Goal: Contribute content: Contribute content

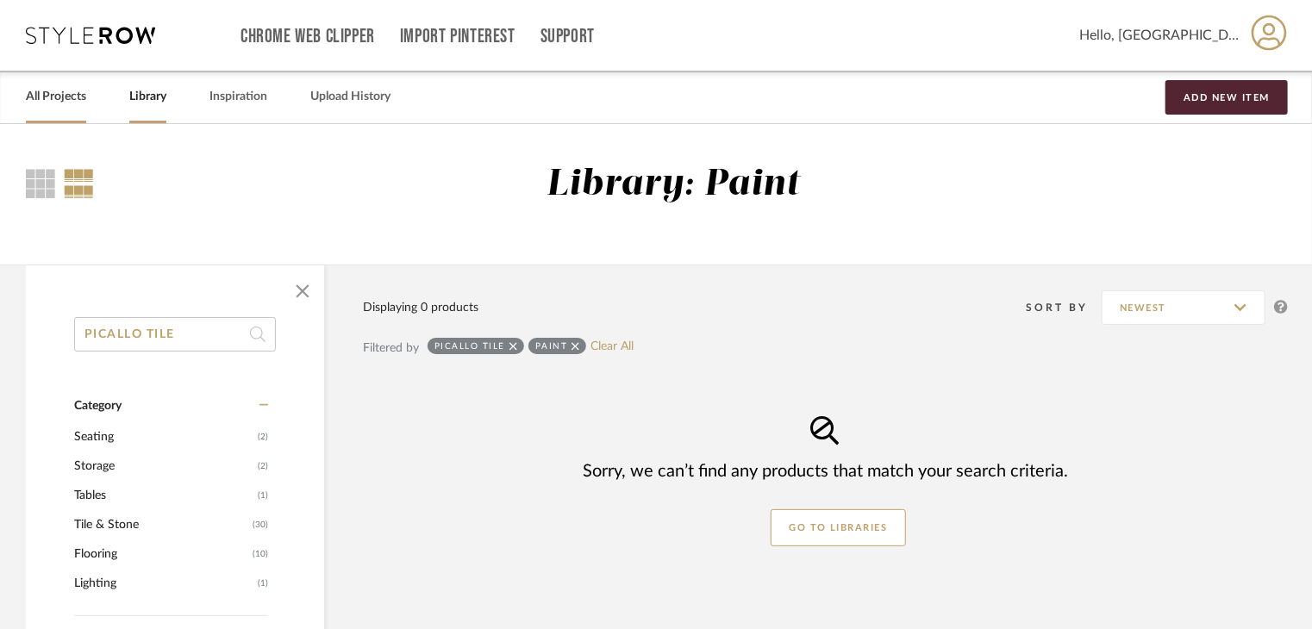
click at [55, 101] on link "All Projects" at bounding box center [56, 96] width 60 height 23
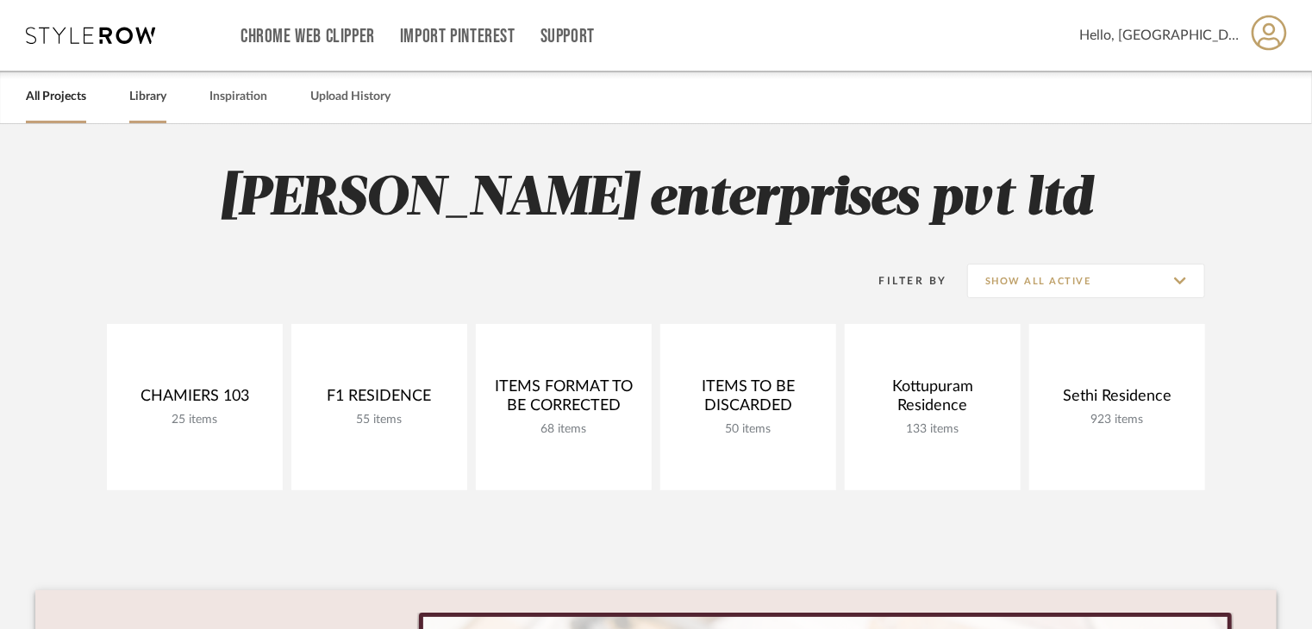
click at [133, 90] on link "Library" at bounding box center [147, 96] width 37 height 23
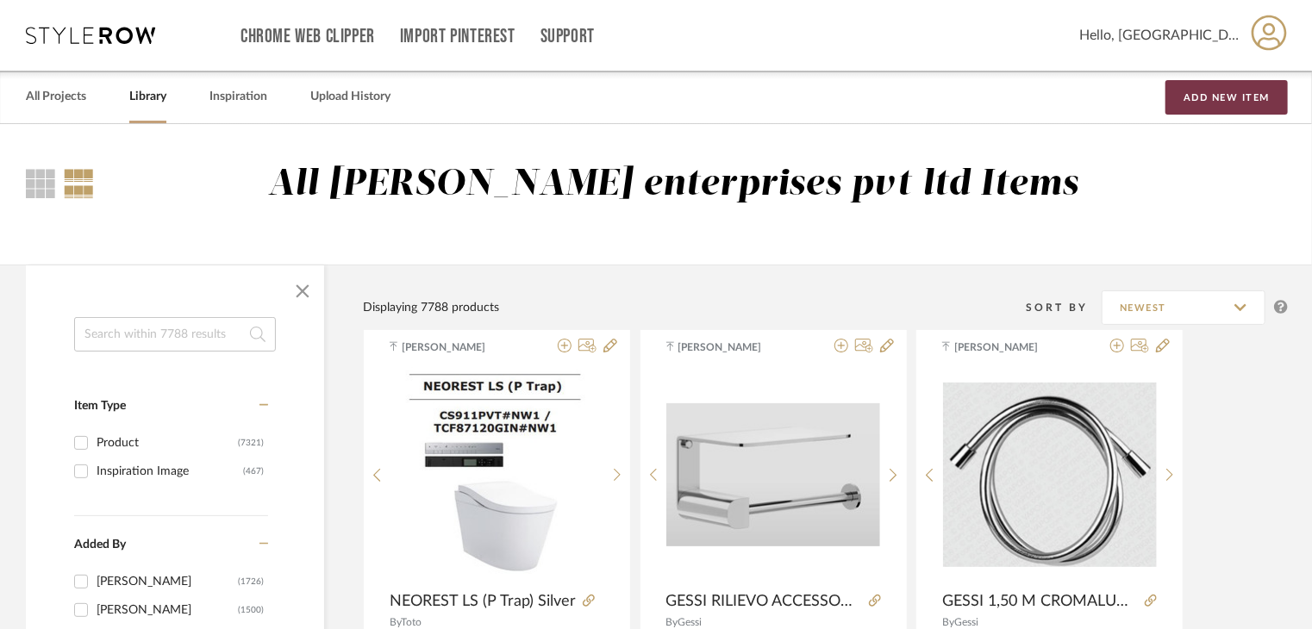
drag, startPoint x: 1217, startPoint y: 91, endPoint x: 1213, endPoint y: 120, distance: 28.8
click at [1219, 91] on button "Add New Item" at bounding box center [1227, 97] width 122 height 34
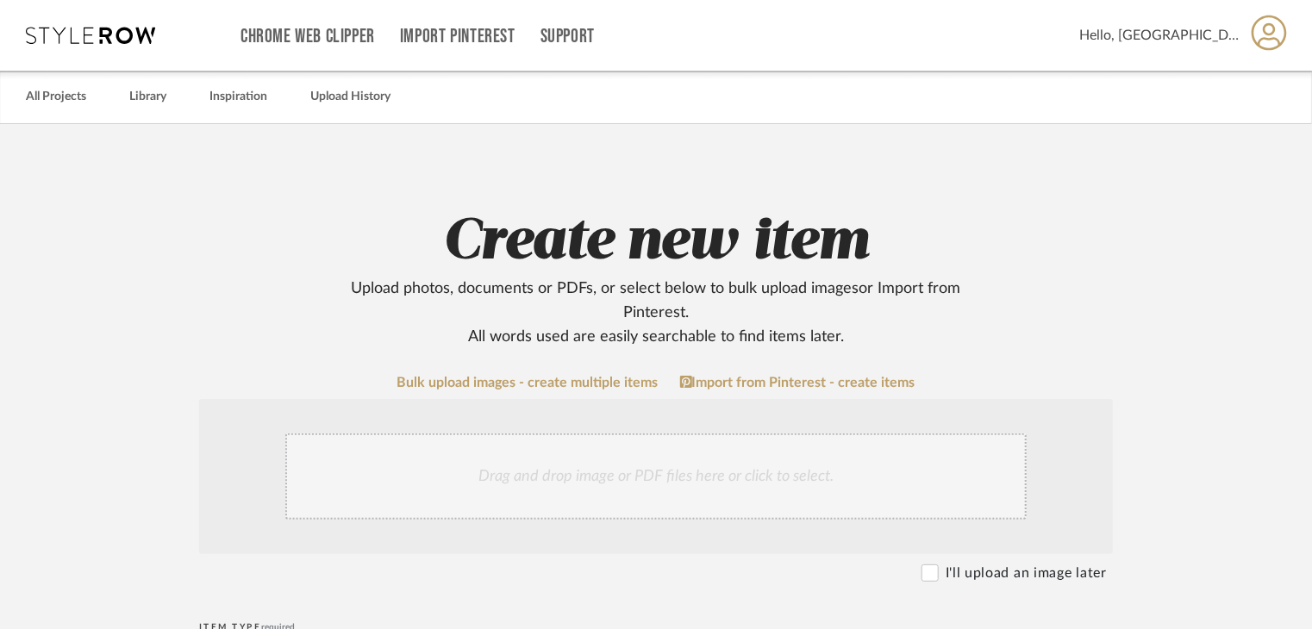
click at [466, 472] on div "Drag and drop image or PDF files here or click to select." at bounding box center [655, 477] width 741 height 86
click at [459, 380] on link "Bulk upload images - create multiple items" at bounding box center [527, 383] width 261 height 15
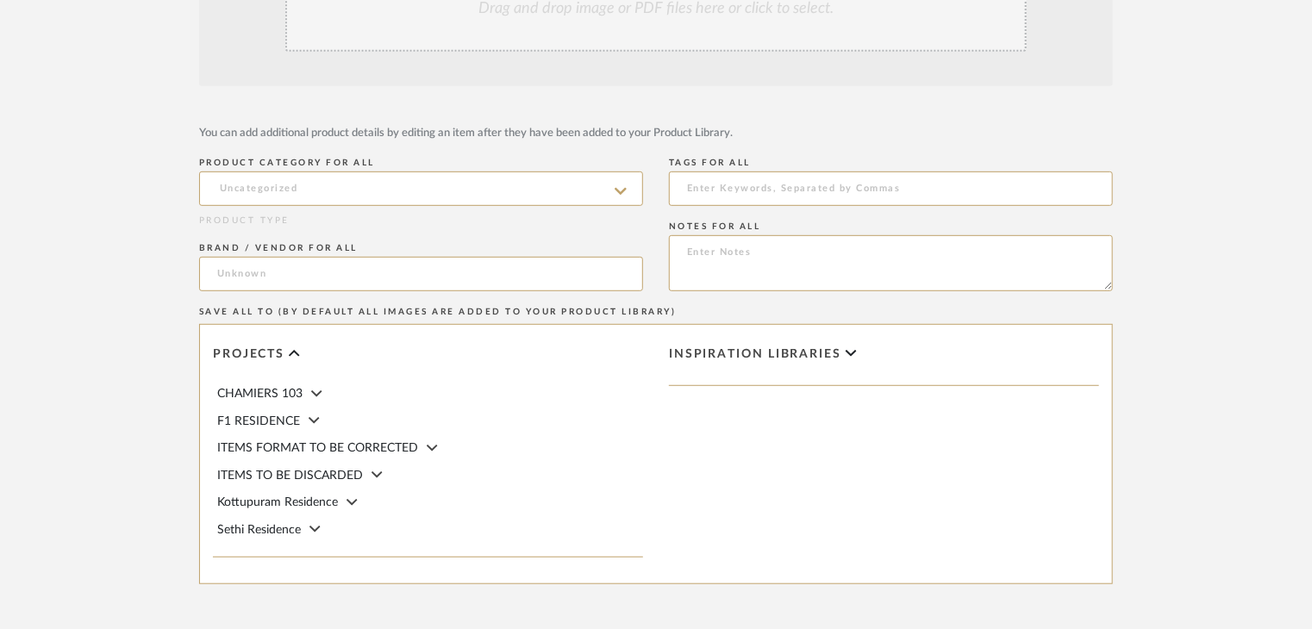
scroll to position [431, 0]
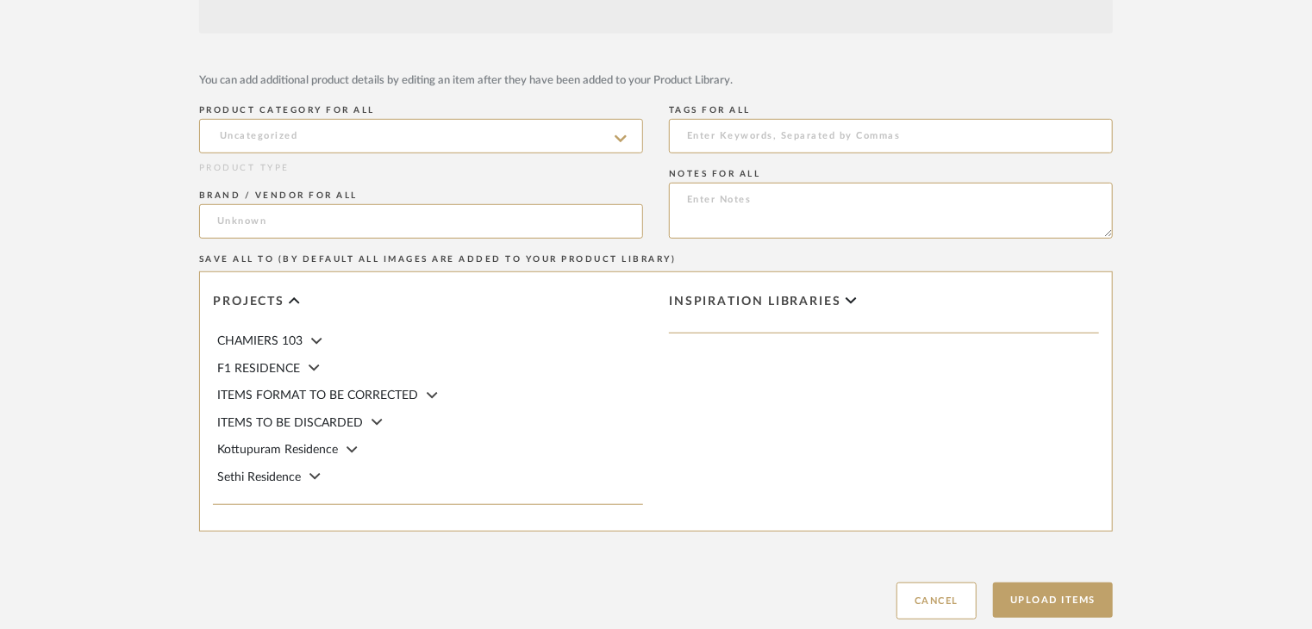
click at [616, 139] on icon at bounding box center [621, 139] width 12 height 14
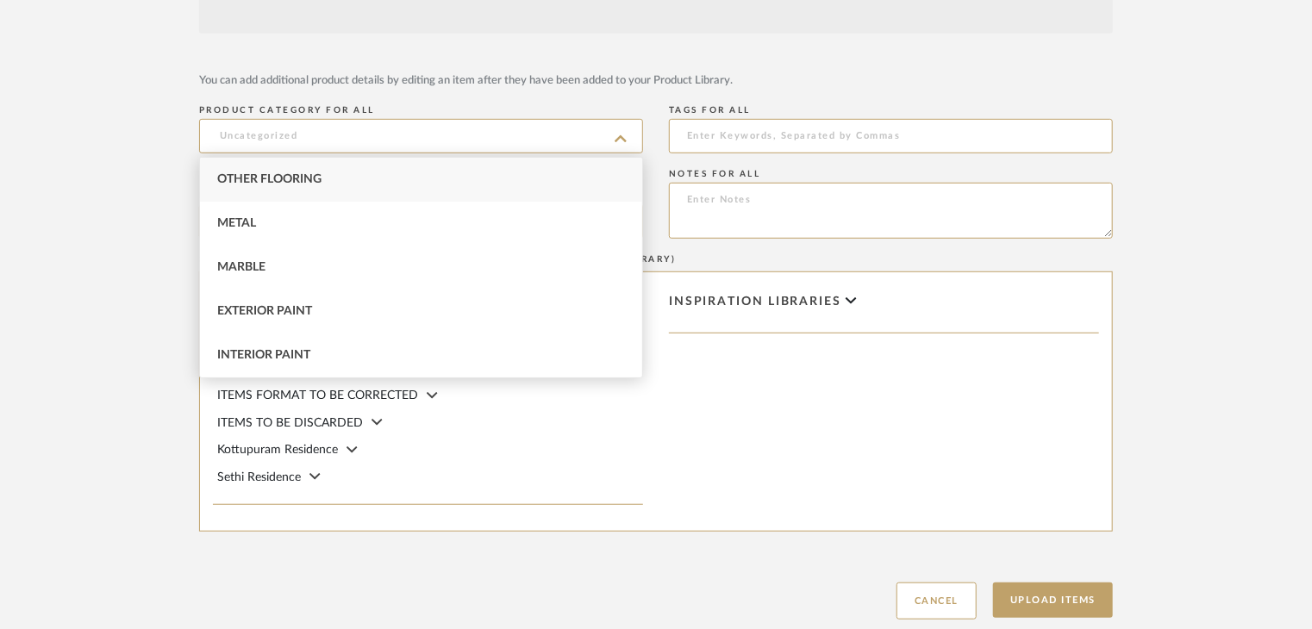
click at [616, 139] on icon at bounding box center [621, 139] width 12 height 14
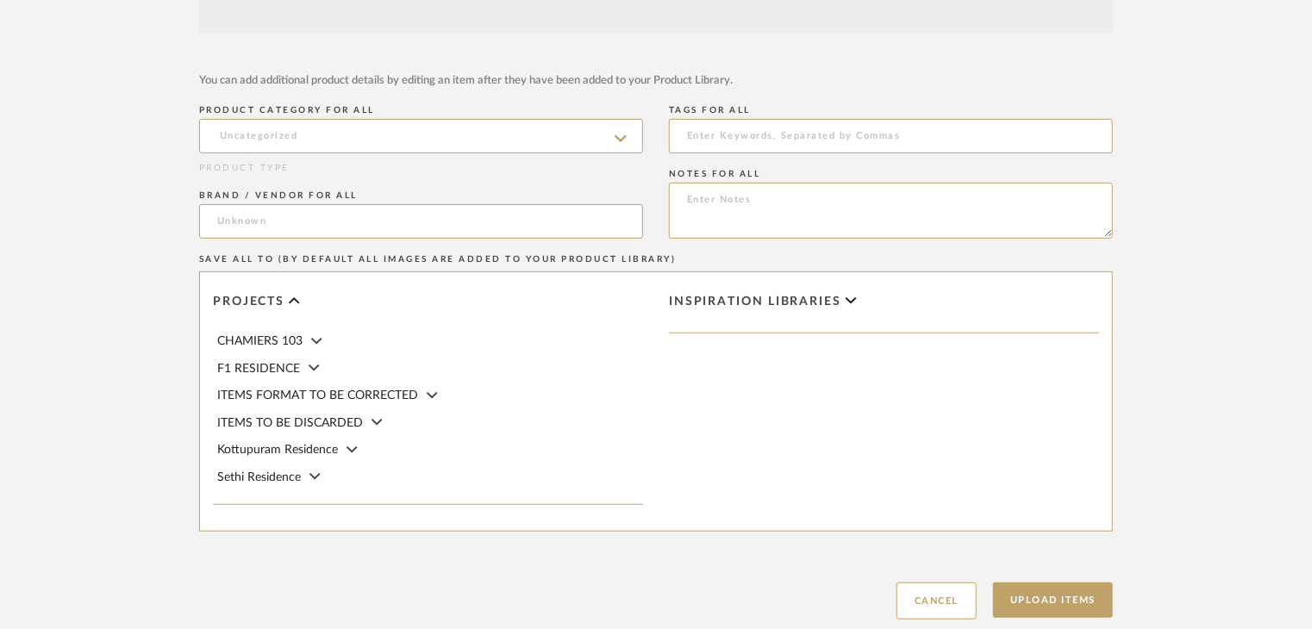
drag, startPoint x: 938, startPoint y: 592, endPoint x: 926, endPoint y: 586, distance: 13.5
click at [938, 592] on button "Cancel" at bounding box center [937, 601] width 80 height 37
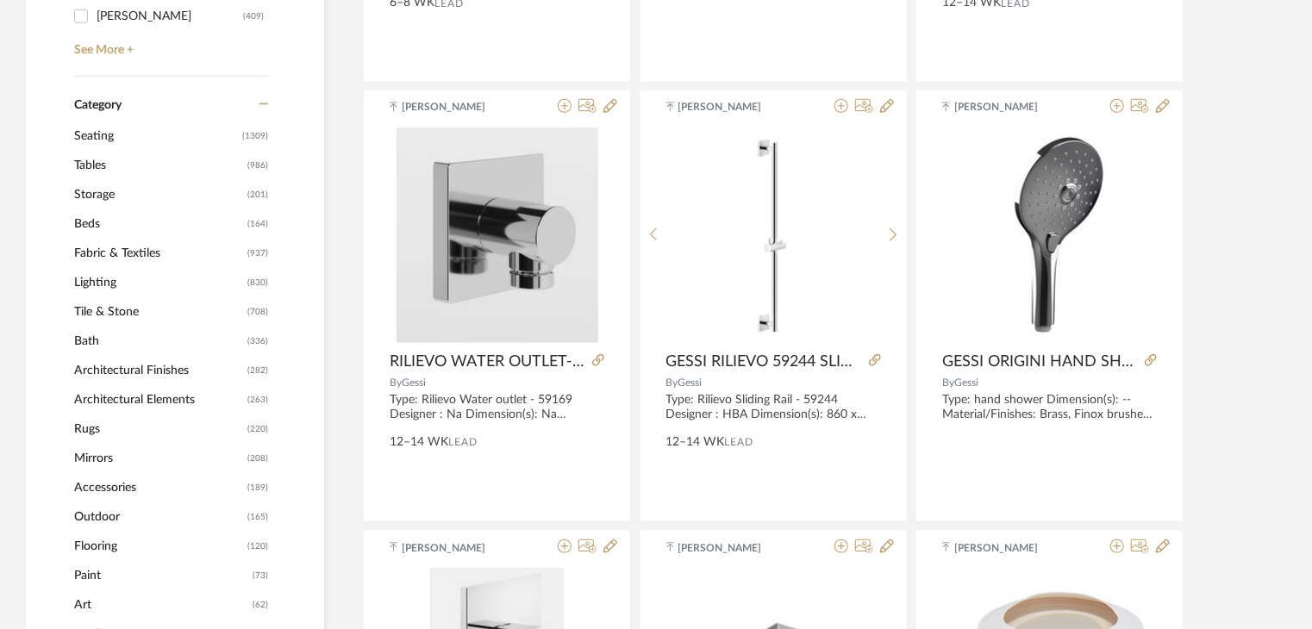
scroll to position [690, 0]
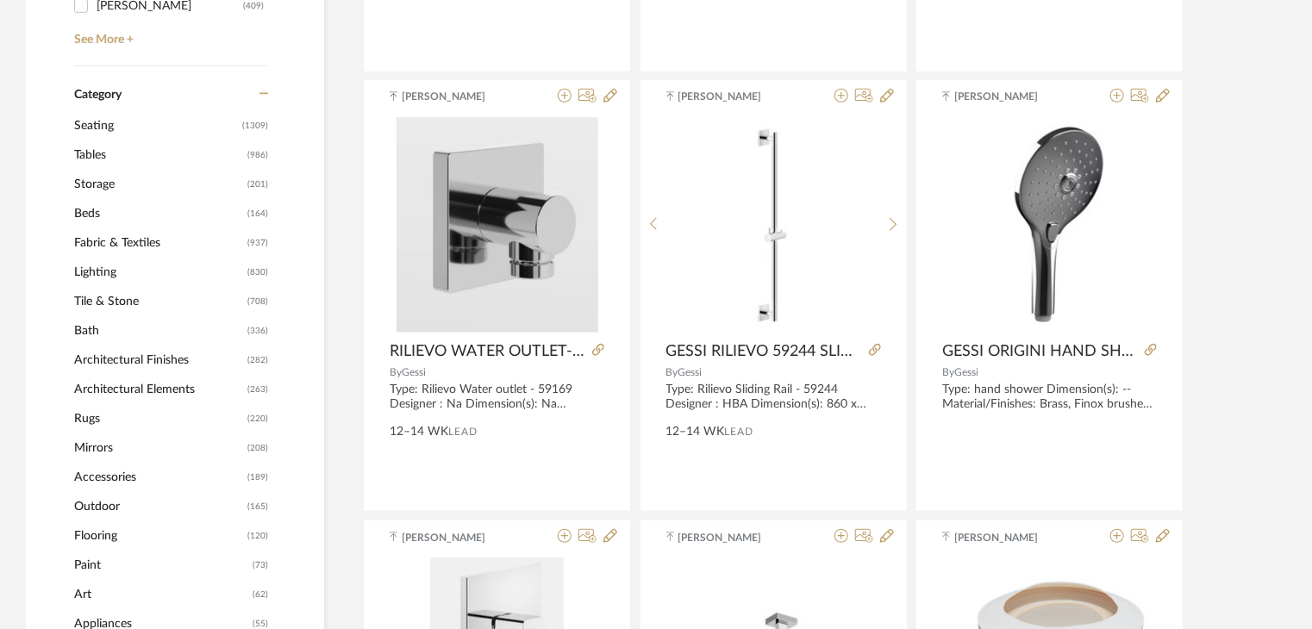
click at [160, 388] on span "Architectural Elements" at bounding box center [158, 389] width 169 height 29
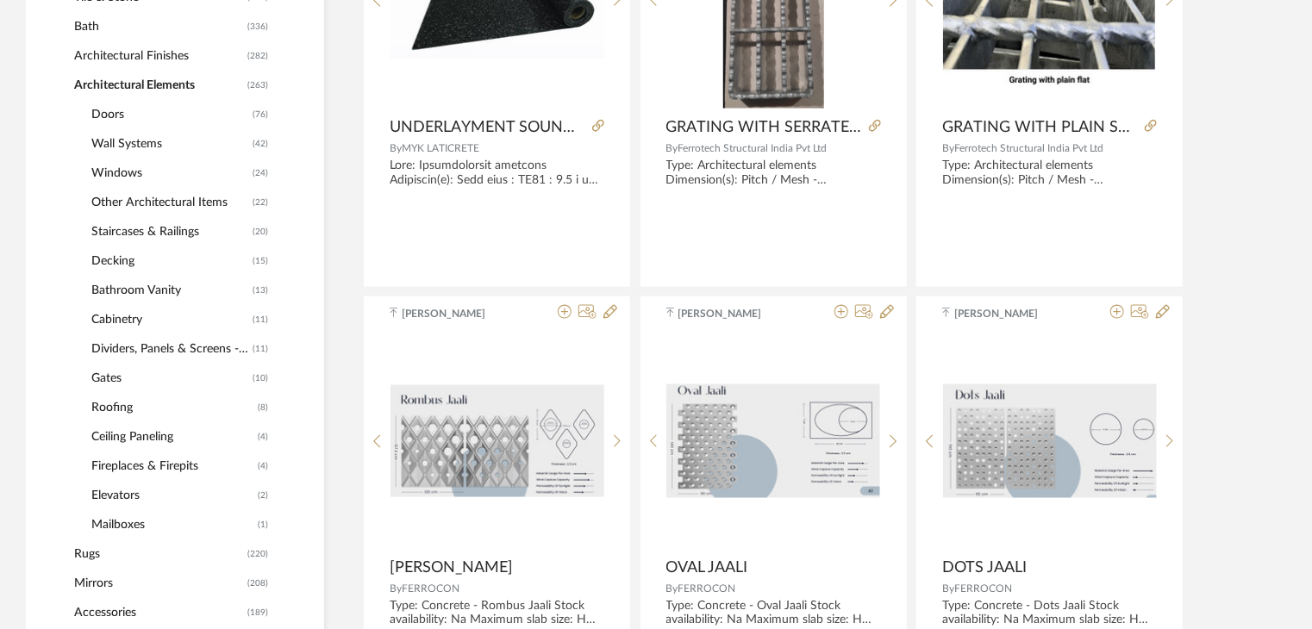
scroll to position [1057, 0]
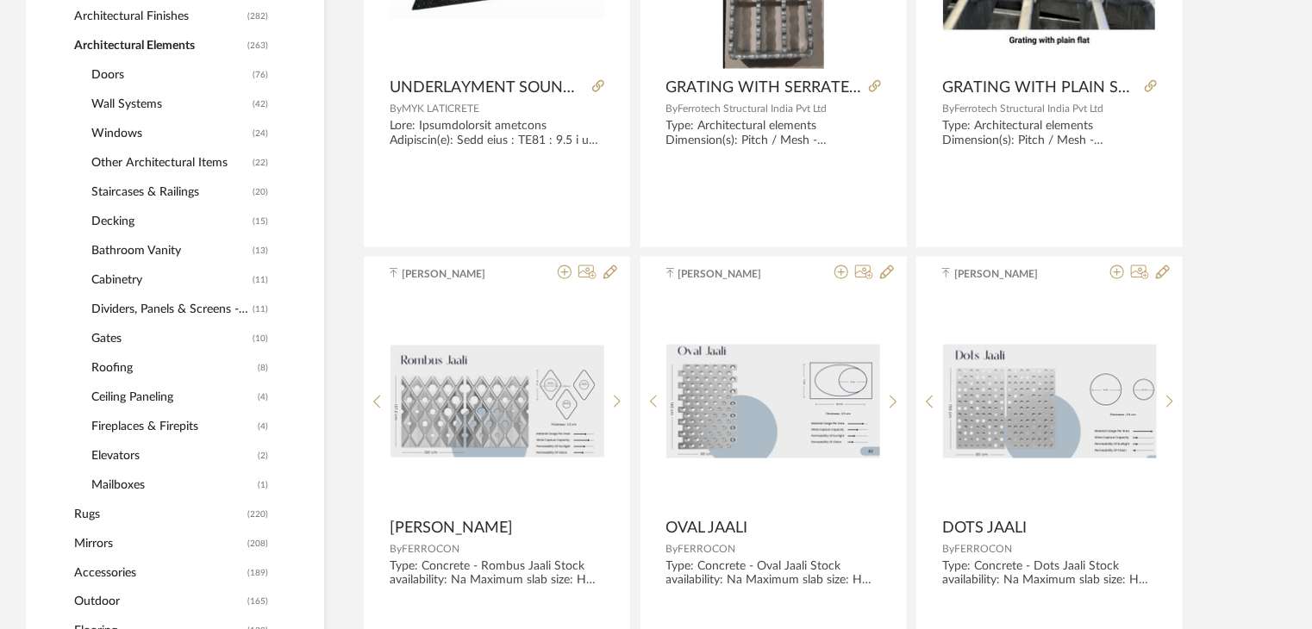
click at [186, 161] on span "Other Architectural Items" at bounding box center [169, 162] width 157 height 29
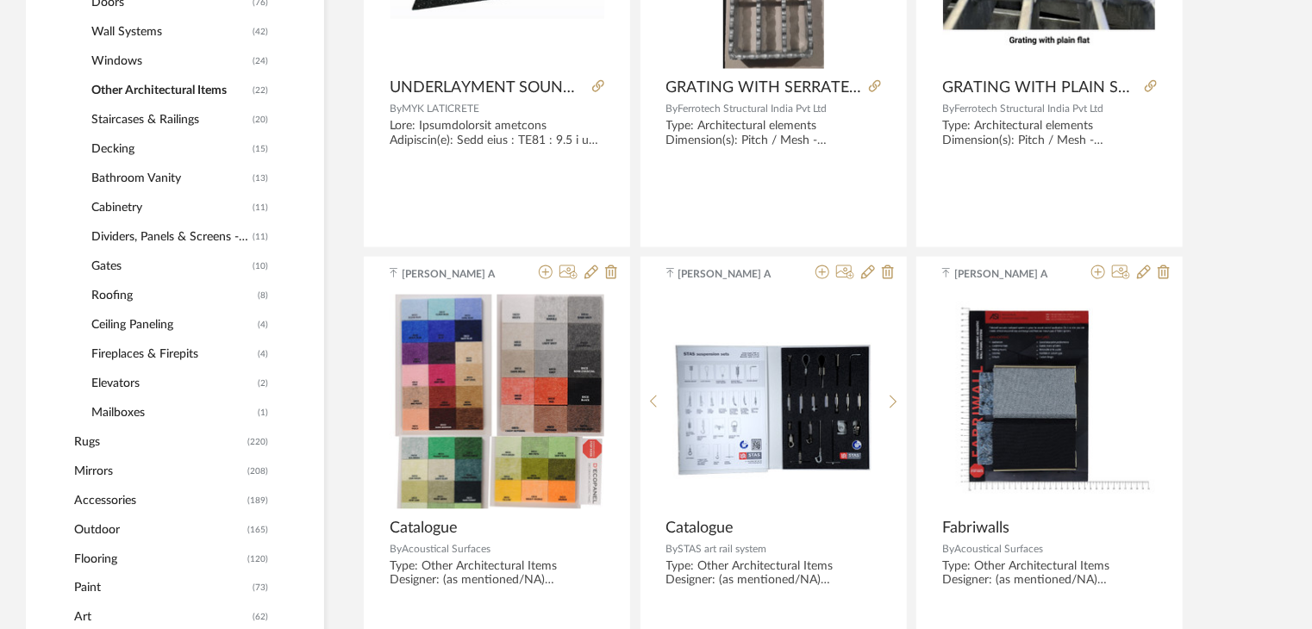
scroll to position [984, 0]
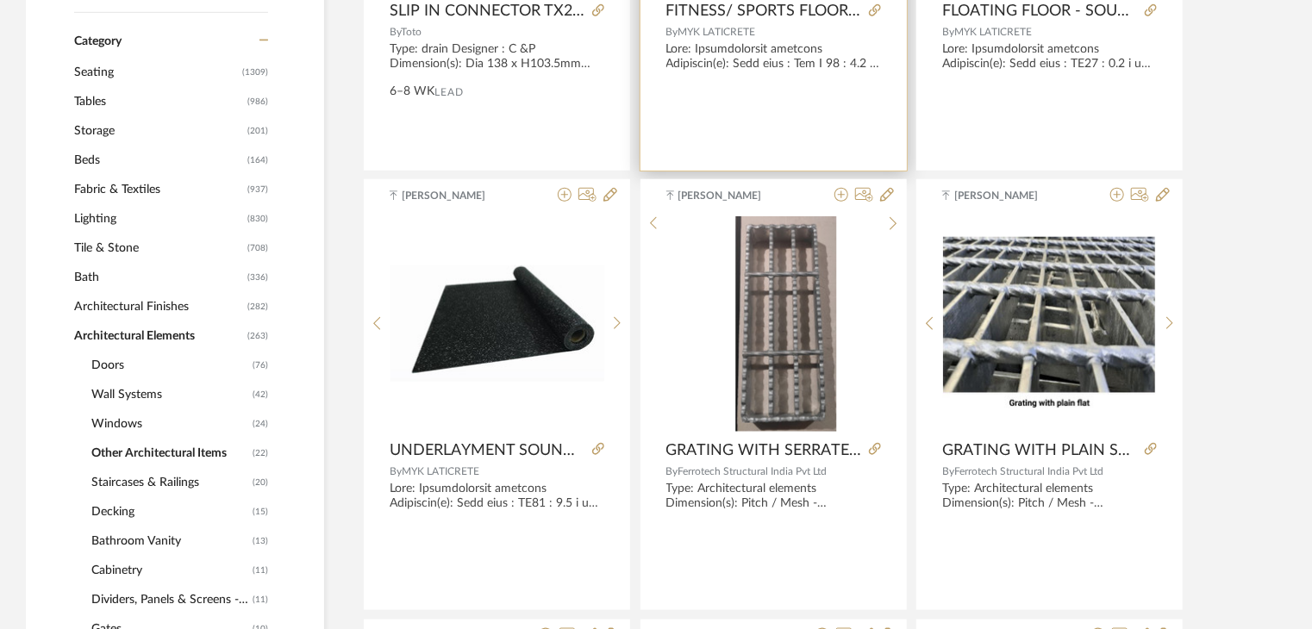
scroll to position [640, 0]
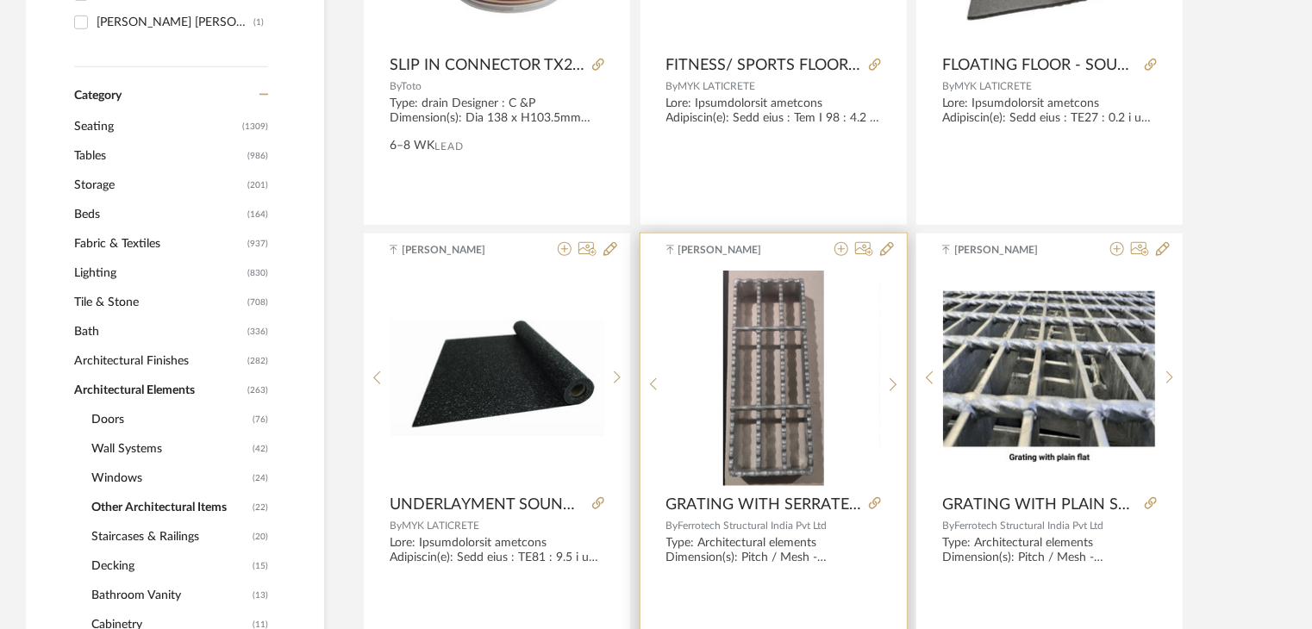
click at [752, 411] on img "0" at bounding box center [773, 379] width 101 height 216
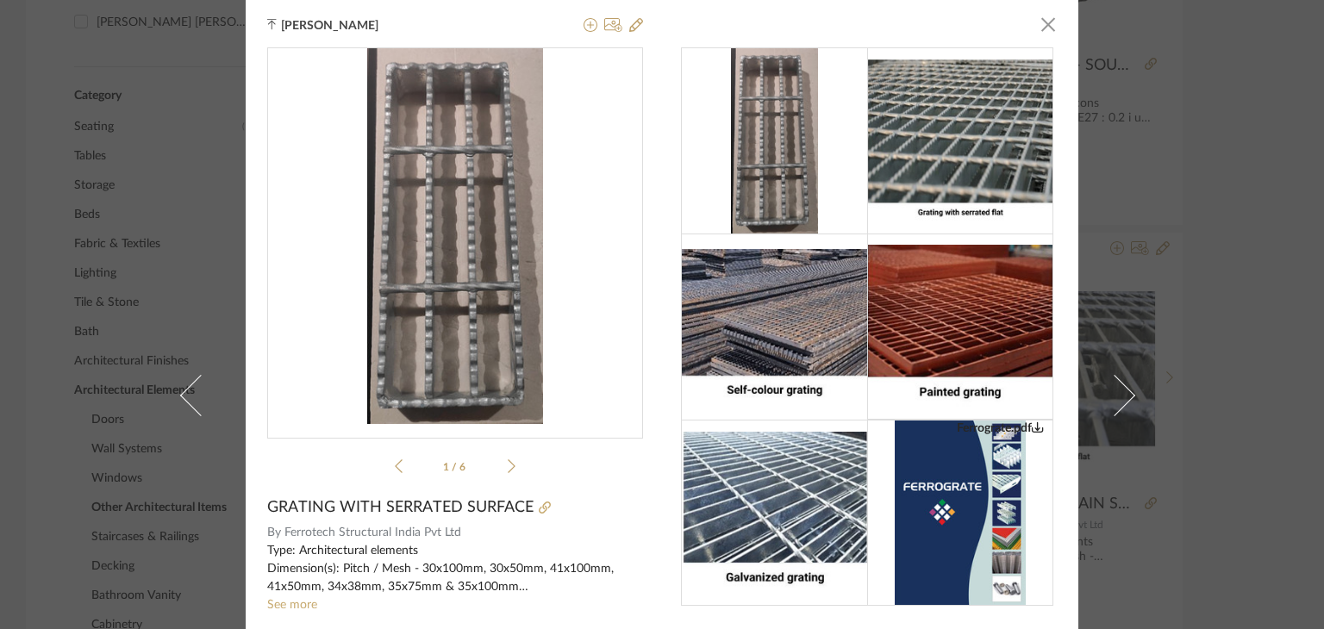
scroll to position [0, 0]
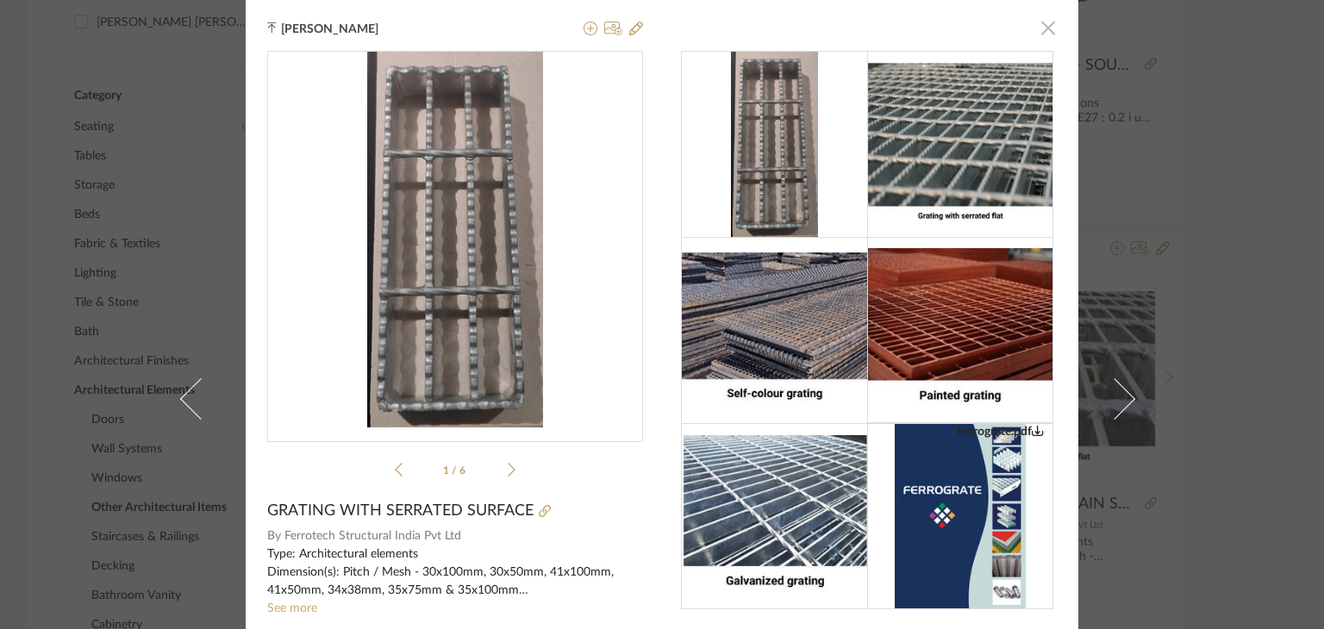
click at [1034, 27] on span "button" at bounding box center [1048, 27] width 34 height 34
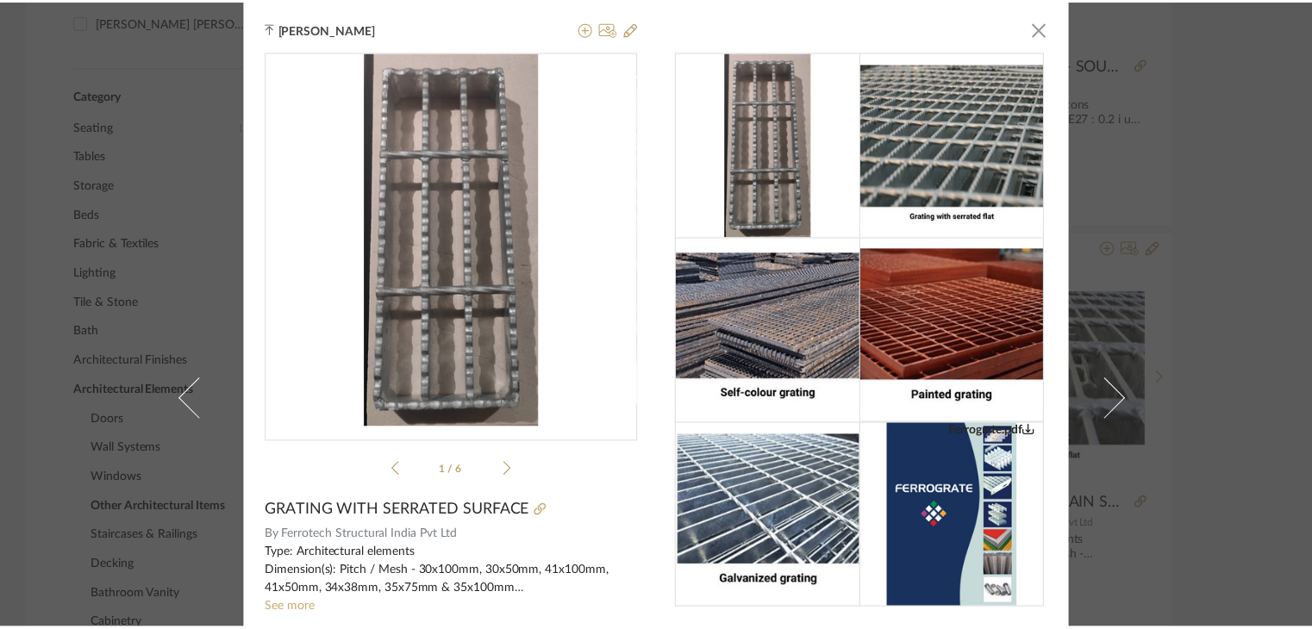
scroll to position [640, 0]
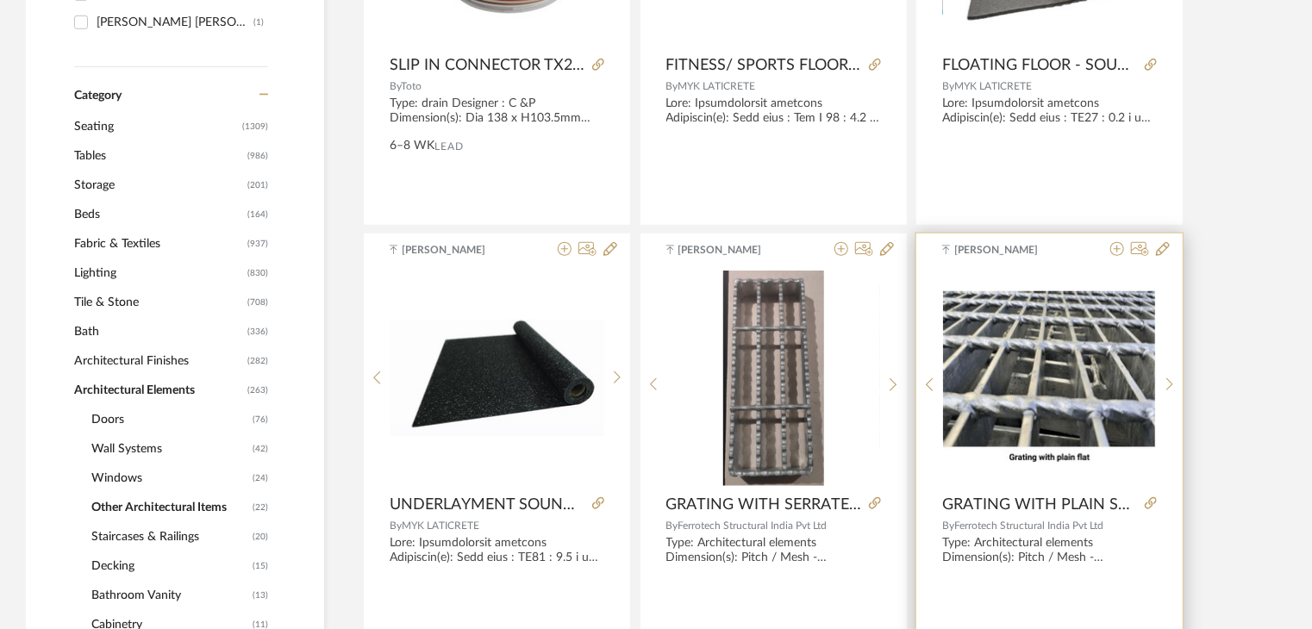
click at [1072, 359] on img "0" at bounding box center [1050, 377] width 214 height 172
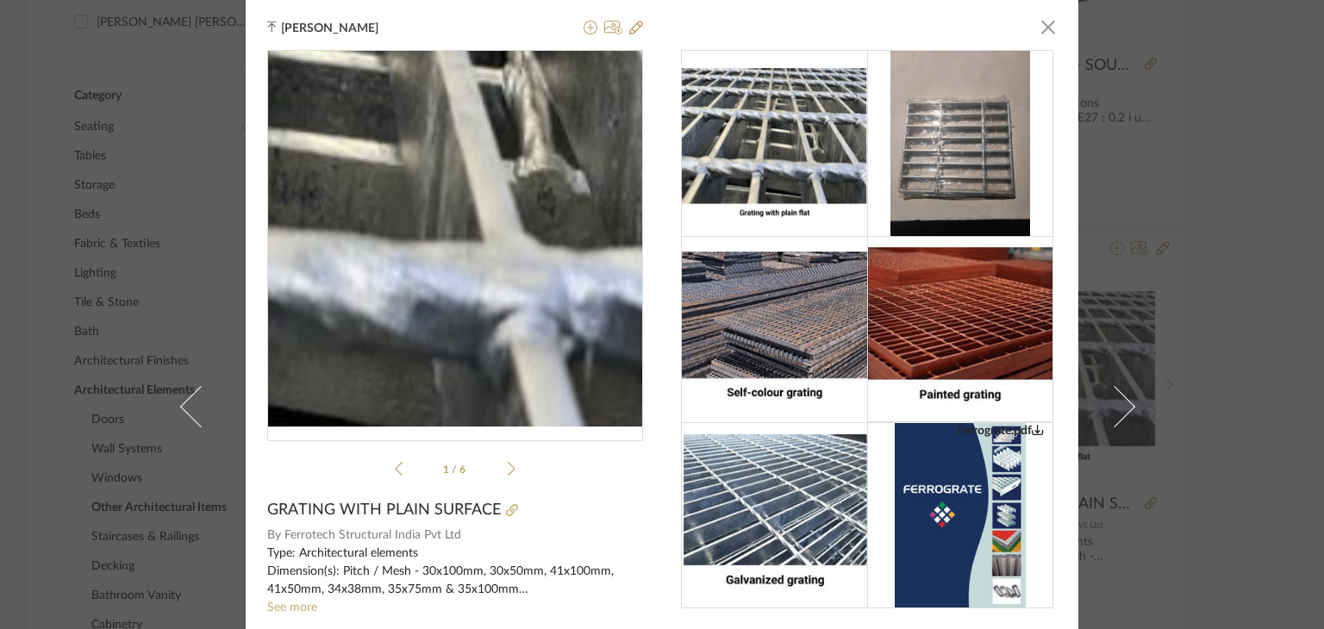
scroll to position [0, 0]
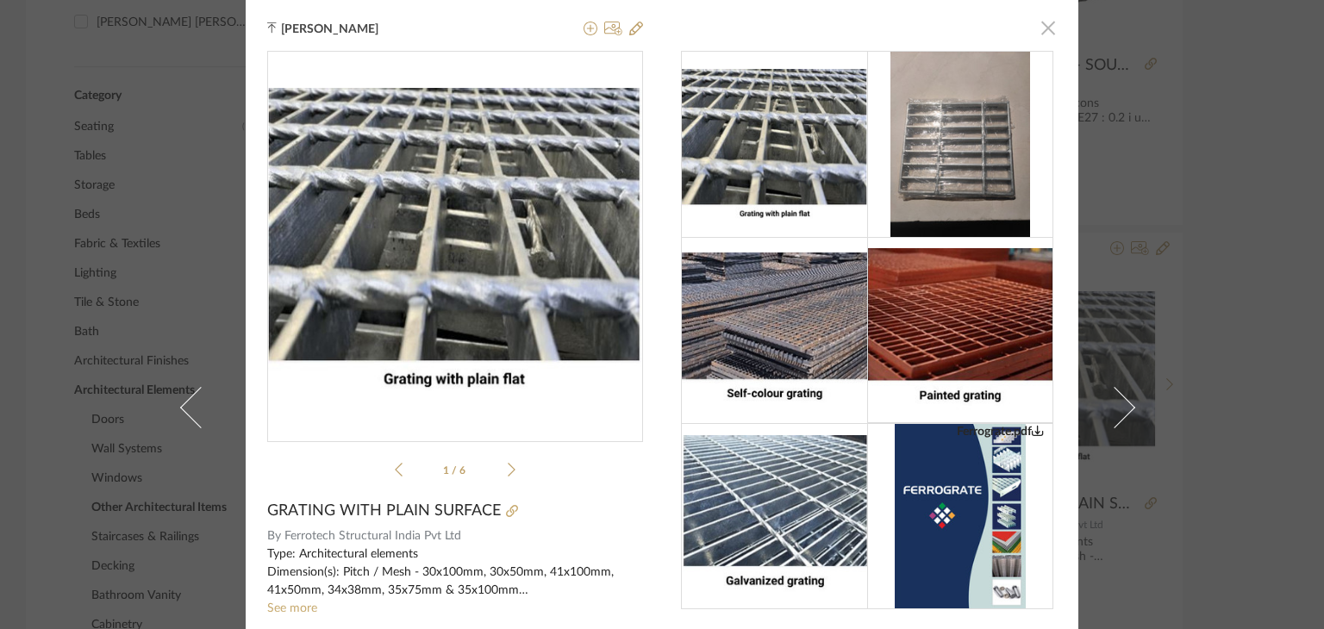
click at [1047, 34] on span "button" at bounding box center [1048, 27] width 34 height 34
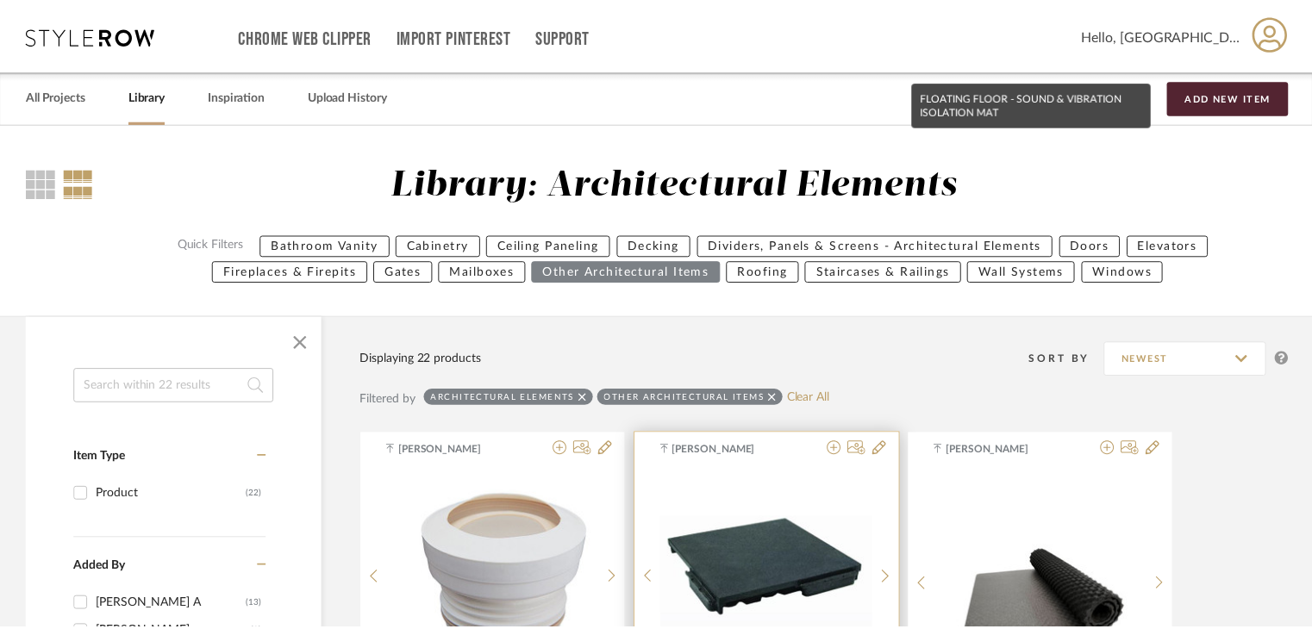
scroll to position [640, 0]
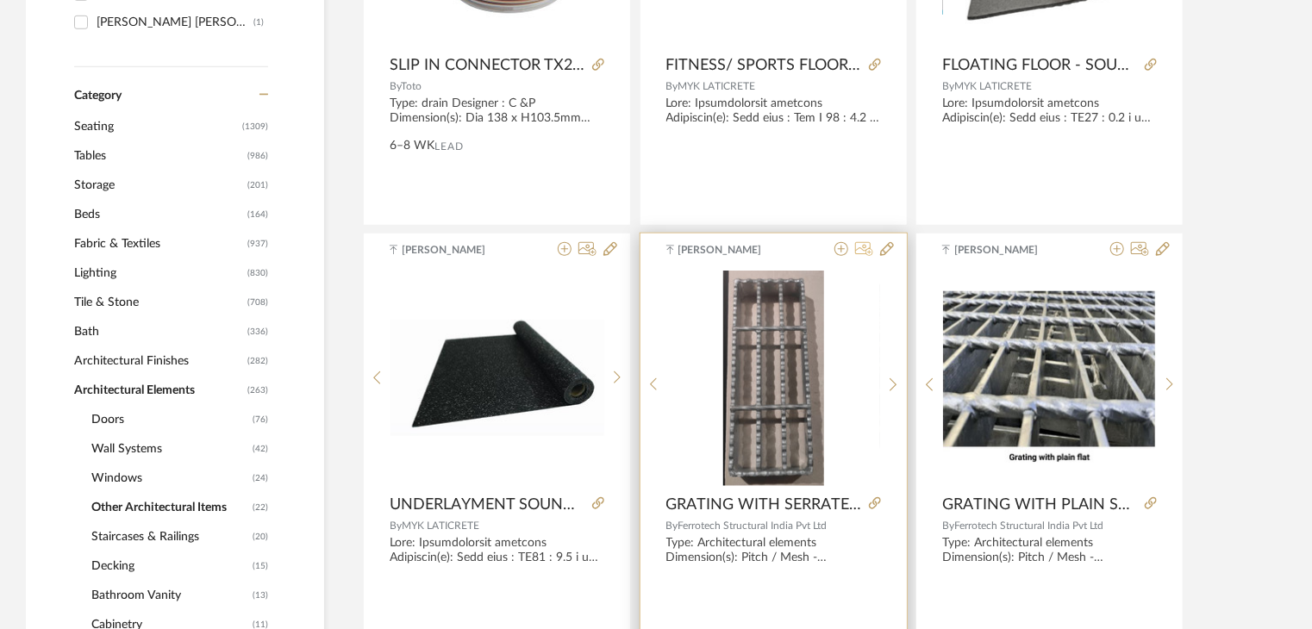
click at [863, 246] on icon at bounding box center [864, 249] width 18 height 14
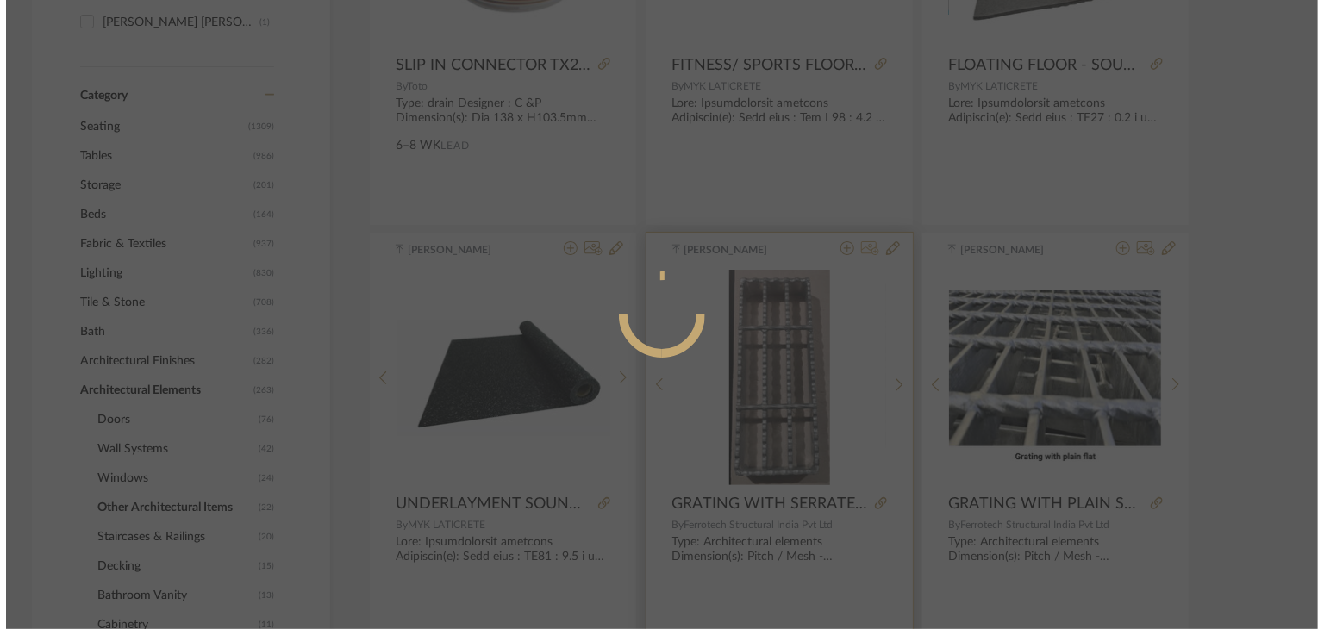
scroll to position [0, 0]
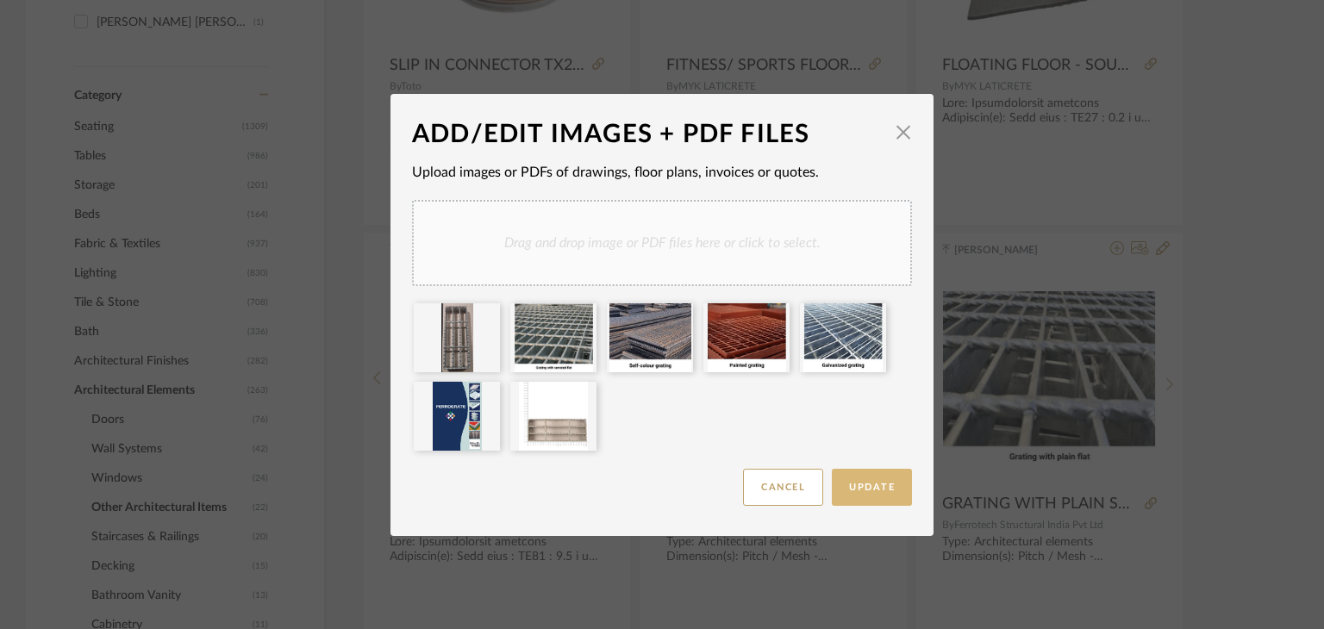
click at [866, 493] on button "Update" at bounding box center [872, 487] width 80 height 37
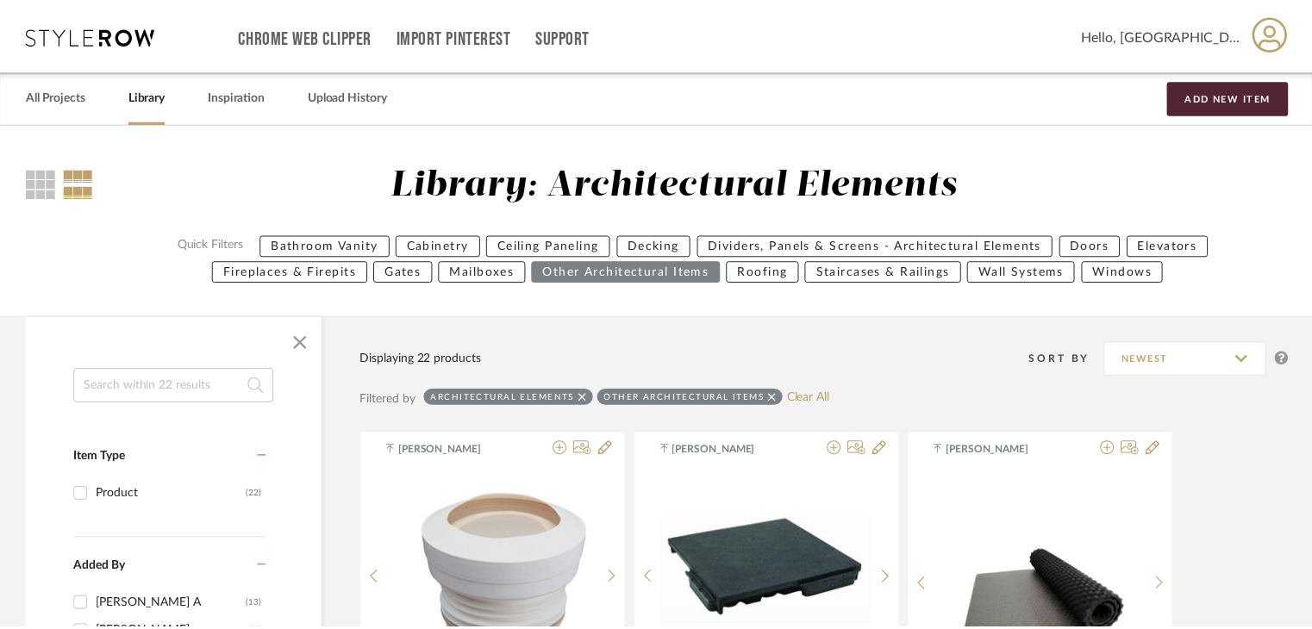
scroll to position [640, 0]
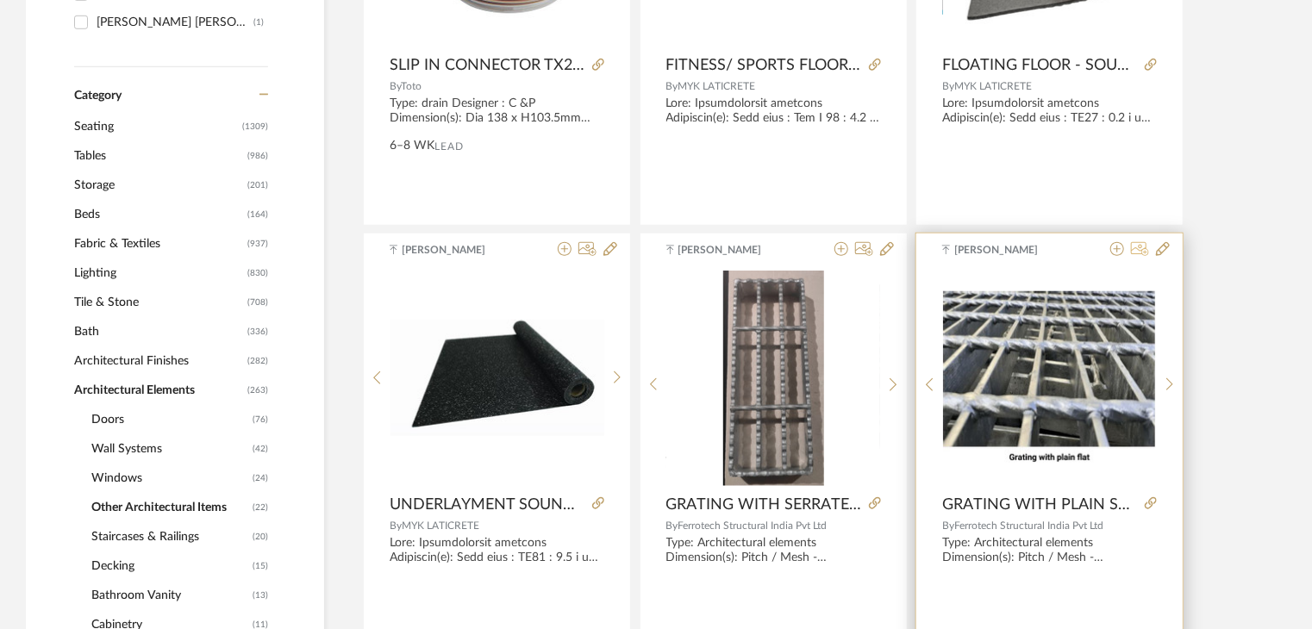
click at [1135, 249] on icon at bounding box center [1140, 249] width 18 height 14
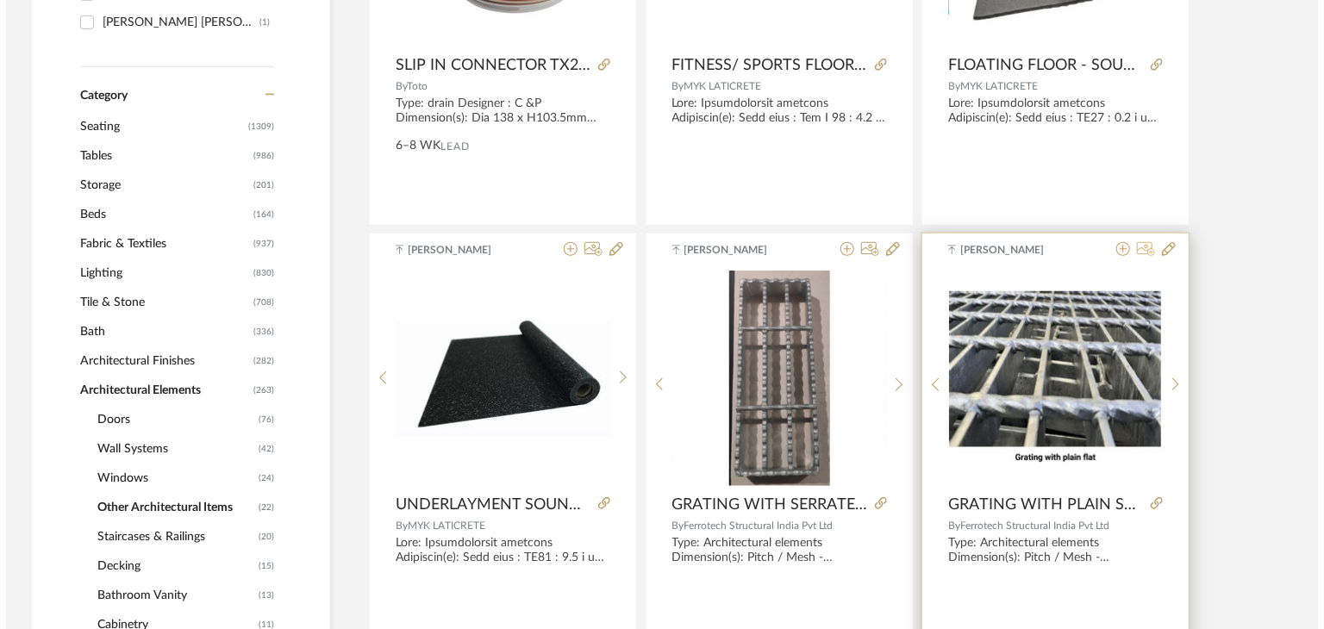
scroll to position [0, 0]
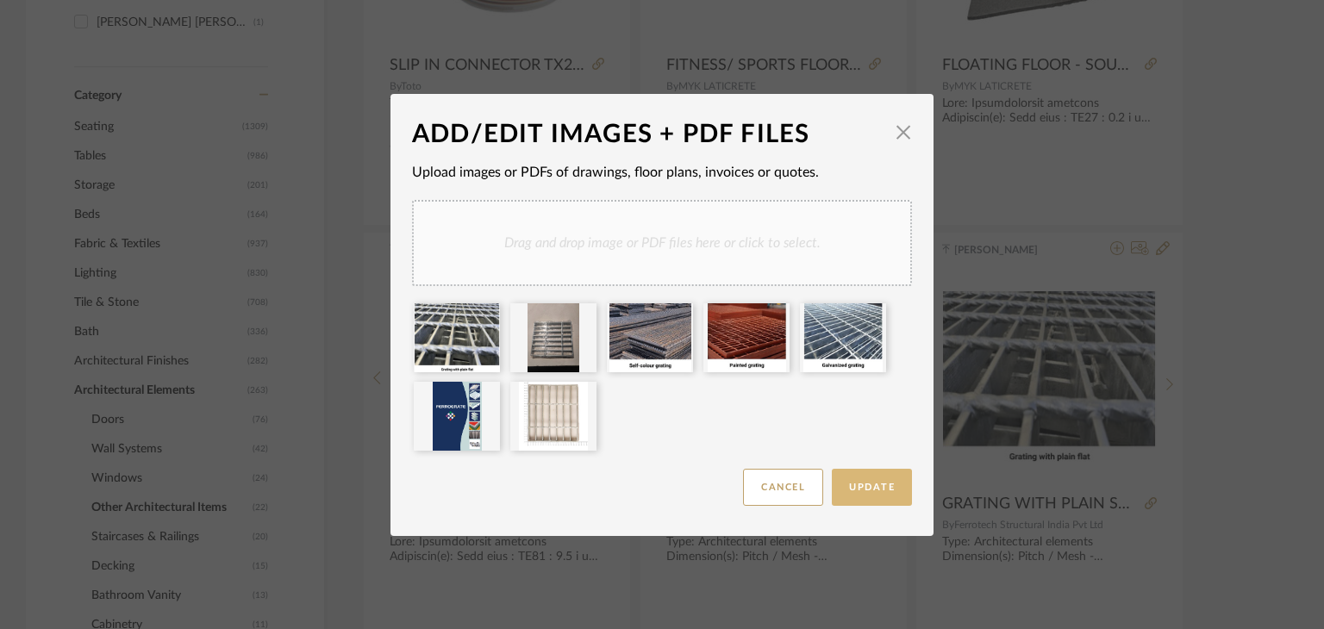
click at [860, 479] on button "Update" at bounding box center [872, 487] width 80 height 37
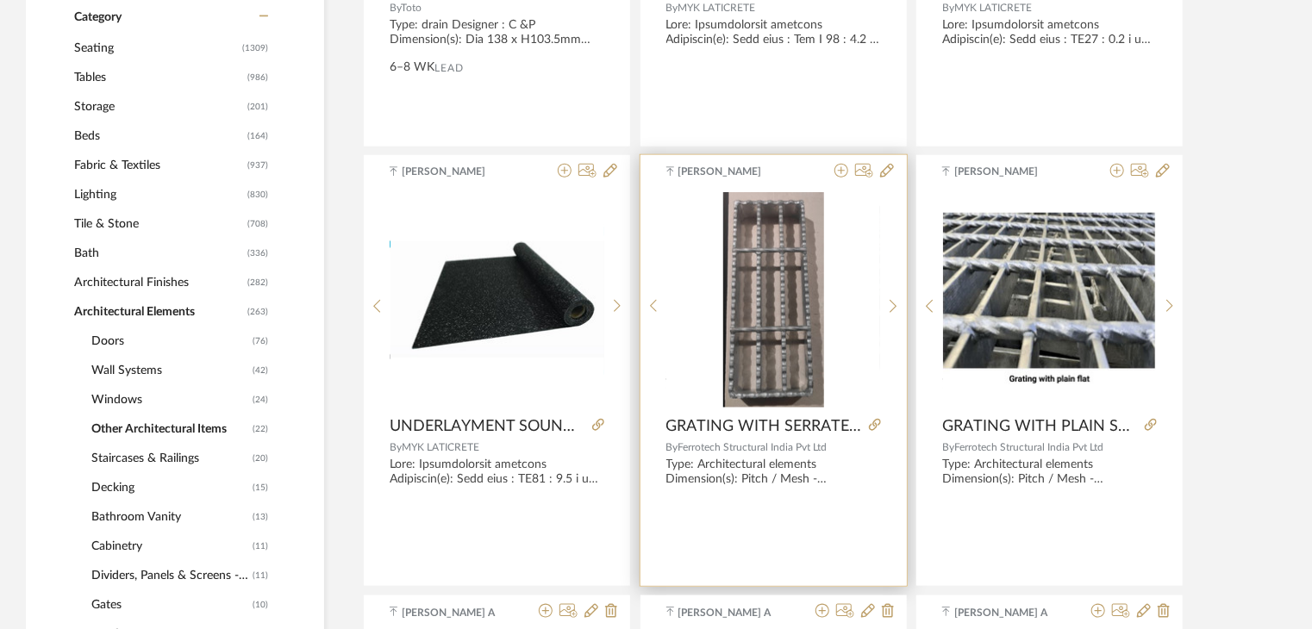
scroll to position [726, 0]
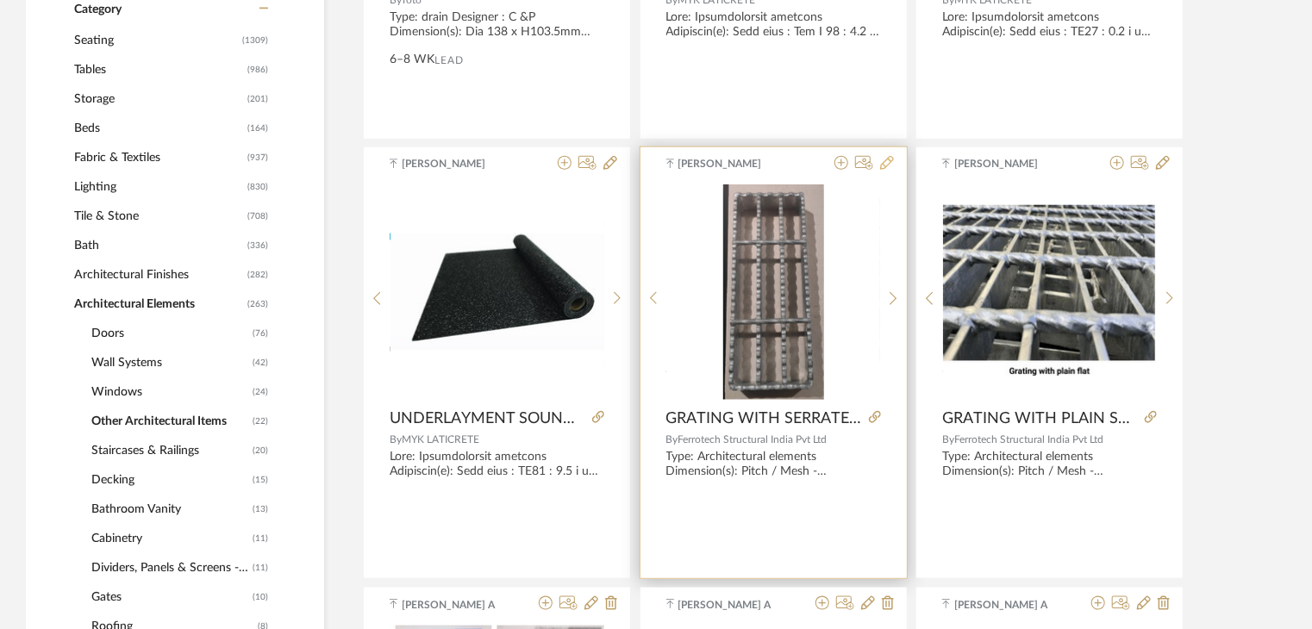
click at [890, 161] on icon at bounding box center [887, 163] width 14 height 14
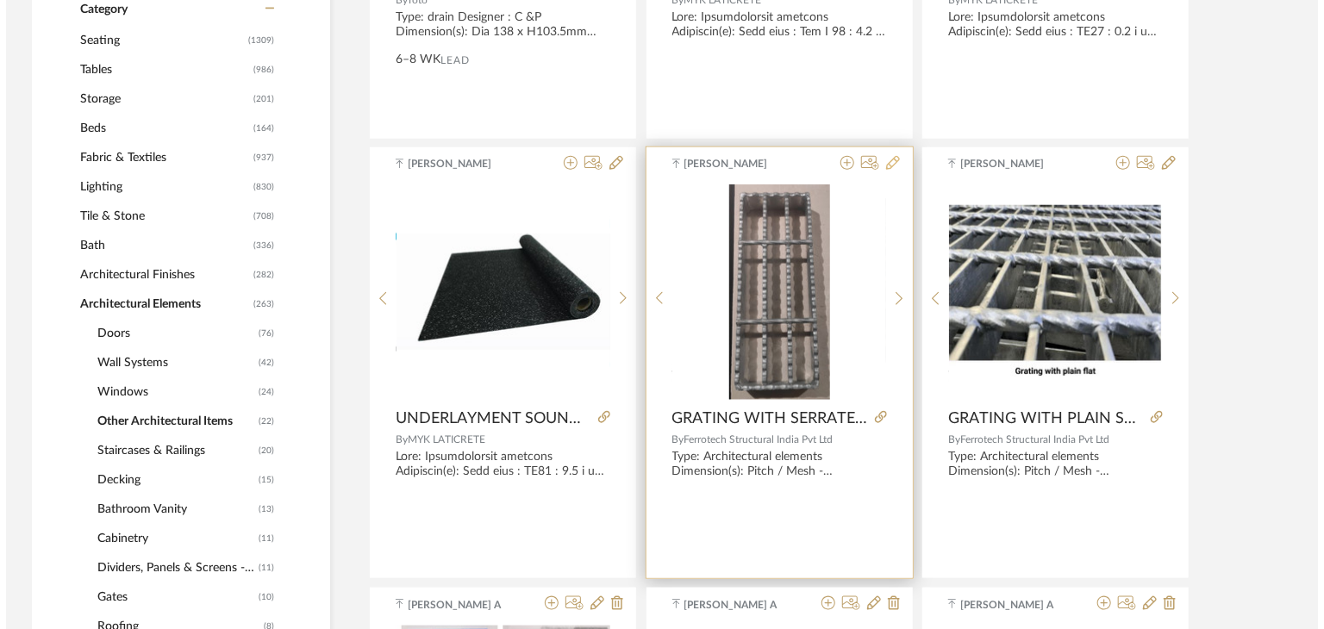
scroll to position [0, 0]
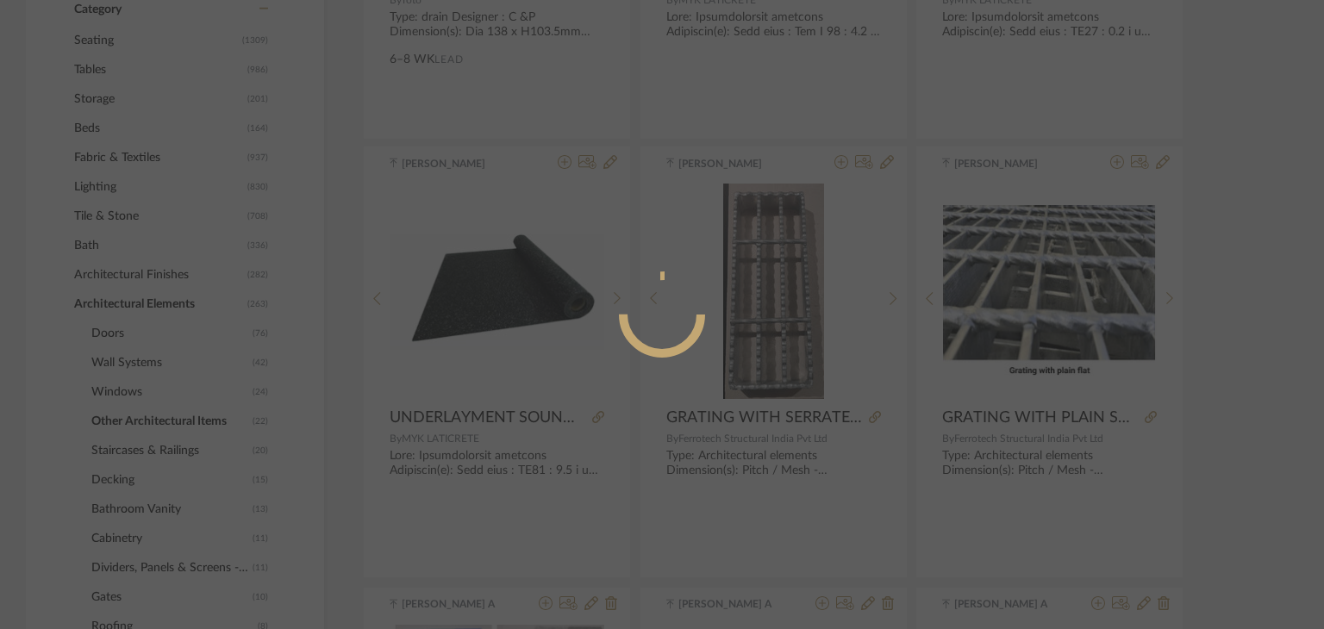
radio input "true"
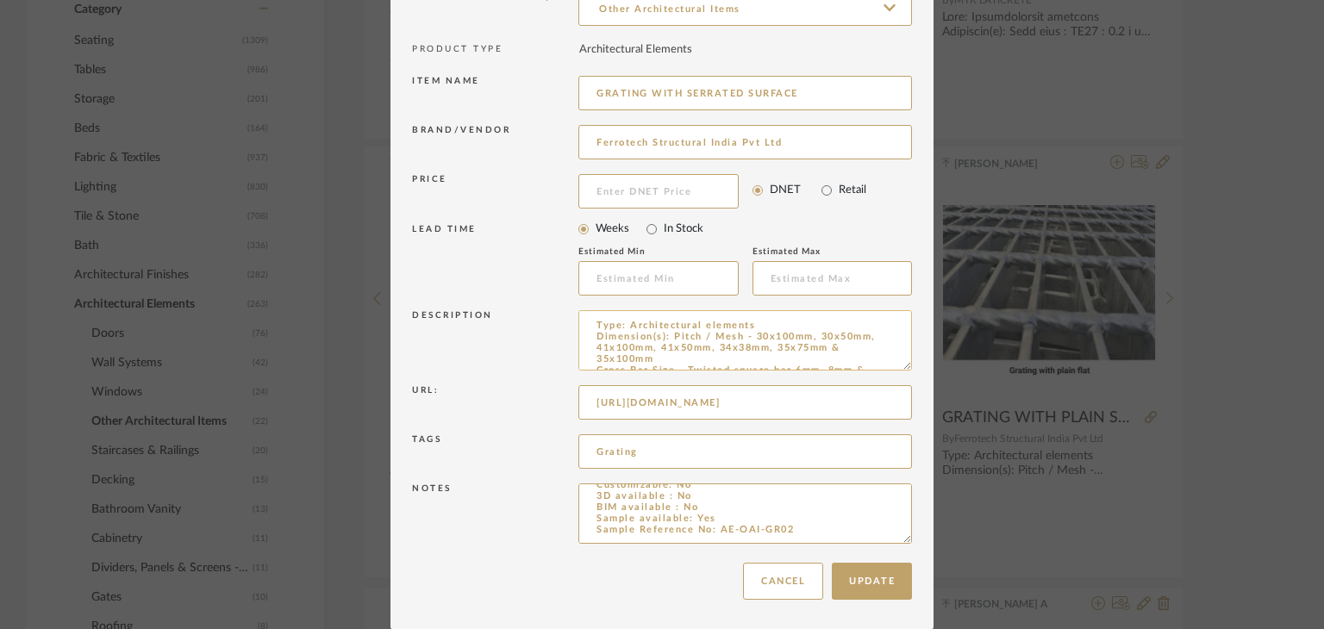
click at [759, 322] on textarea "Type: Architectural elements Dimension(s): Pitch / Mesh - 30x100mm, 30x50mm, 41…" at bounding box center [745, 340] width 334 height 60
paste textarea "Sample Internal reference number:"
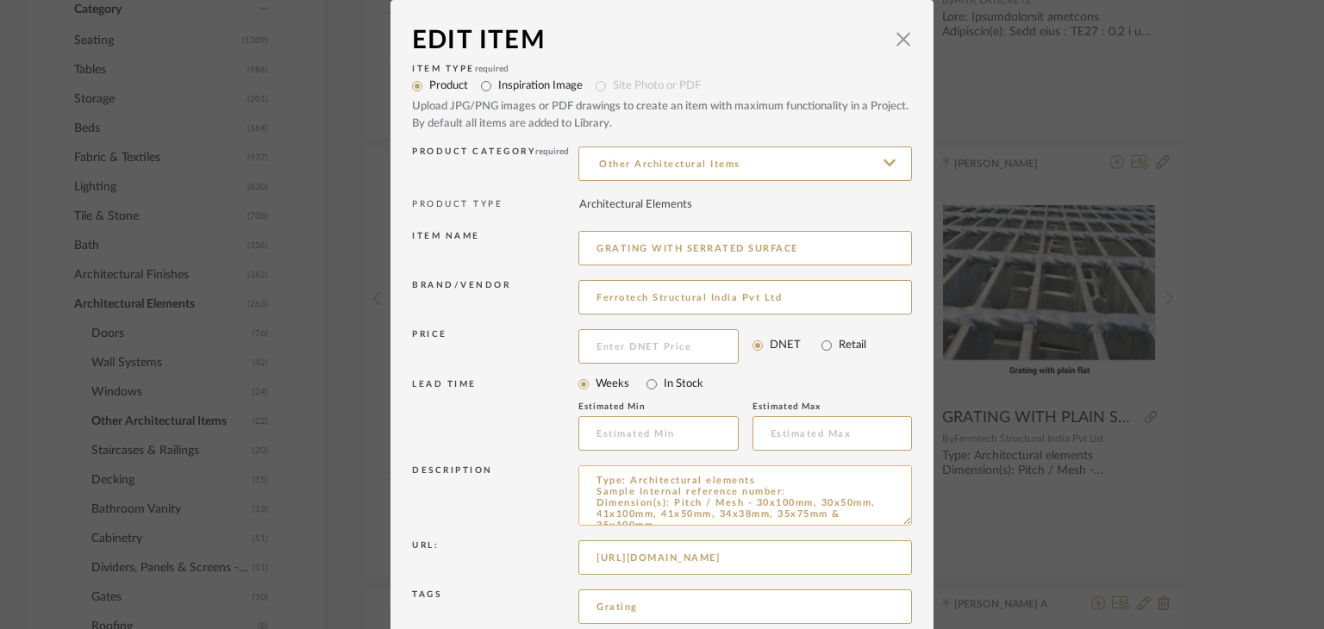
paste textarea "AE-OAI-GR02"
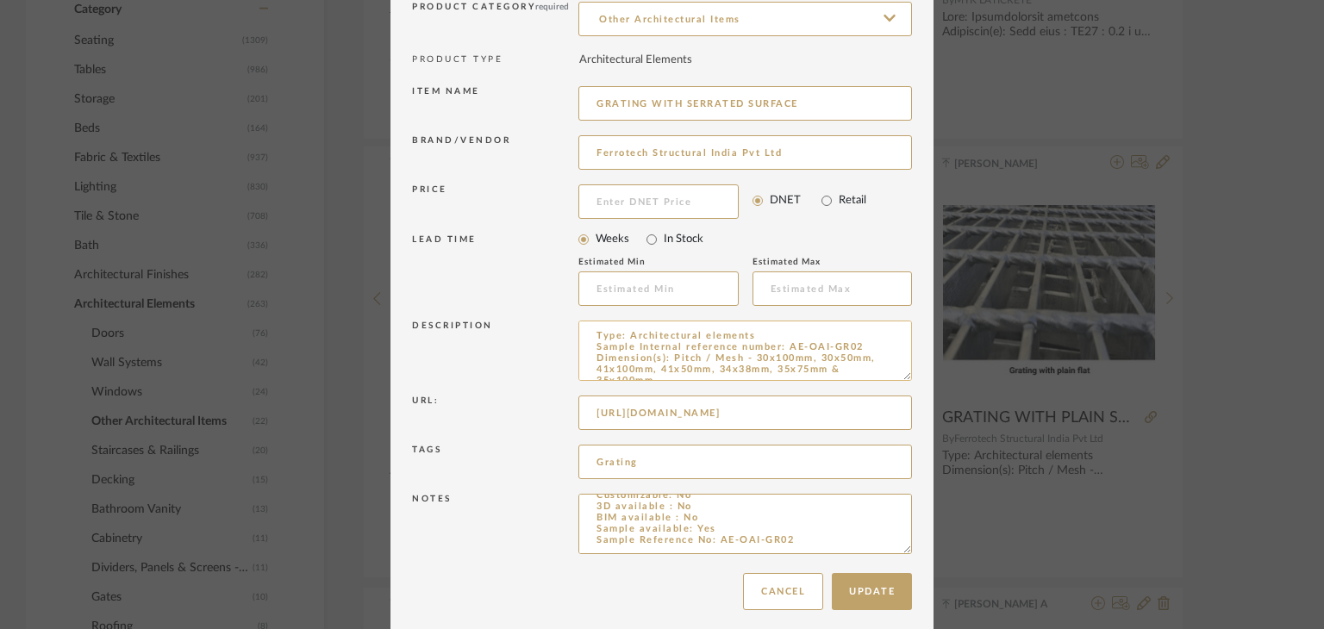
scroll to position [155, 0]
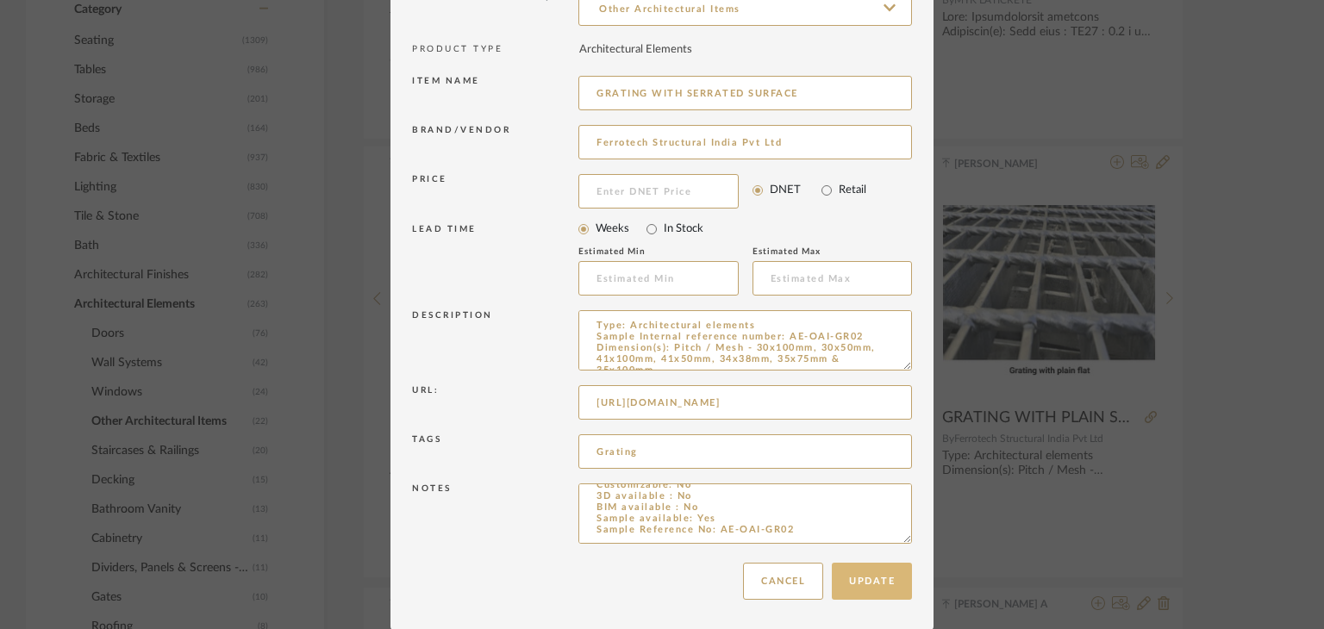
type textarea "Type: Architectural elements Sample Internal reference number: AE-OAI-GR02 Dime…"
click at [872, 587] on button "Update" at bounding box center [872, 581] width 80 height 37
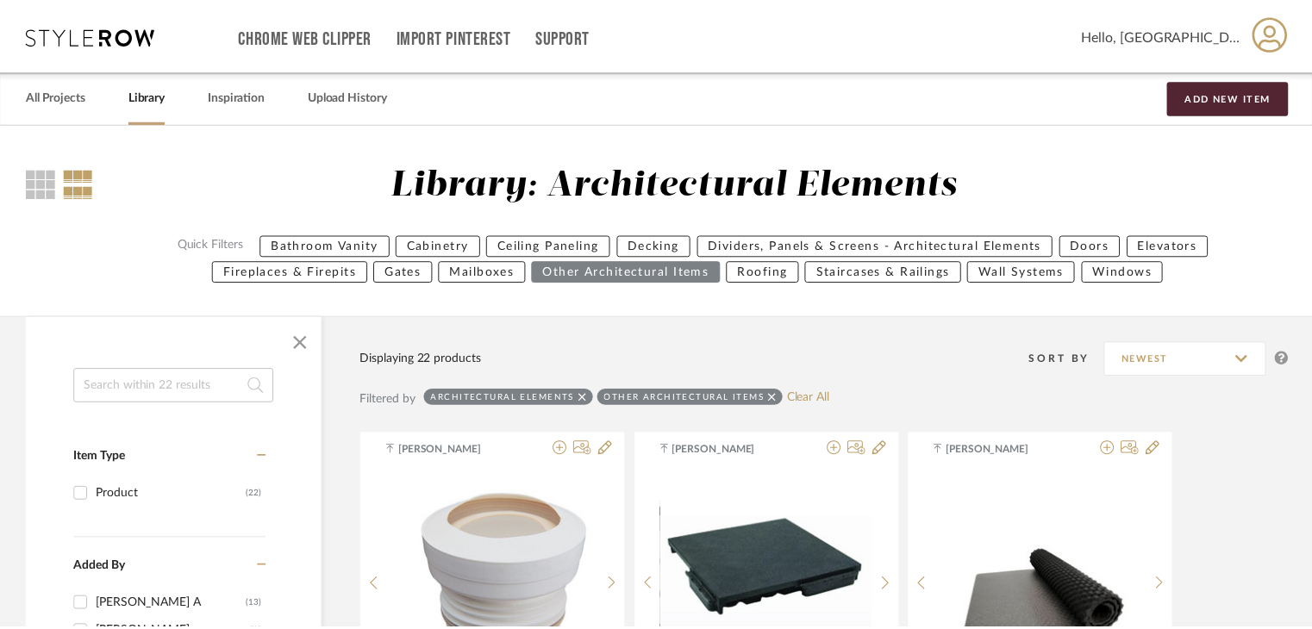
scroll to position [726, 0]
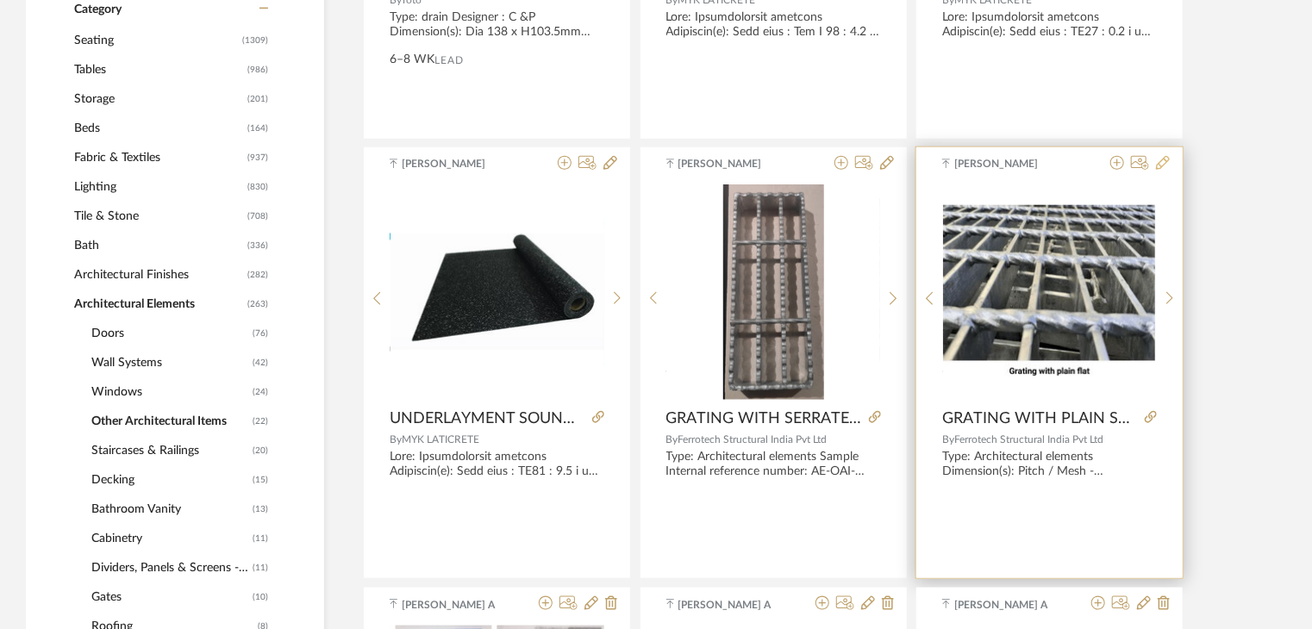
click at [1158, 163] on icon at bounding box center [1163, 163] width 14 height 14
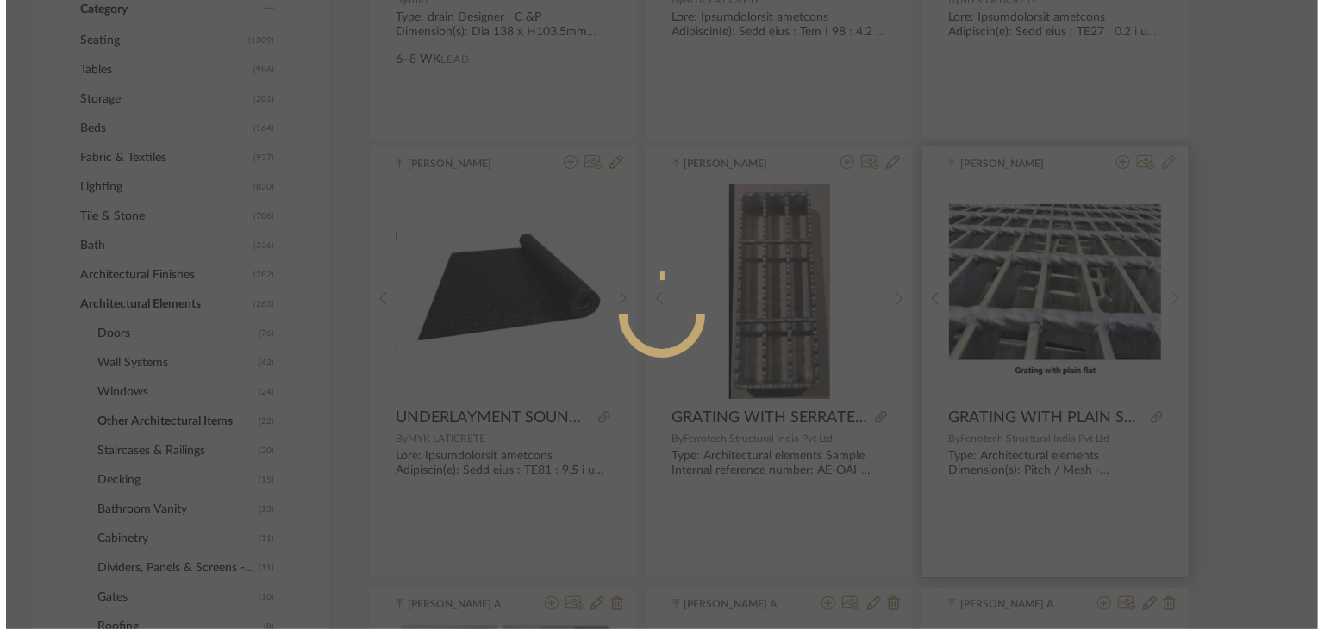
scroll to position [0, 0]
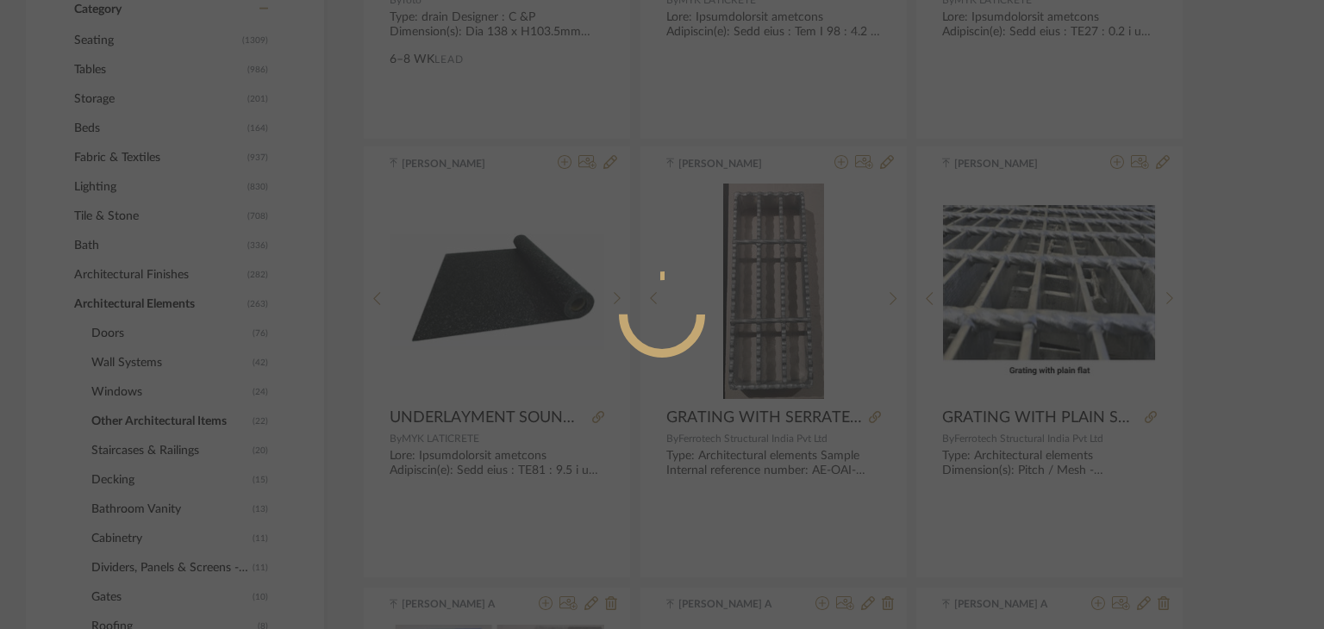
radio input "true"
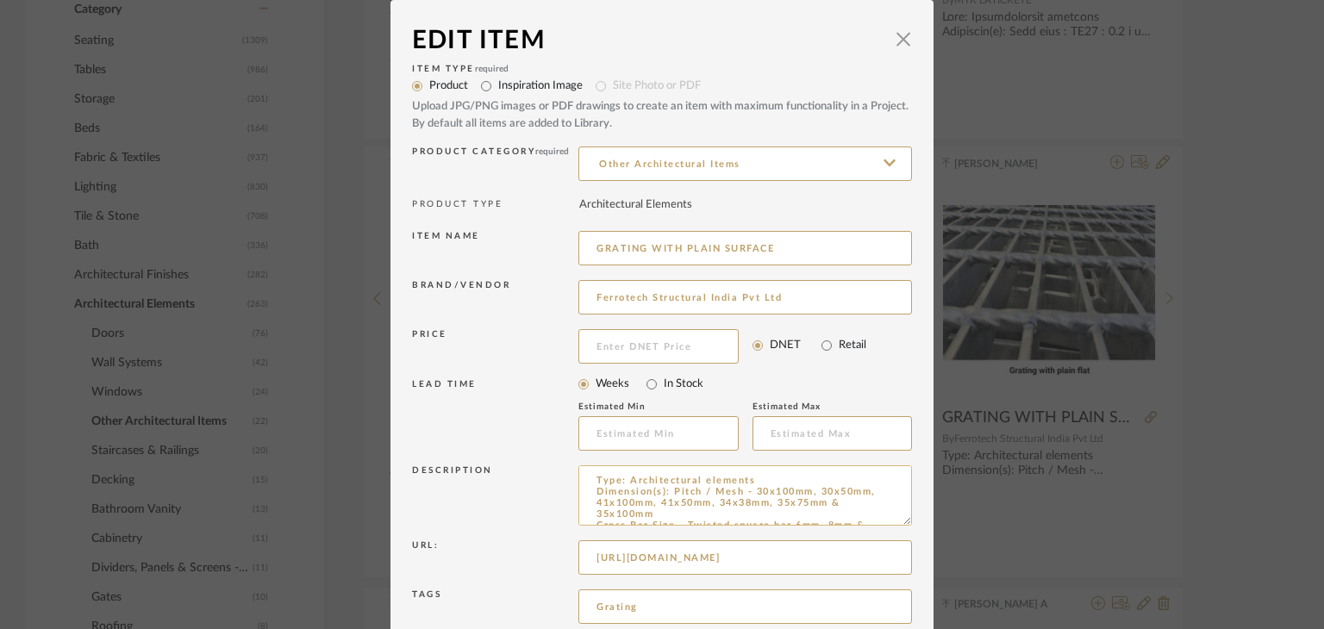
click at [778, 478] on textarea "Type: Architectural elements Dimension(s): Pitch / Mesh - 30x100mm, 30x50mm, 41…" at bounding box center [745, 496] width 334 height 60
paste textarea "Sample Internal reference number:"
click at [793, 493] on textarea "Type: Architectural elements Sample Internal reference number: Dimension(s): Pi…" at bounding box center [745, 496] width 334 height 60
paste textarea "AE-OAI-GR01"
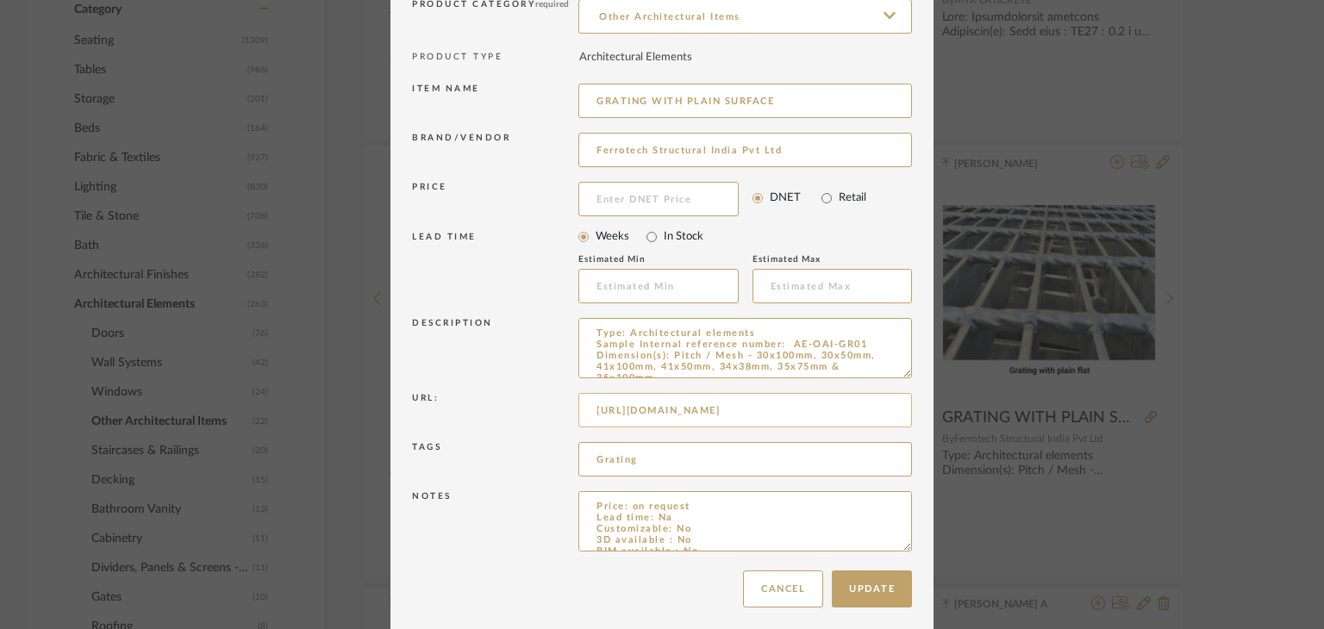
scroll to position [155, 0]
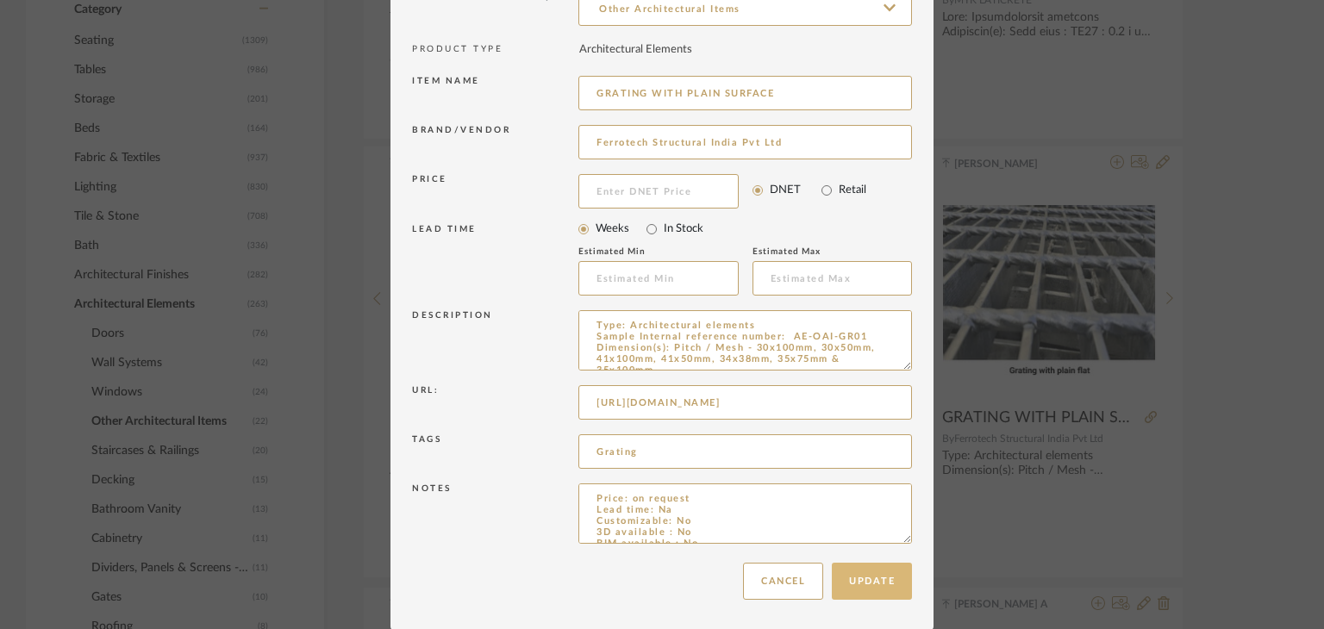
type textarea "Type: Architectural elements Sample Internal reference number: AE-OAI-GR01 Dime…"
click at [859, 584] on button "Update" at bounding box center [872, 581] width 80 height 37
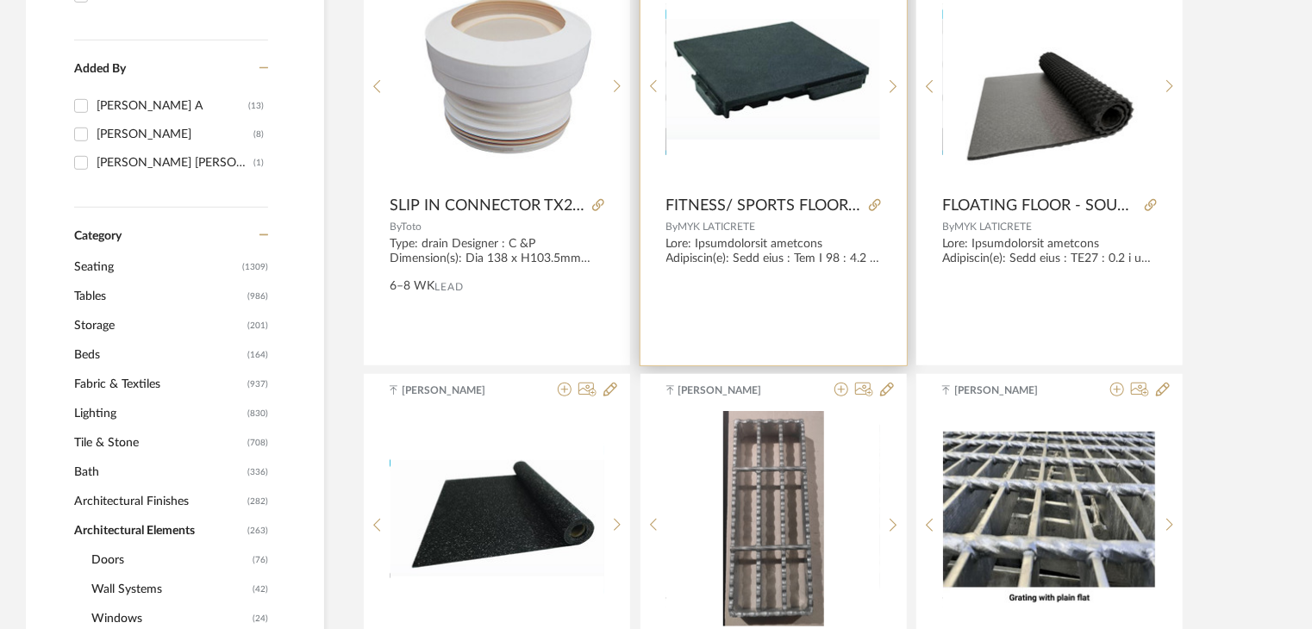
scroll to position [502, 0]
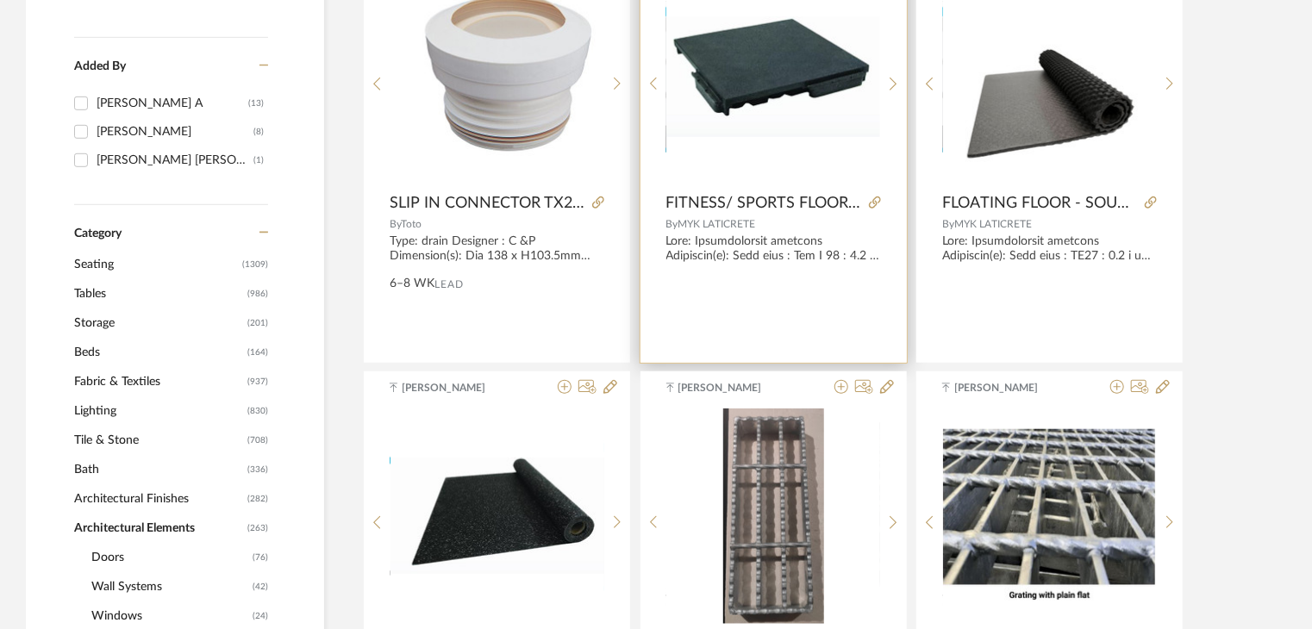
click at [780, 84] on img "0" at bounding box center [773, 76] width 214 height 121
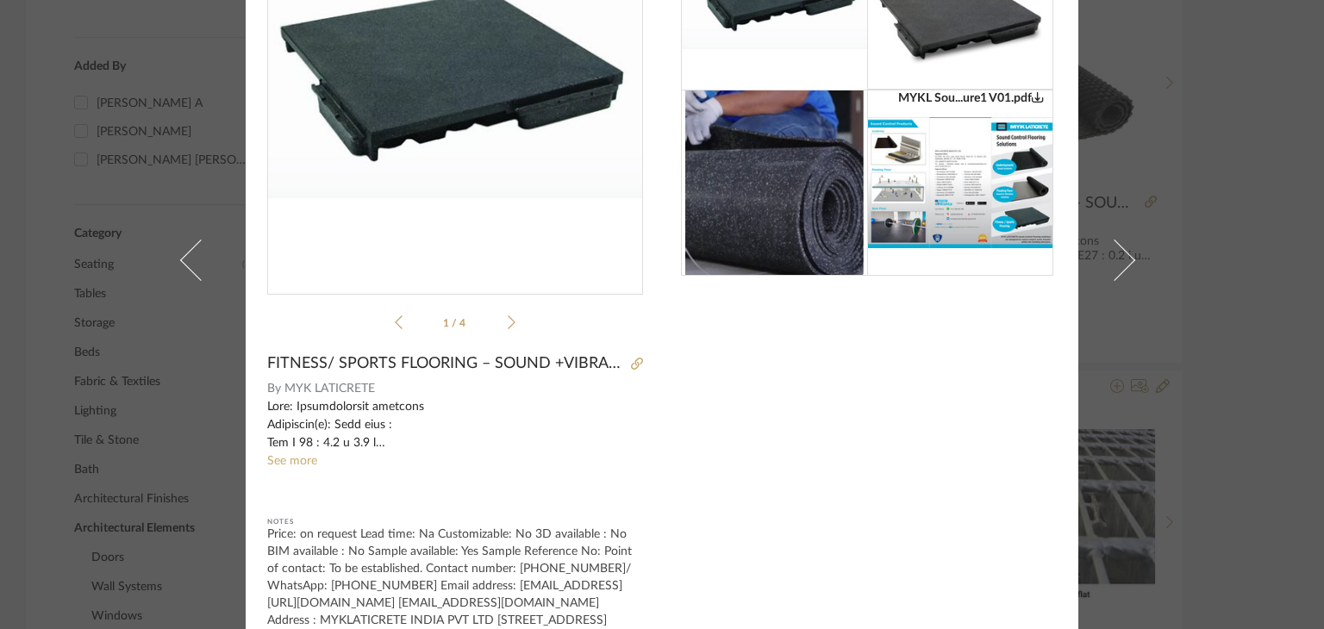
scroll to position [0, 0]
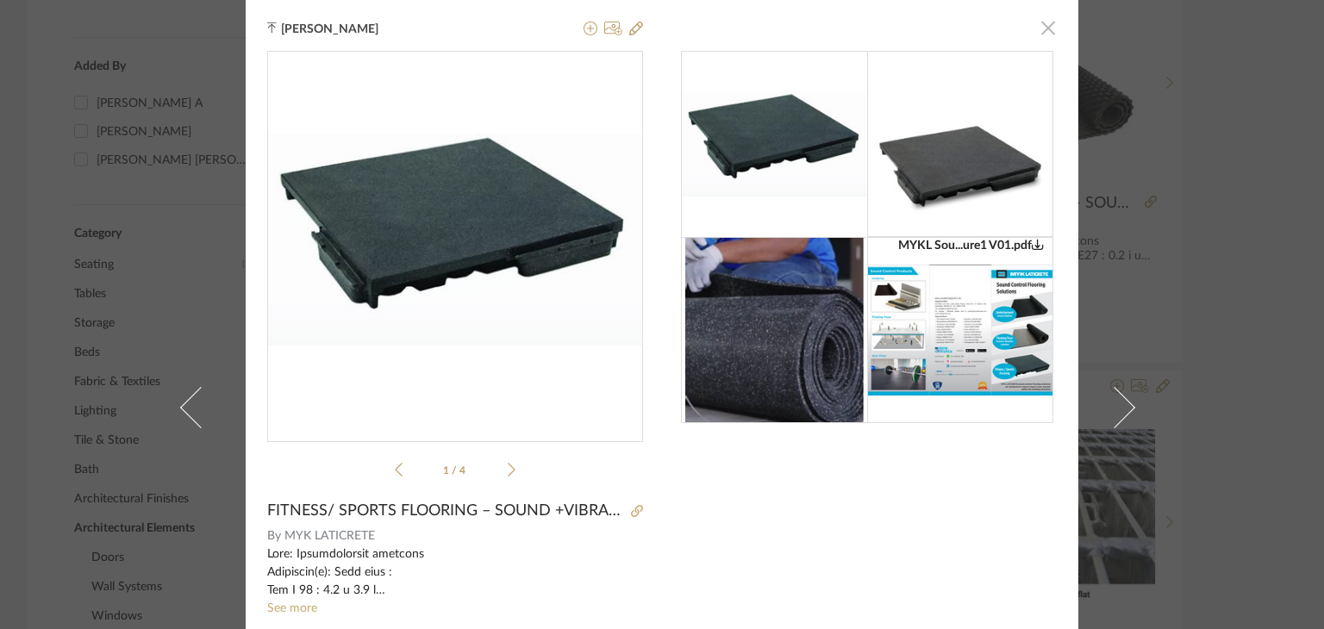
click at [1041, 28] on span "button" at bounding box center [1048, 27] width 34 height 34
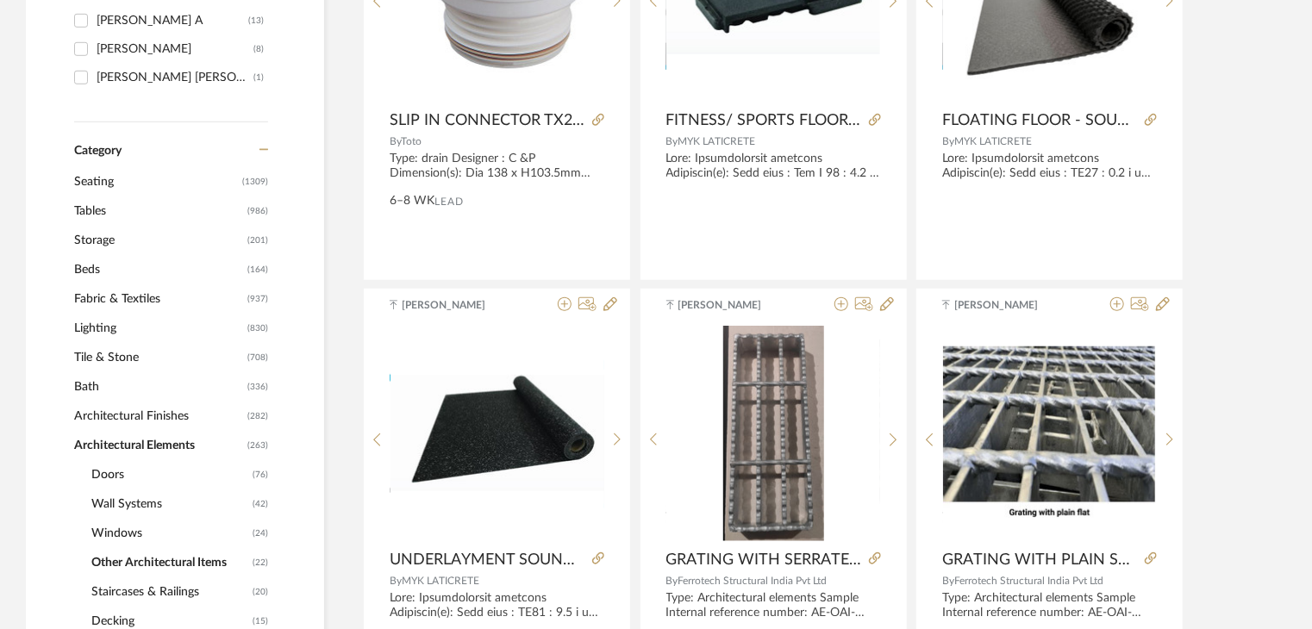
scroll to position [588, 0]
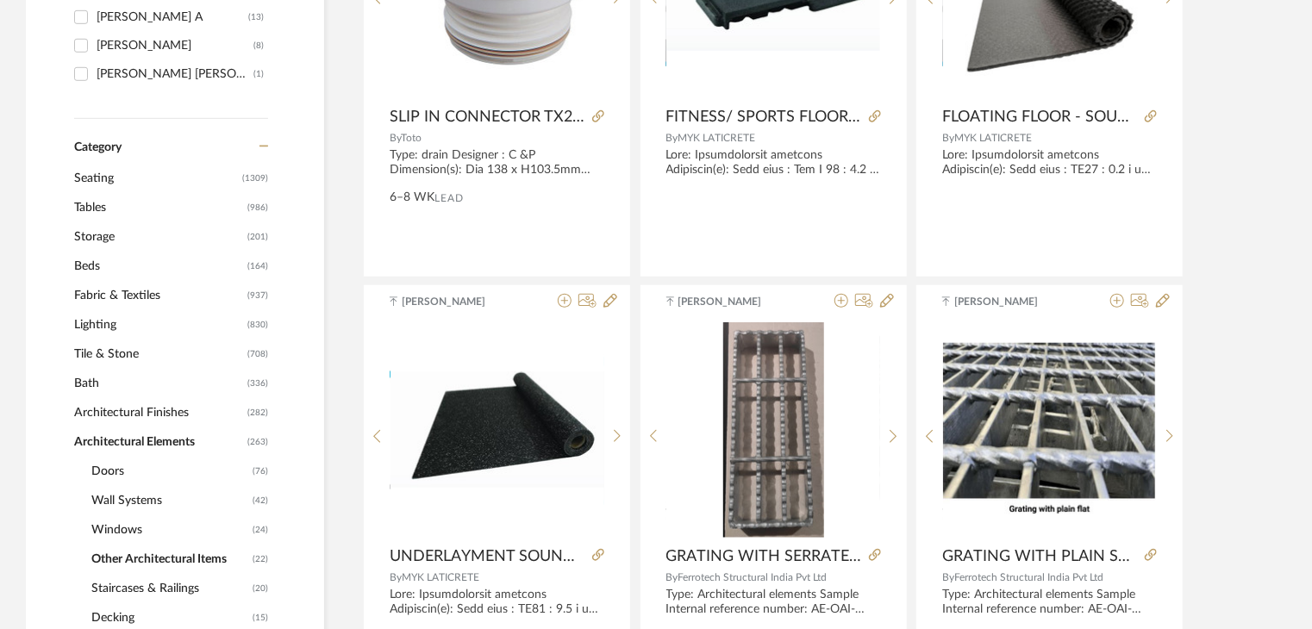
click at [102, 350] on span "Tile & Stone" at bounding box center [158, 354] width 169 height 29
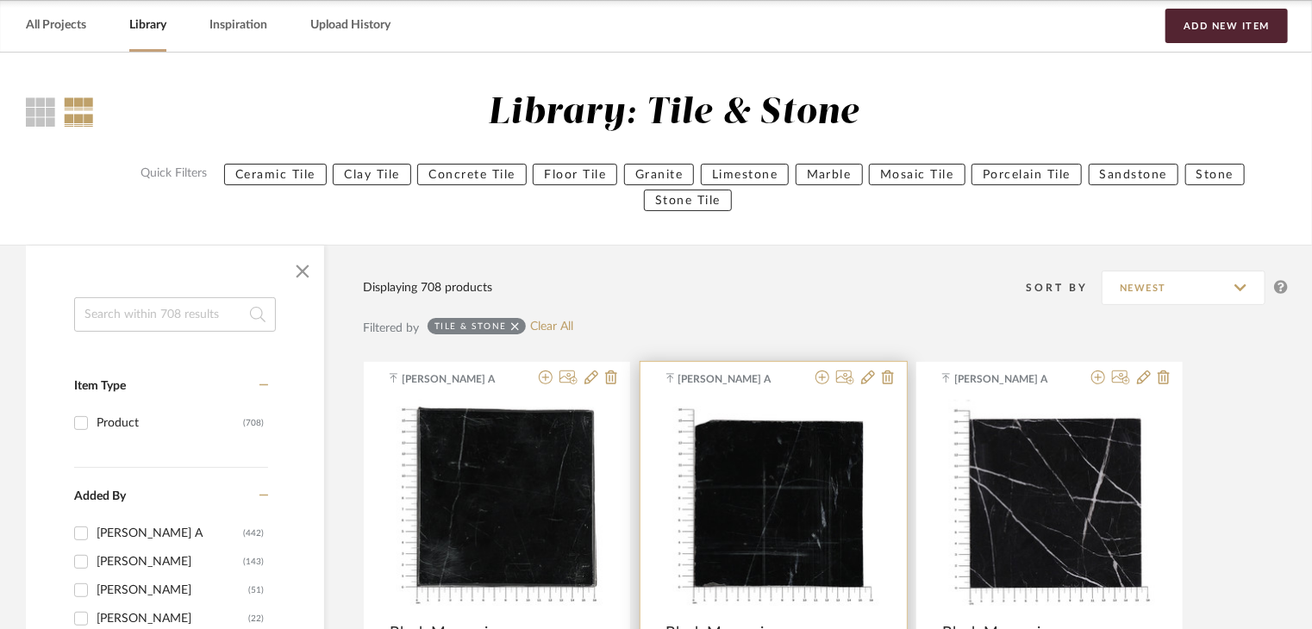
scroll to position [71, 0]
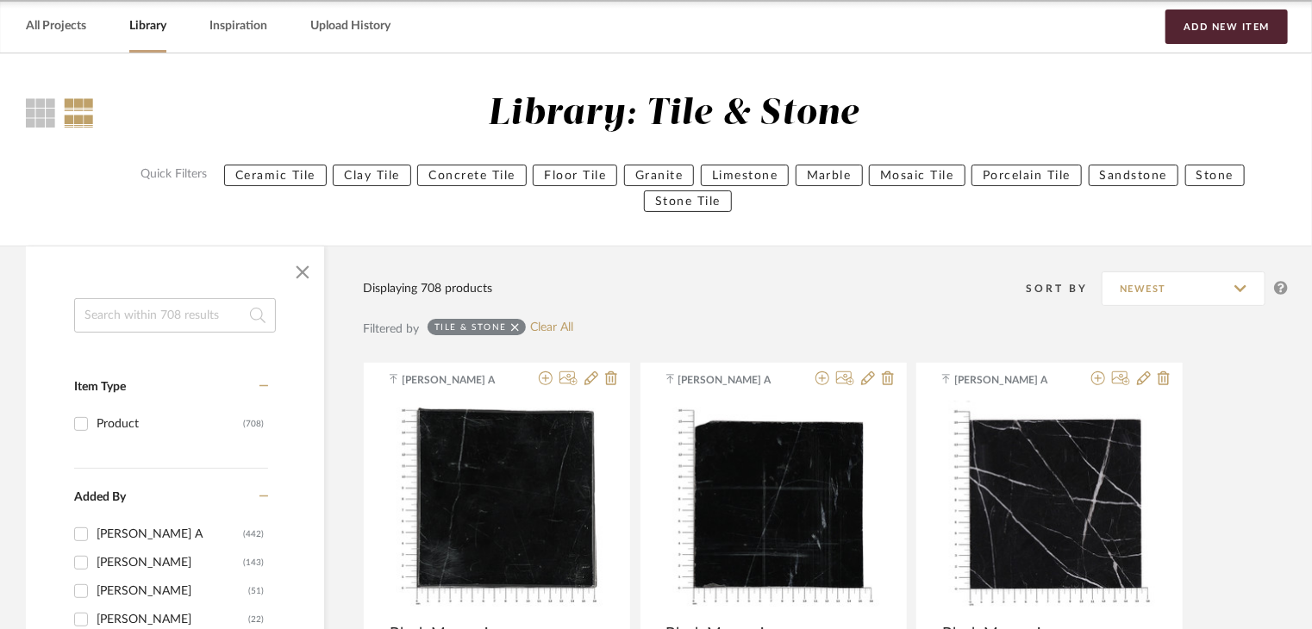
click at [587, 177] on button "Floor Tile" at bounding box center [575, 176] width 84 height 22
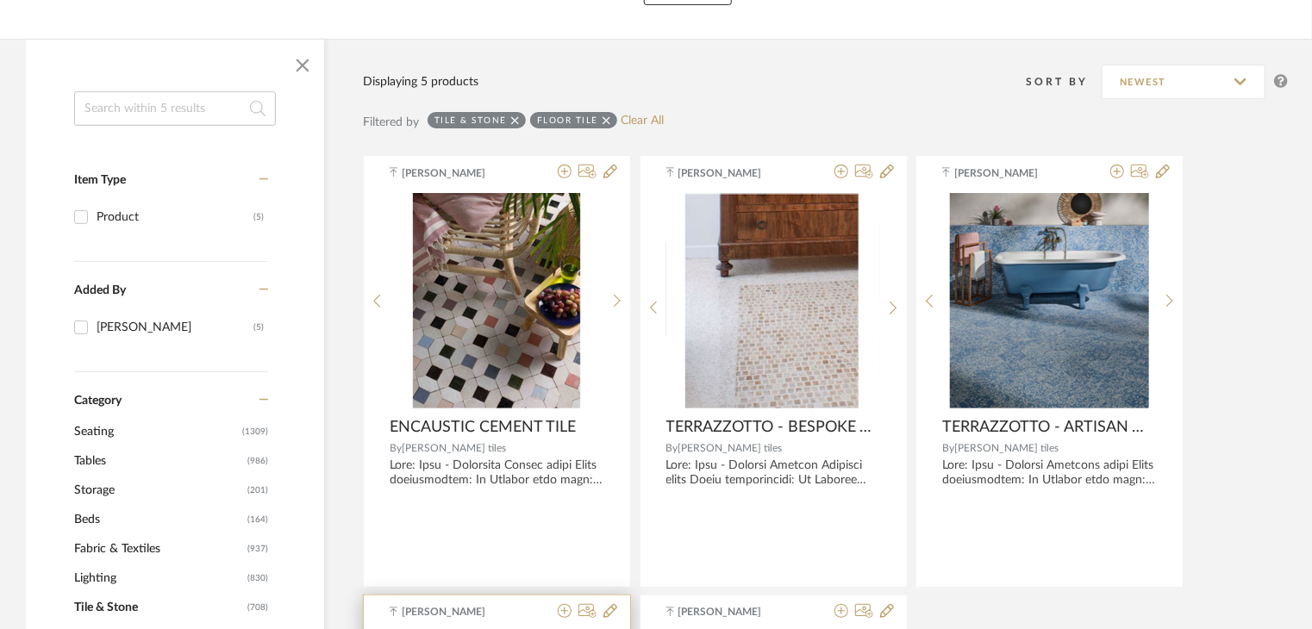
scroll to position [157, 0]
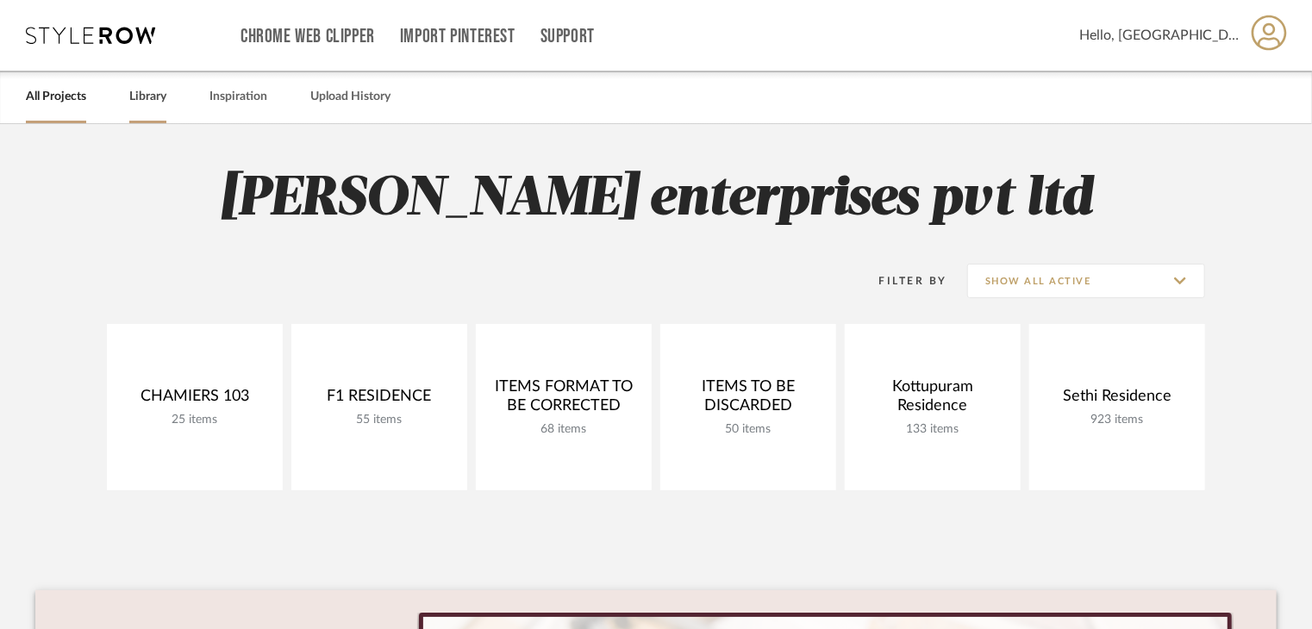
click at [152, 89] on link "Library" at bounding box center [147, 96] width 37 height 23
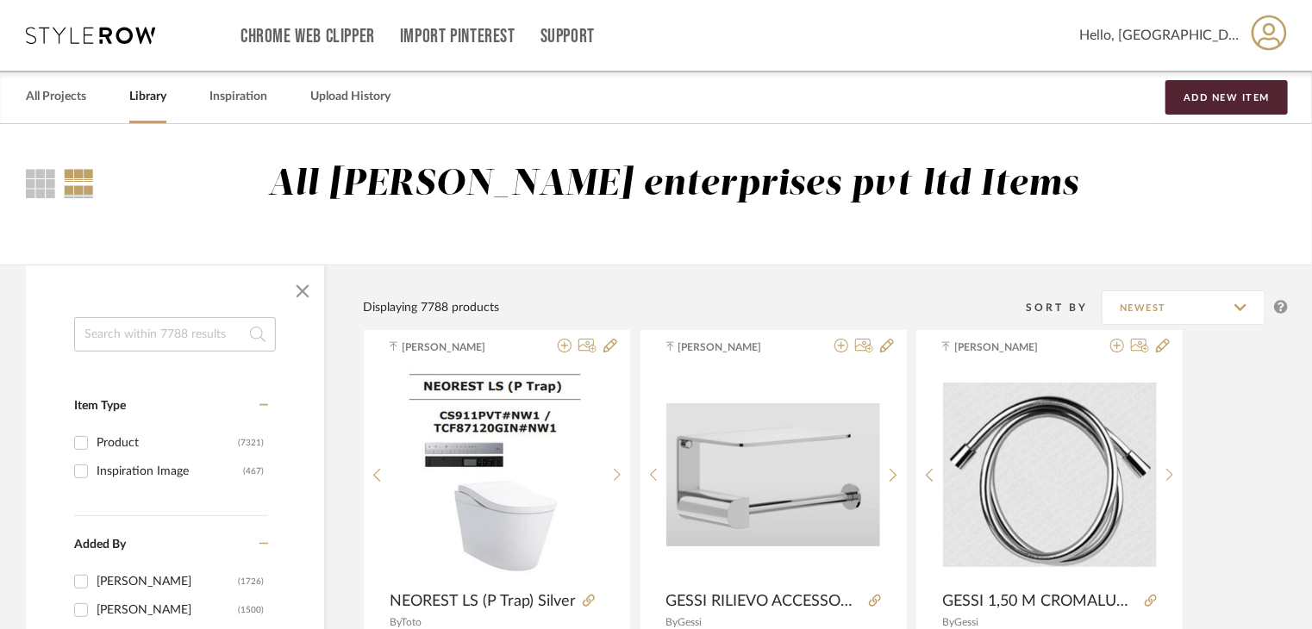
click at [1215, 77] on div "All Projects Library Inspiration Upload History Add New Item" at bounding box center [656, 97] width 1312 height 53
click at [1215, 87] on button "Add New Item" at bounding box center [1227, 97] width 122 height 34
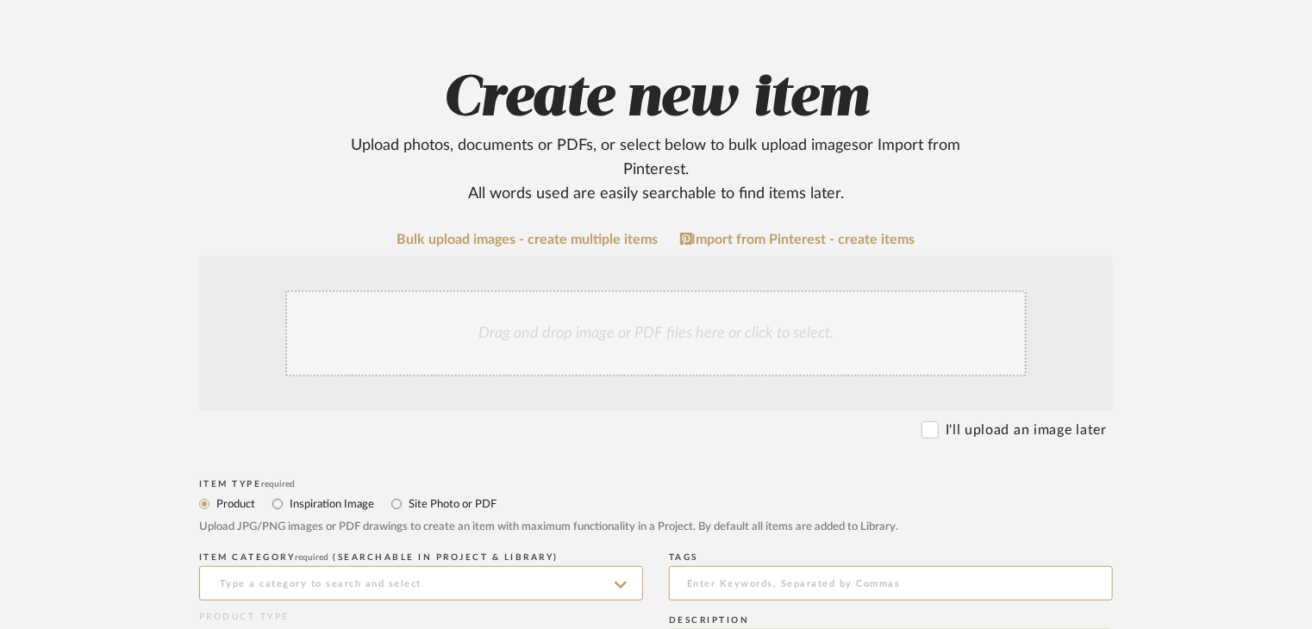
scroll to position [86, 0]
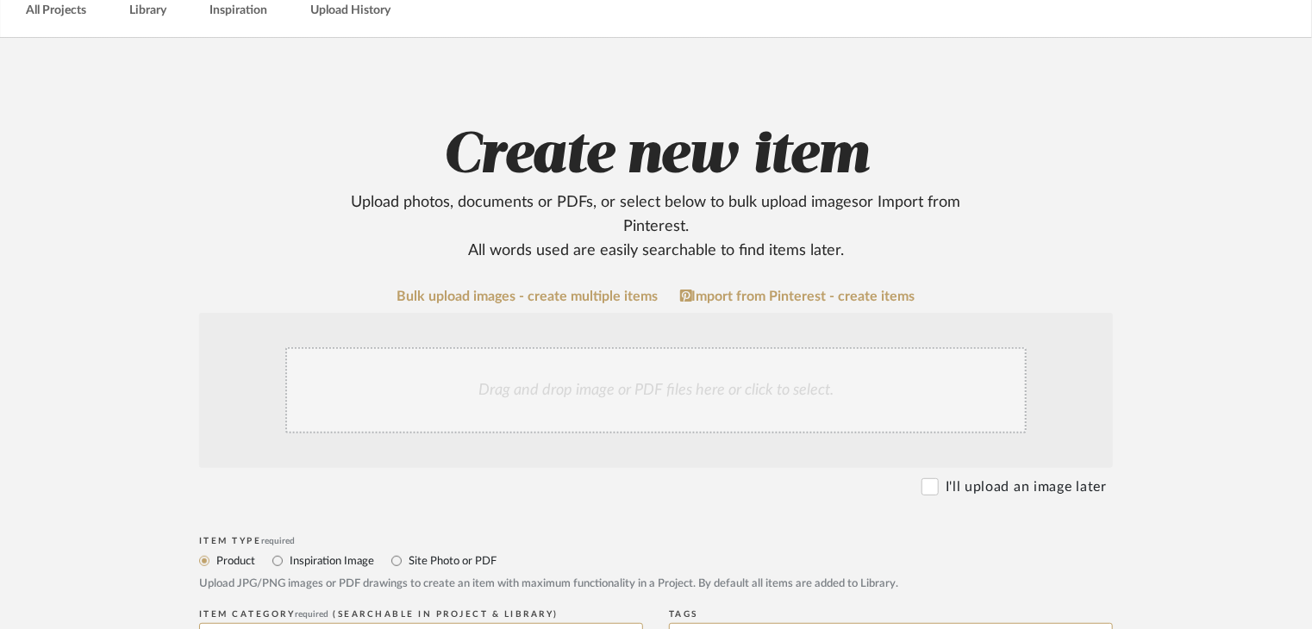
click at [462, 381] on div "Drag and drop image or PDF files here or click to select." at bounding box center [655, 390] width 741 height 86
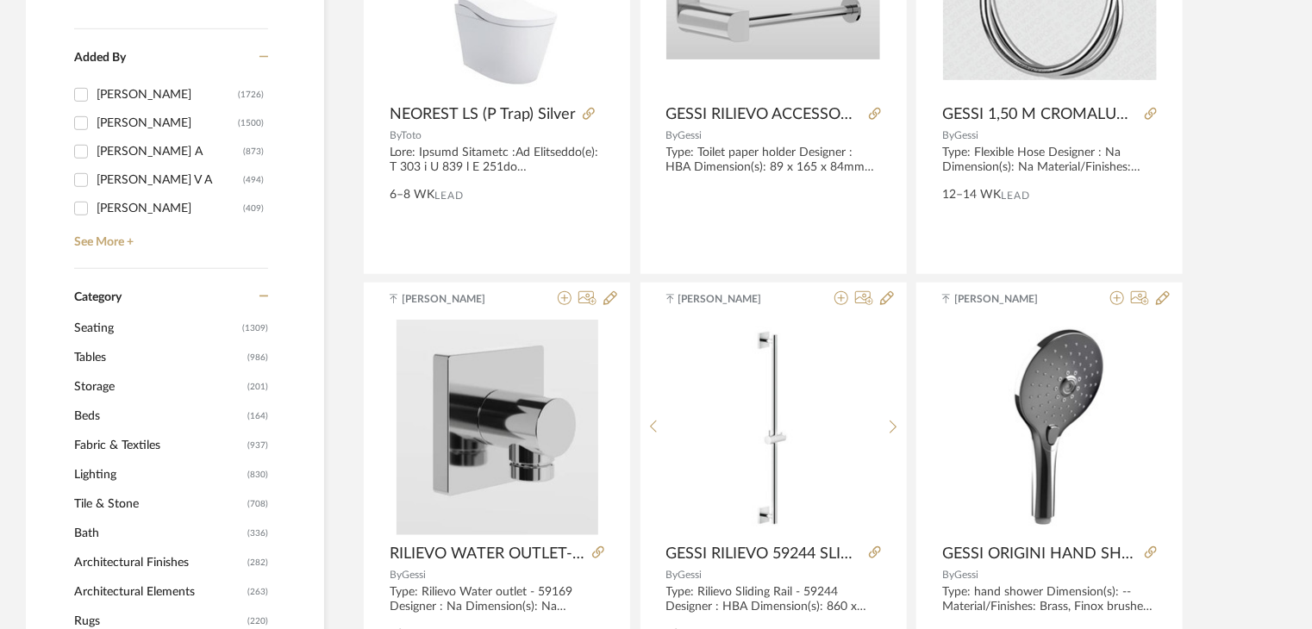
scroll to position [603, 0]
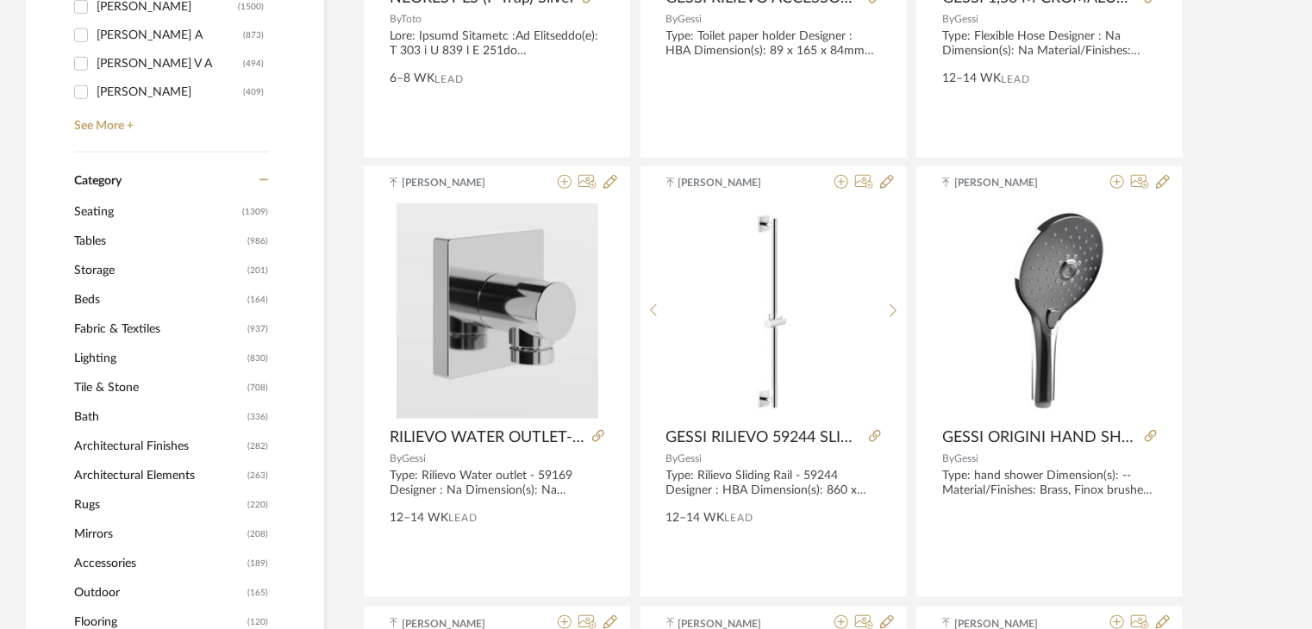
click at [166, 439] on span "Architectural Finishes" at bounding box center [158, 446] width 169 height 29
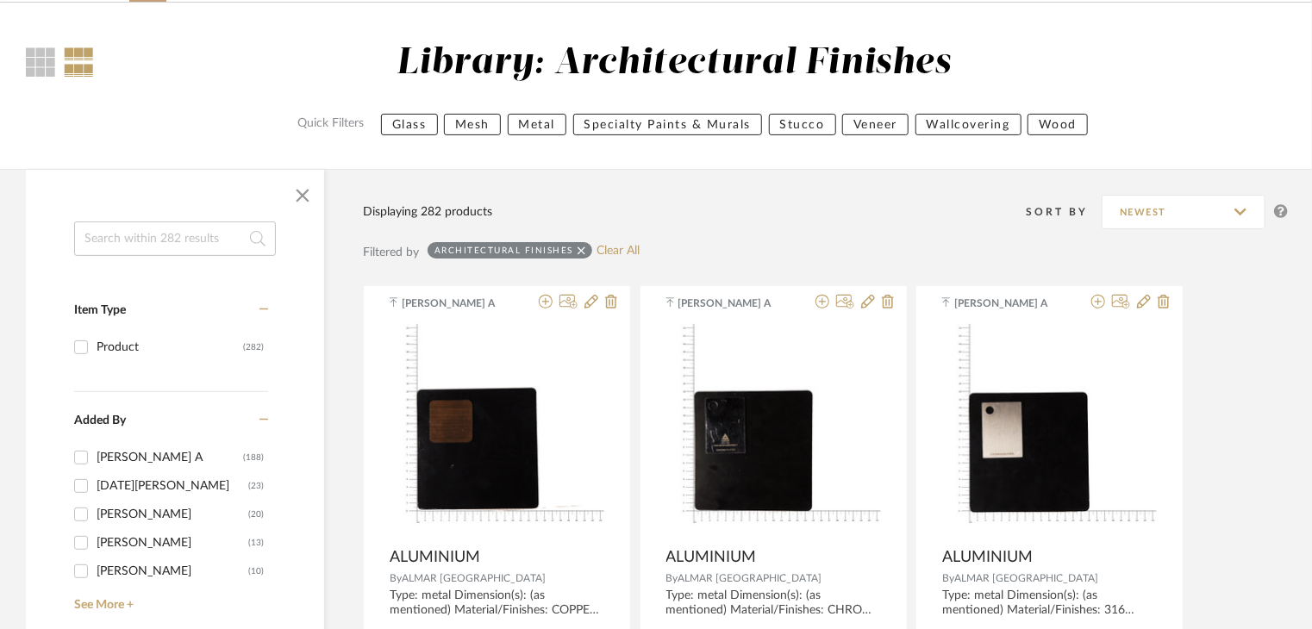
scroll to position [112, 0]
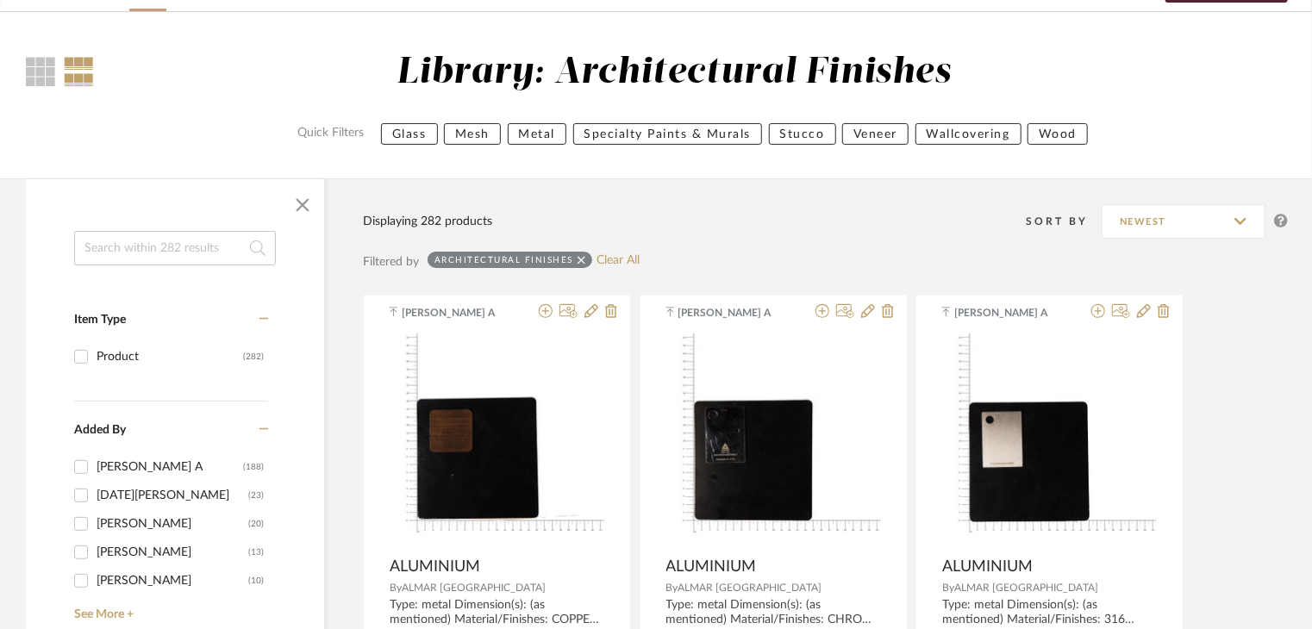
click at [529, 133] on button "Metal" at bounding box center [537, 134] width 59 height 22
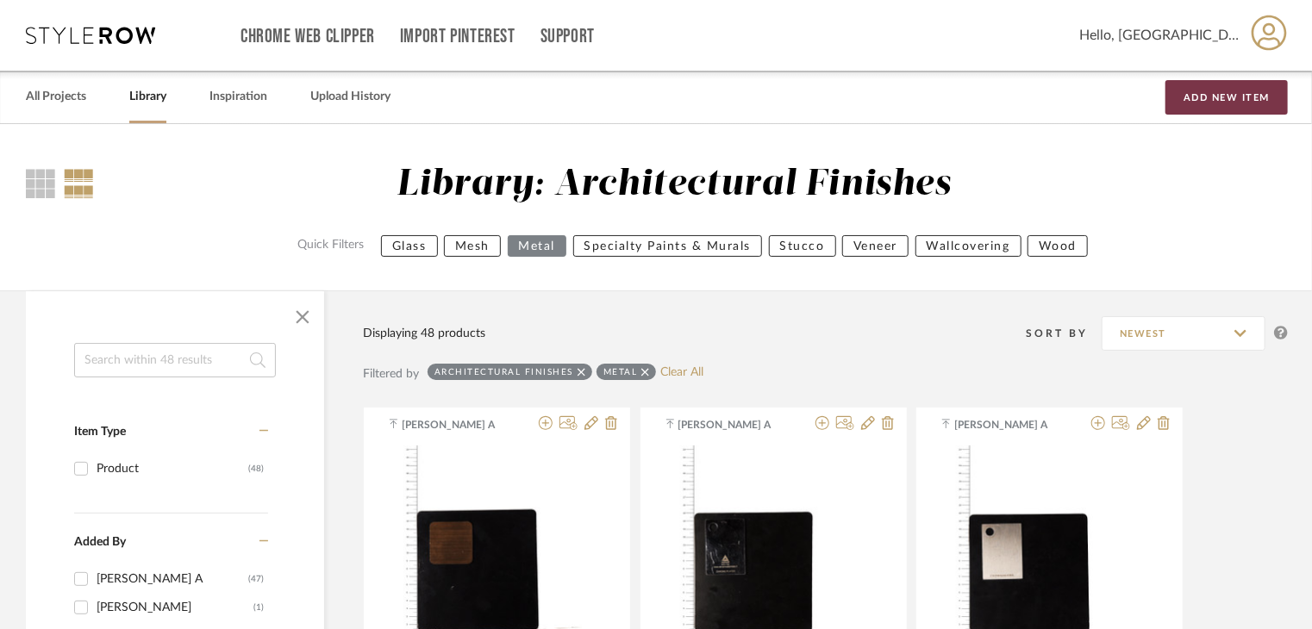
click at [1206, 88] on button "Add New Item" at bounding box center [1227, 97] width 122 height 34
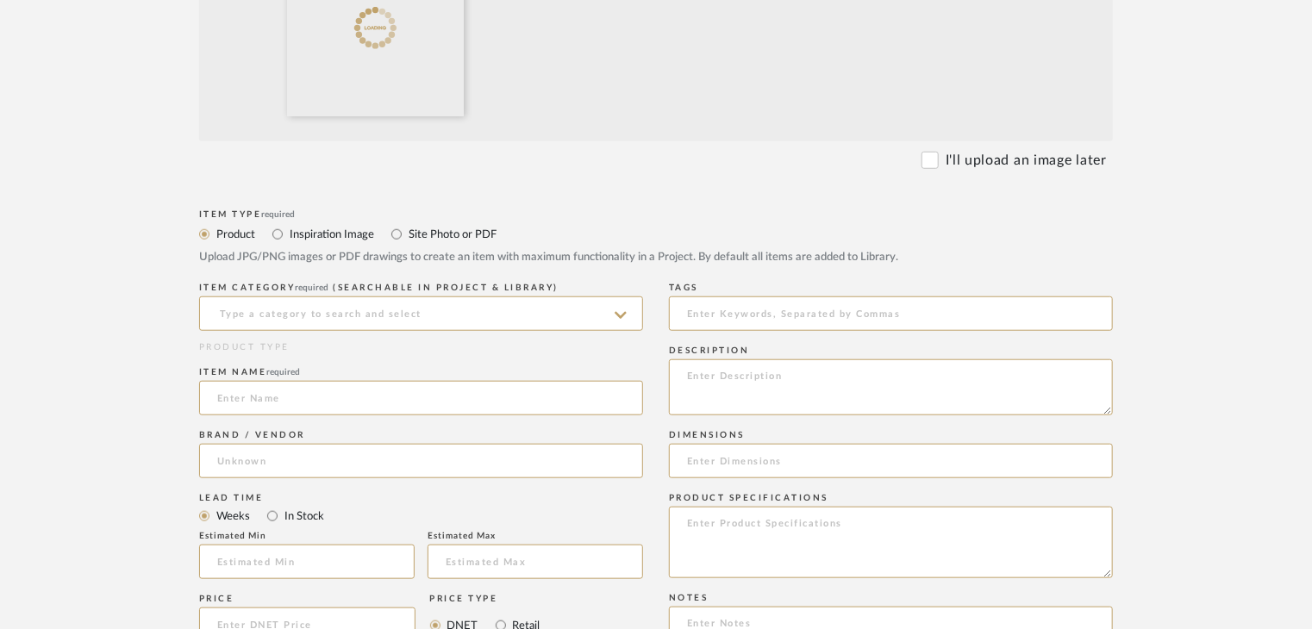
scroll to position [603, 0]
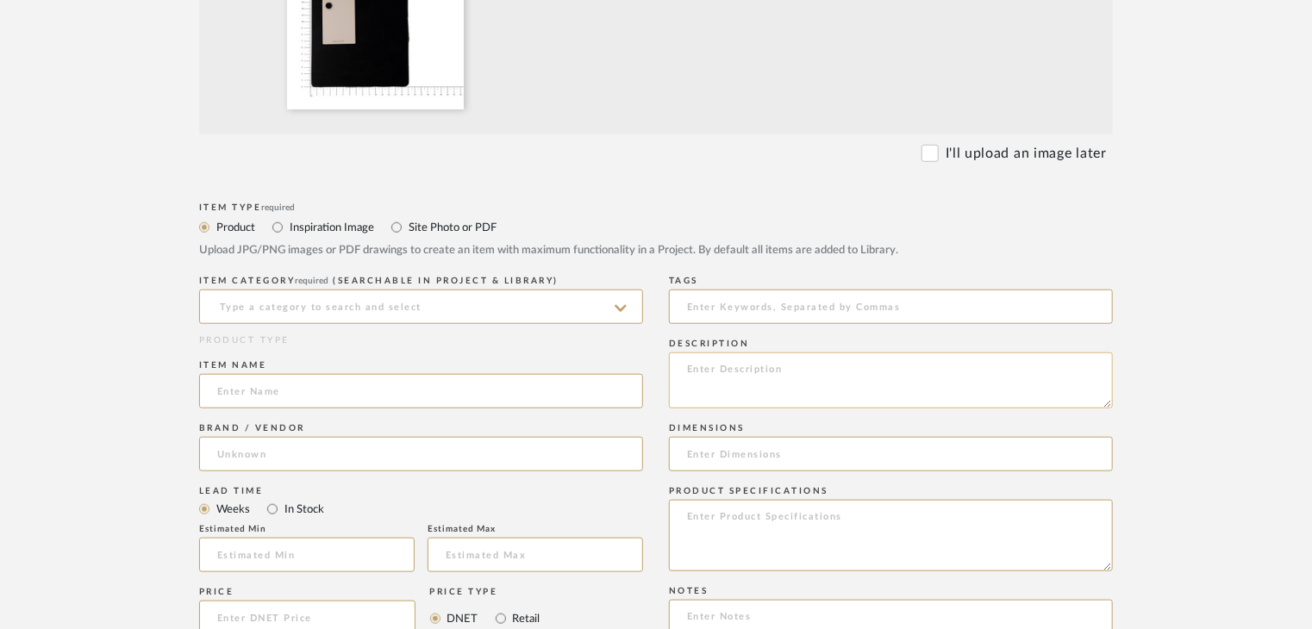
click at [710, 394] on textarea at bounding box center [891, 381] width 444 height 56
paste textarea "Type: metal Dimension(s): (as mentioned) Material/Finishes: (as mentioned) Inst…"
type textarea "Type: metal Dimension(s): (as mentioned) Material/Finishes: (as mentioned) Inst…"
click at [309, 309] on input at bounding box center [421, 307] width 444 height 34
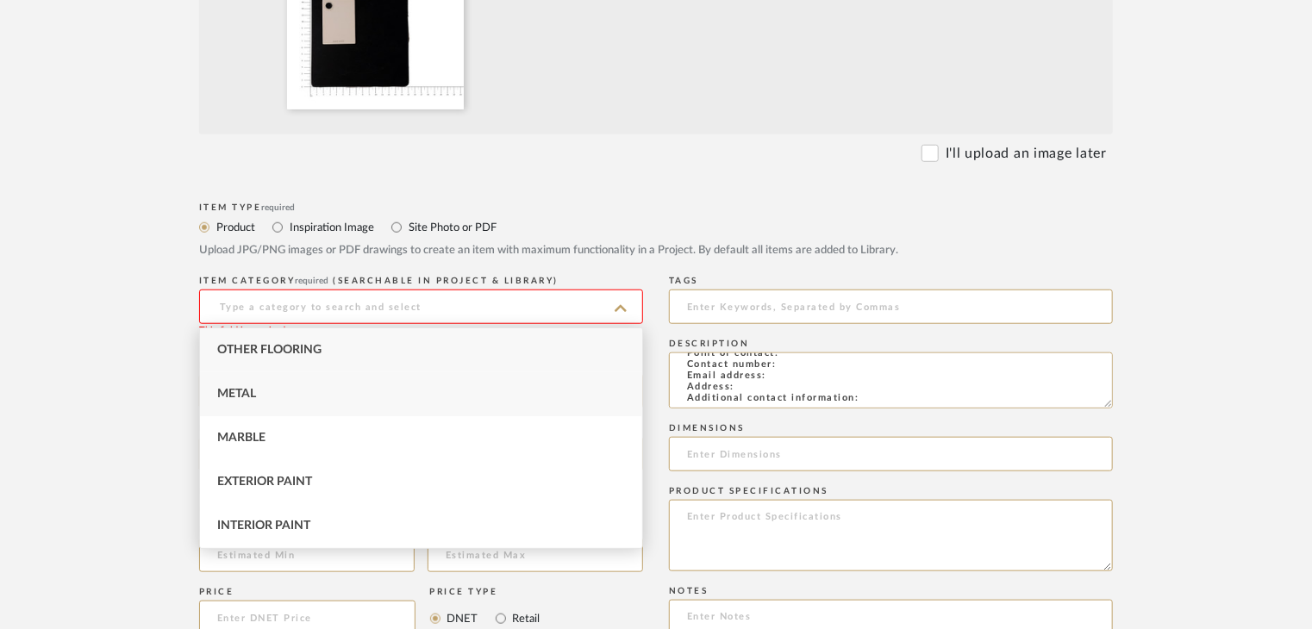
click at [314, 401] on div "Metal" at bounding box center [421, 394] width 442 height 44
type input "Metal"
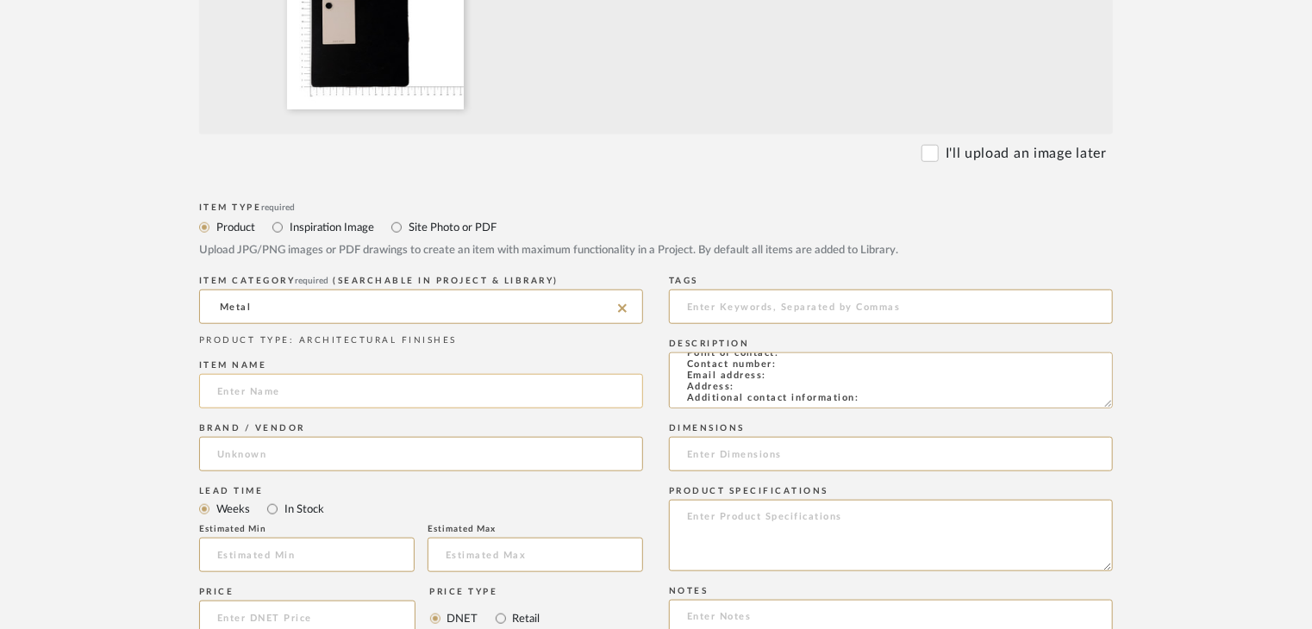
click at [283, 377] on input at bounding box center [421, 391] width 444 height 34
paste input "ALUMINIUM"
type input "ALUMINIUM"
click at [314, 450] on input at bounding box center [421, 454] width 444 height 34
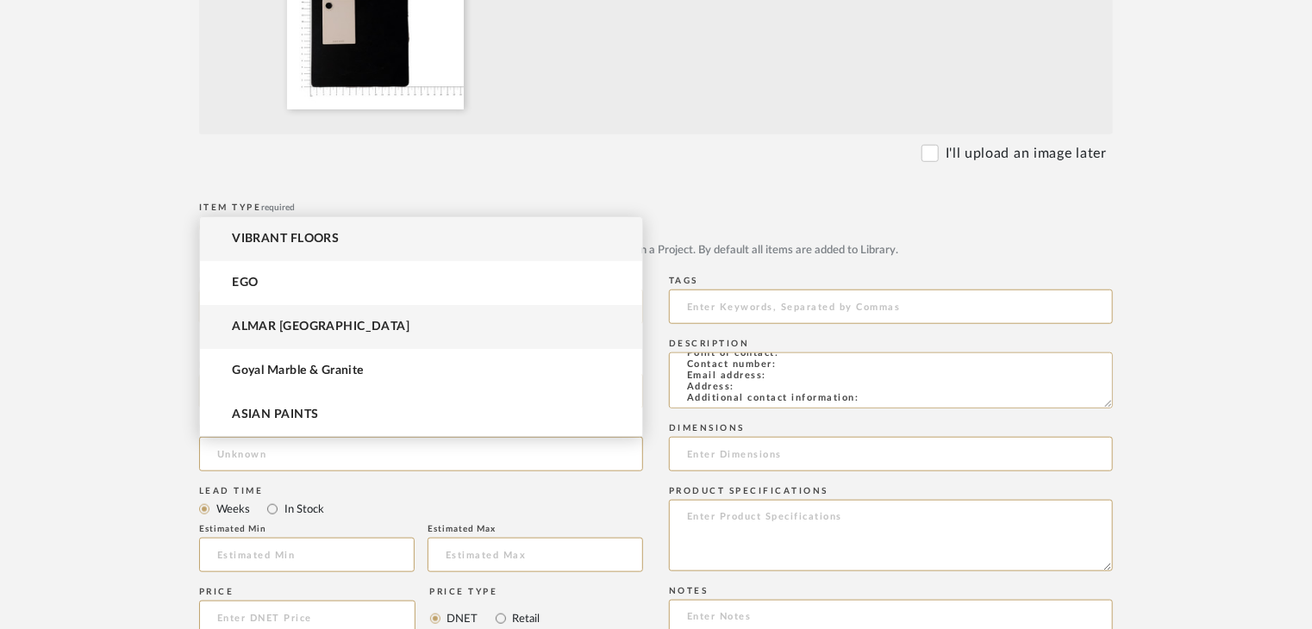
click at [330, 330] on mat-option "ALMAR [GEOGRAPHIC_DATA]" at bounding box center [421, 327] width 442 height 44
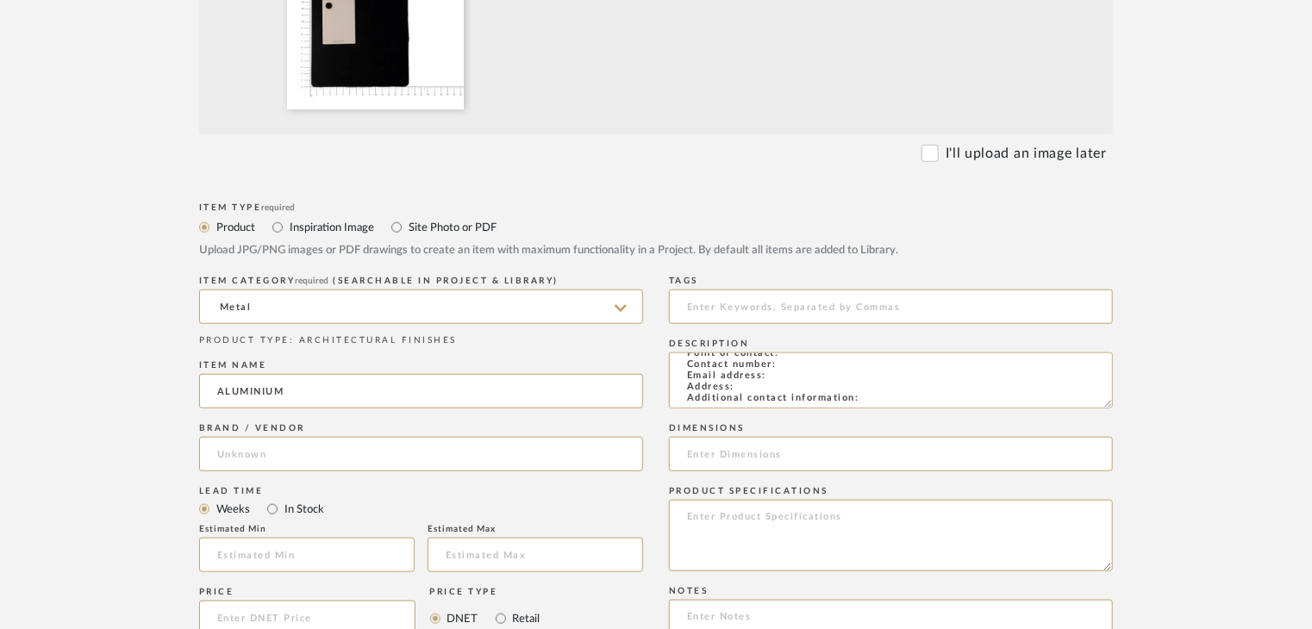
type input "ALMAR [GEOGRAPHIC_DATA]"
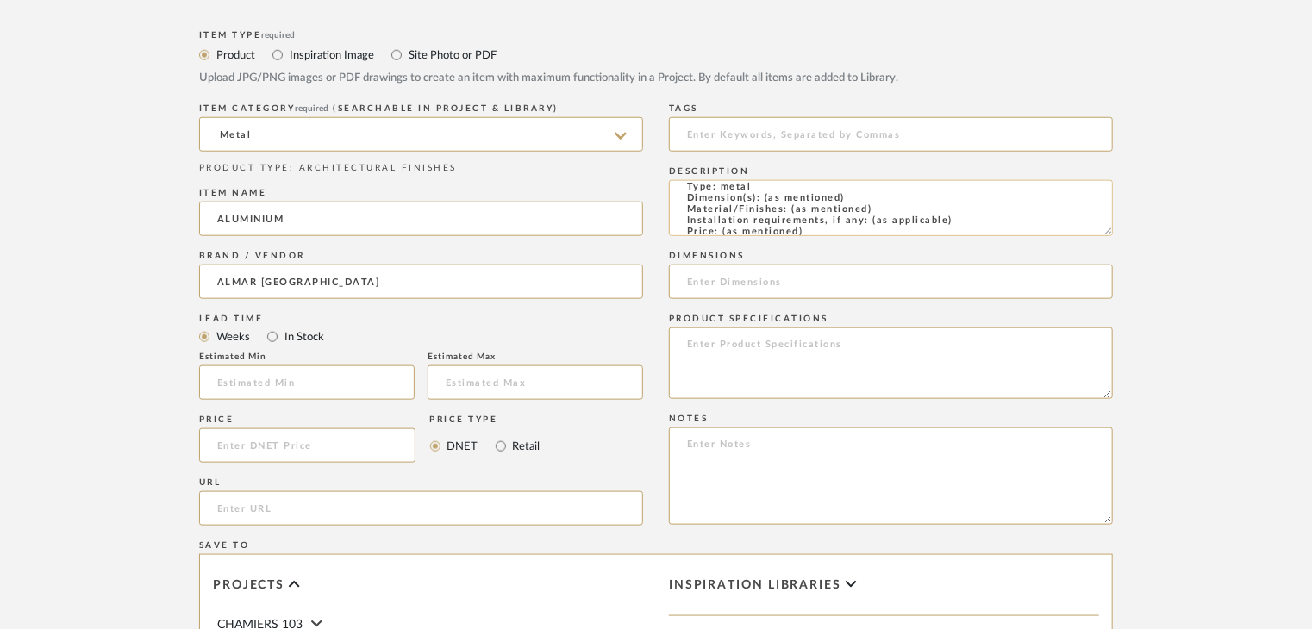
scroll to position [0, 0]
drag, startPoint x: 872, startPoint y: 216, endPoint x: 791, endPoint y: 221, distance: 81.1
click at [791, 221] on textarea "Type: metal Dimension(s): (as mentioned) Material/Finishes: (as mentioned) Inst…" at bounding box center [891, 208] width 444 height 56
paste textarea "[PERSON_NAME]"
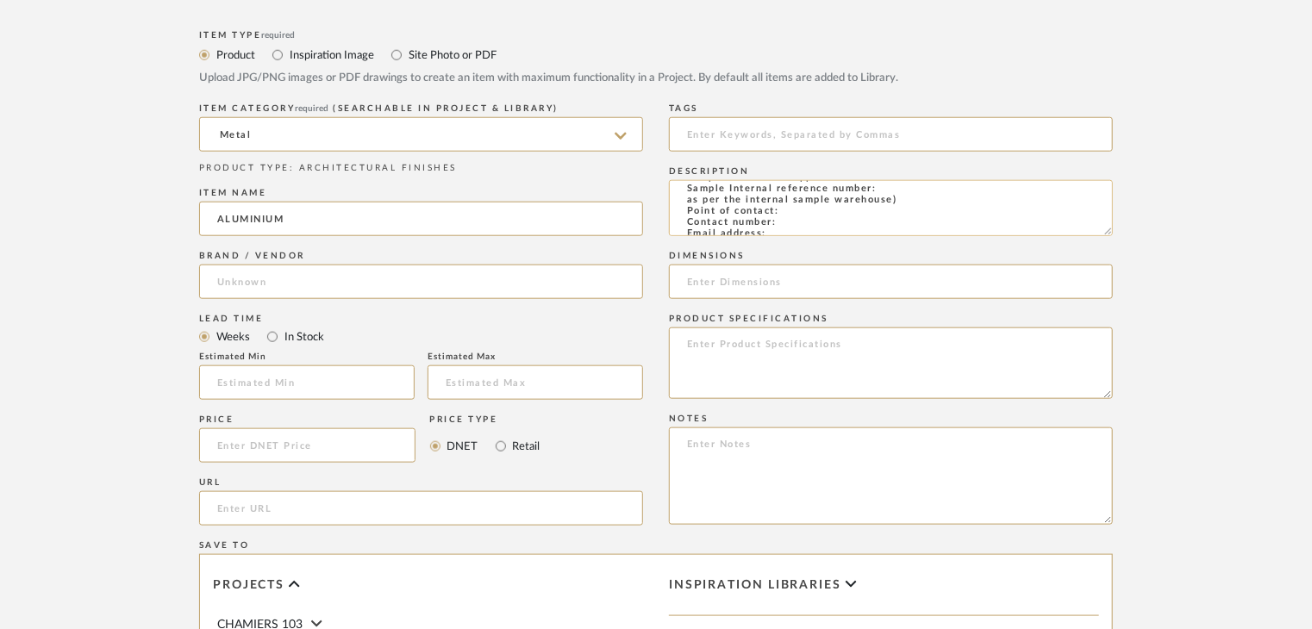
click at [897, 189] on textarea "Type: metal Dimension(s): (as mentioned) Material/Finishes: [PERSON_NAME] Insta…" at bounding box center [891, 208] width 444 height 56
paste textarea "AF-MT-19"
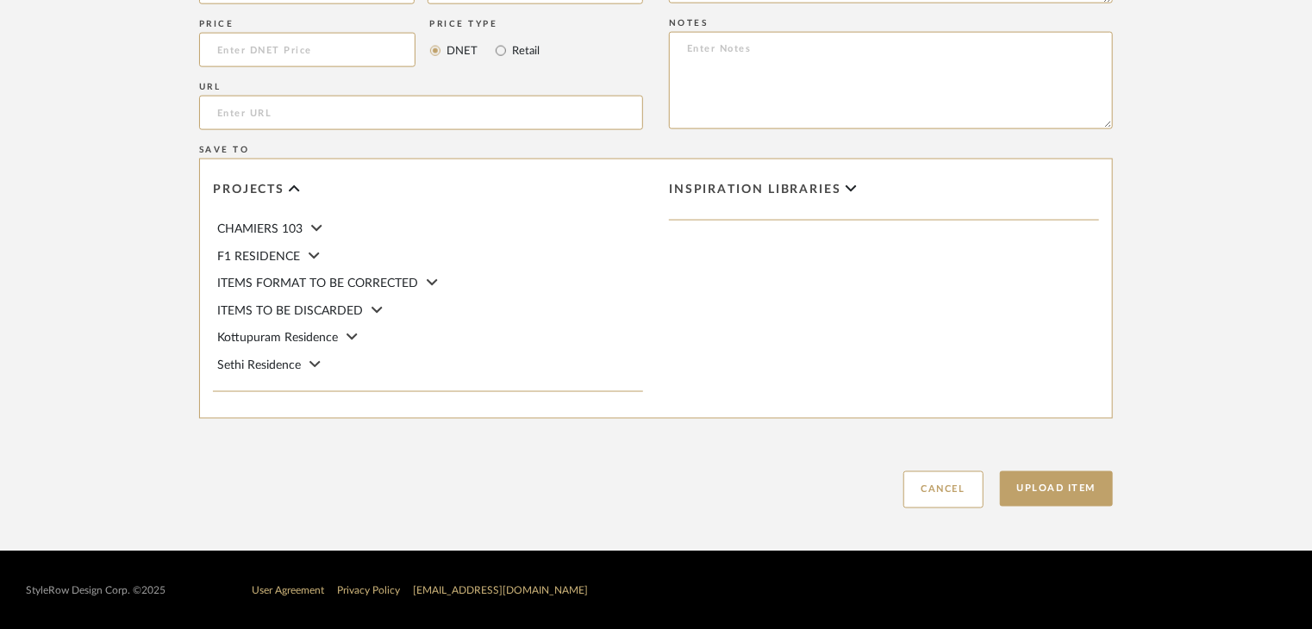
scroll to position [1172, 0]
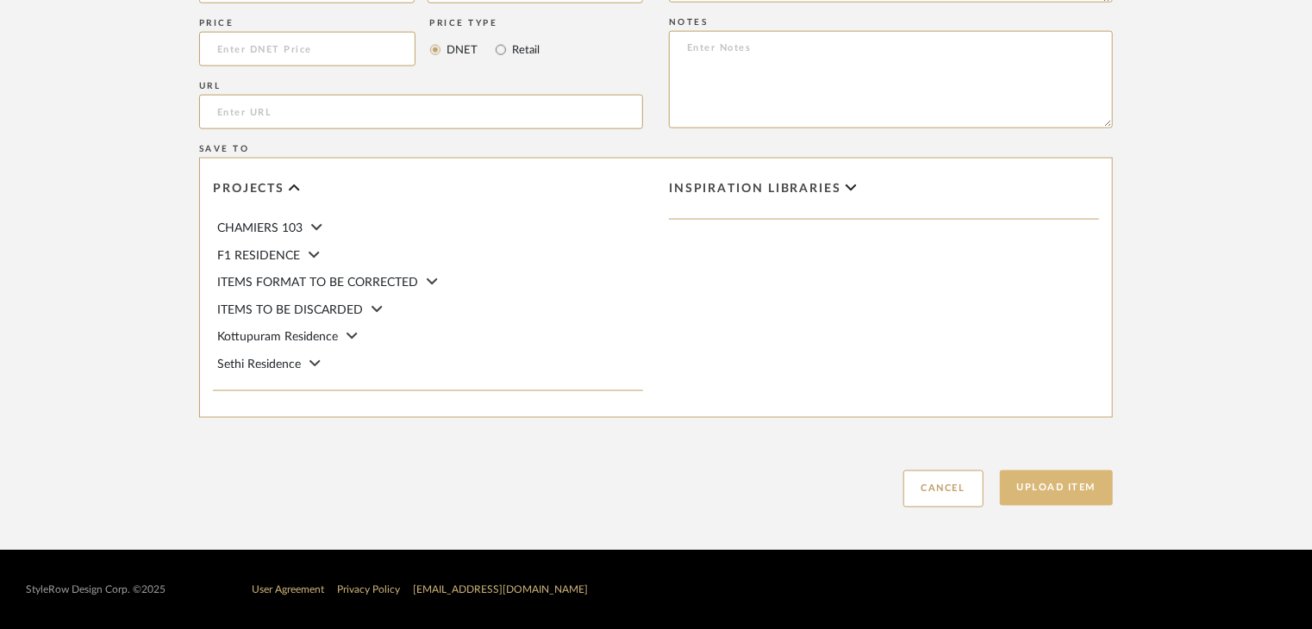
type textarea "Type: metal Dimension(s): (as mentioned) Material/Finishes: [PERSON_NAME] Insta…"
click at [1057, 482] on button "Upload Item" at bounding box center [1057, 488] width 114 height 35
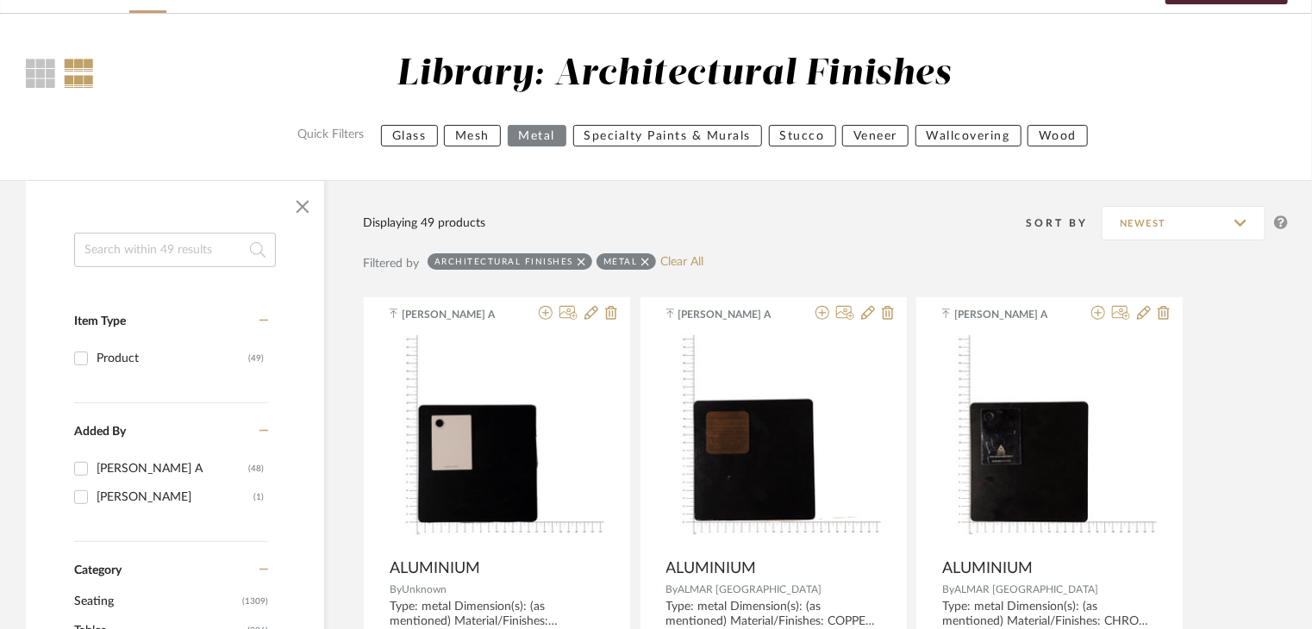
scroll to position [431, 0]
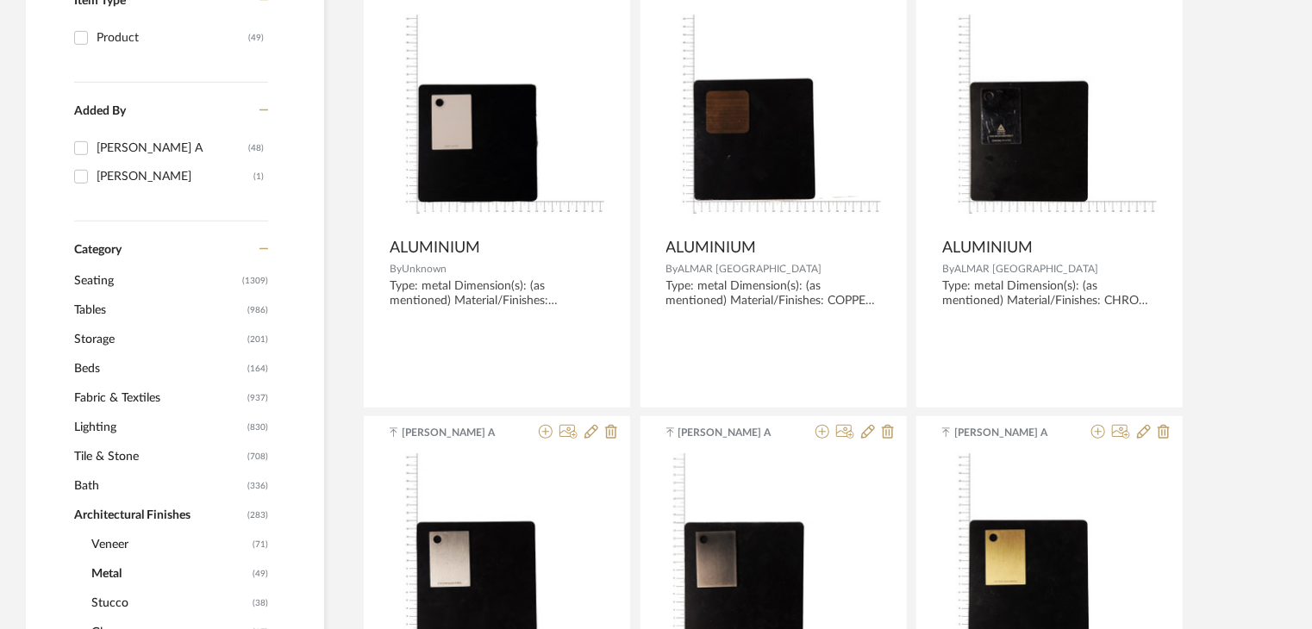
drag, startPoint x: 108, startPoint y: 455, endPoint x: 163, endPoint y: 425, distance: 62.9
click at [107, 454] on span "Tile & Stone" at bounding box center [158, 456] width 169 height 29
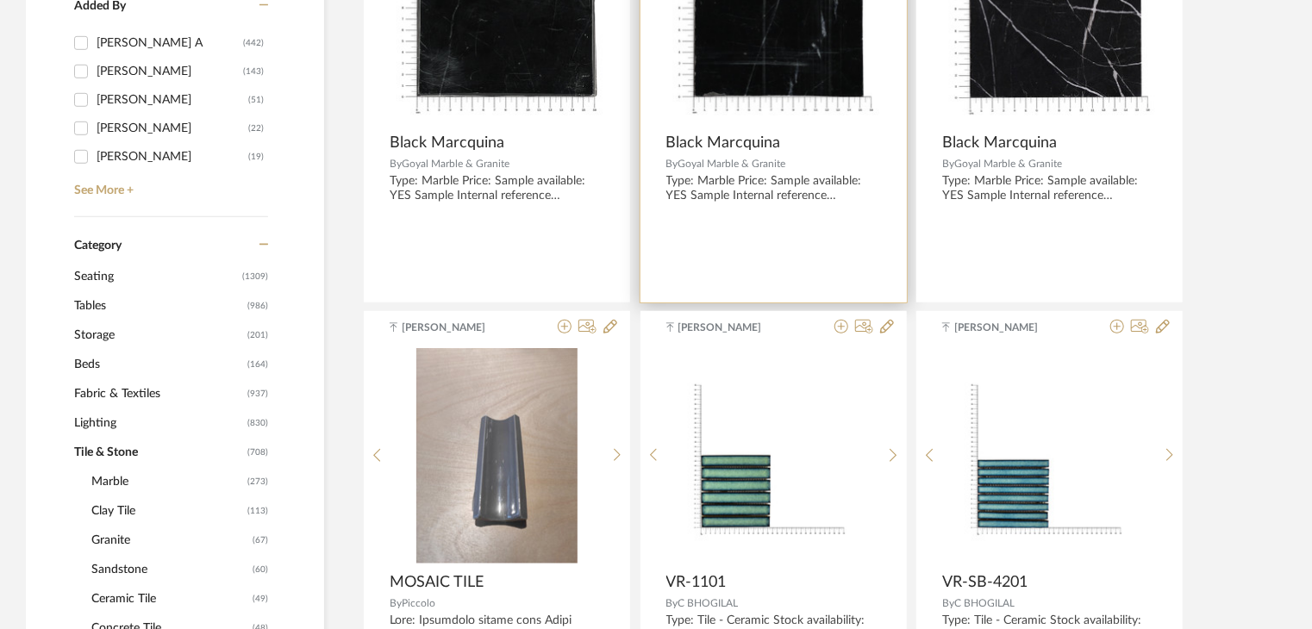
scroll to position [629, 0]
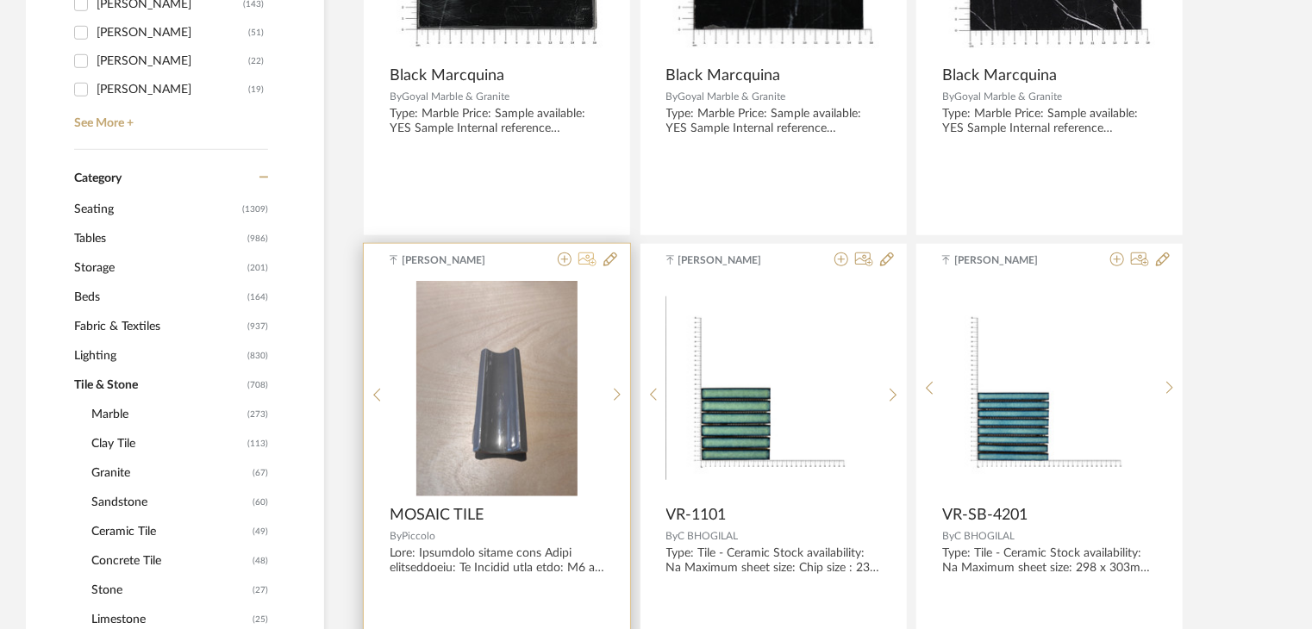
click at [590, 263] on icon at bounding box center [587, 260] width 18 height 14
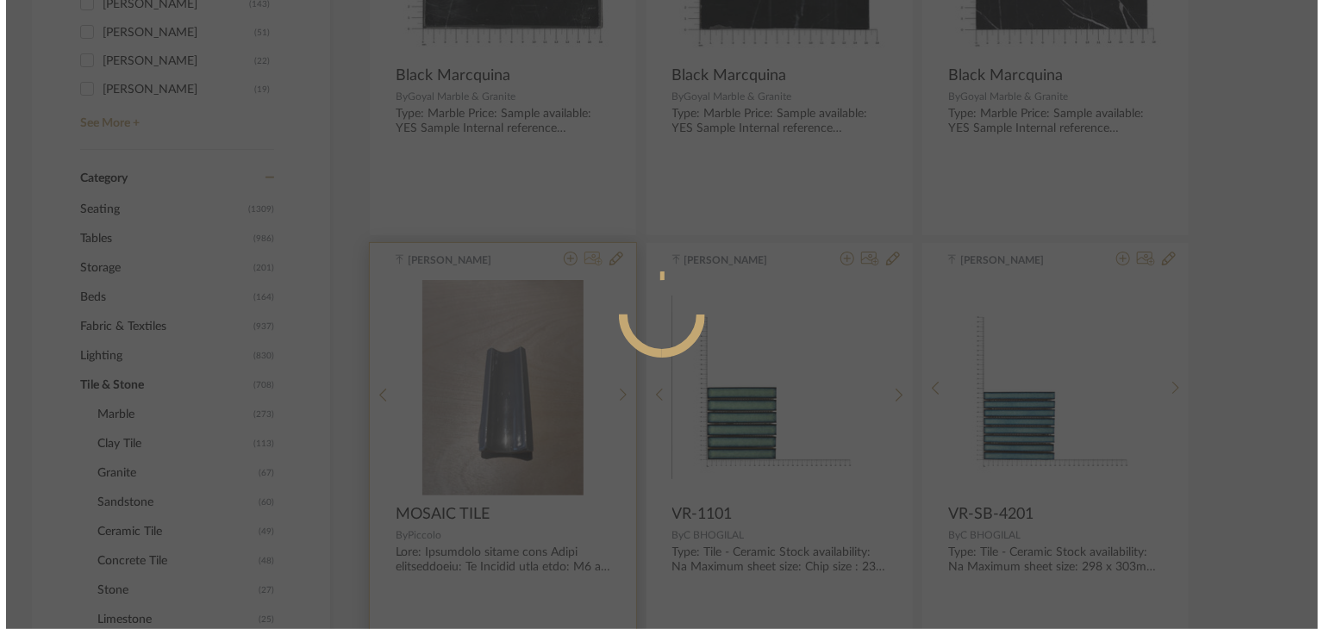
scroll to position [0, 0]
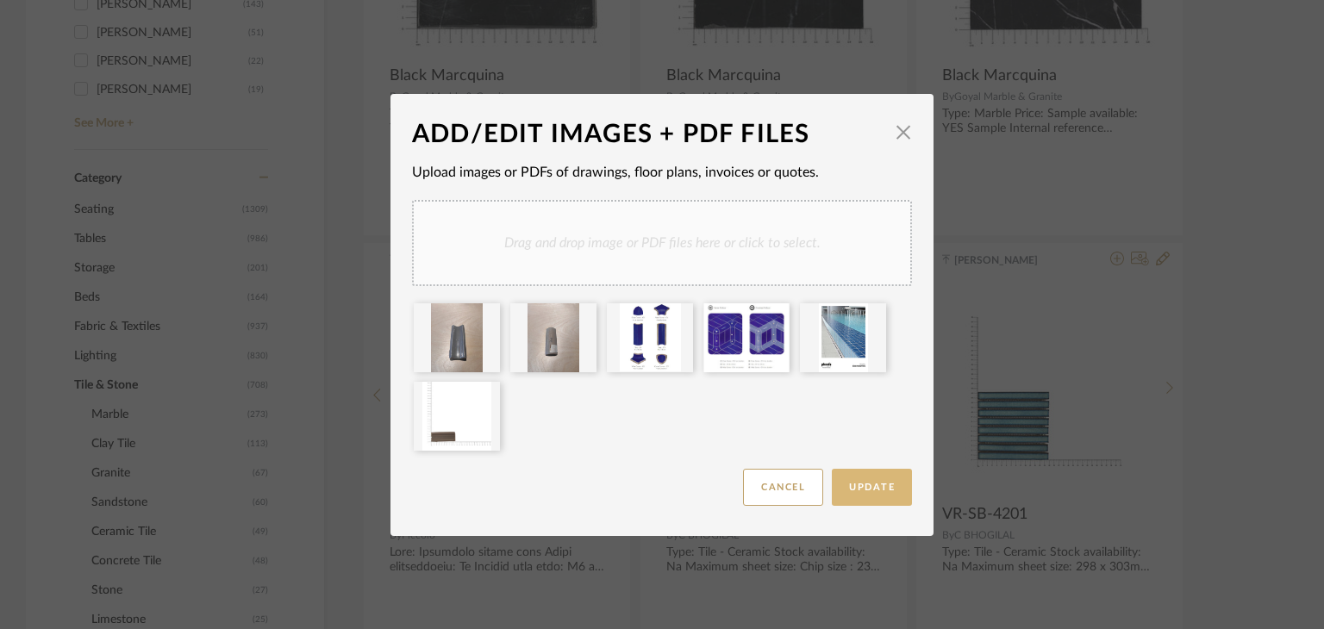
click at [869, 484] on span "Update" at bounding box center [872, 487] width 46 height 9
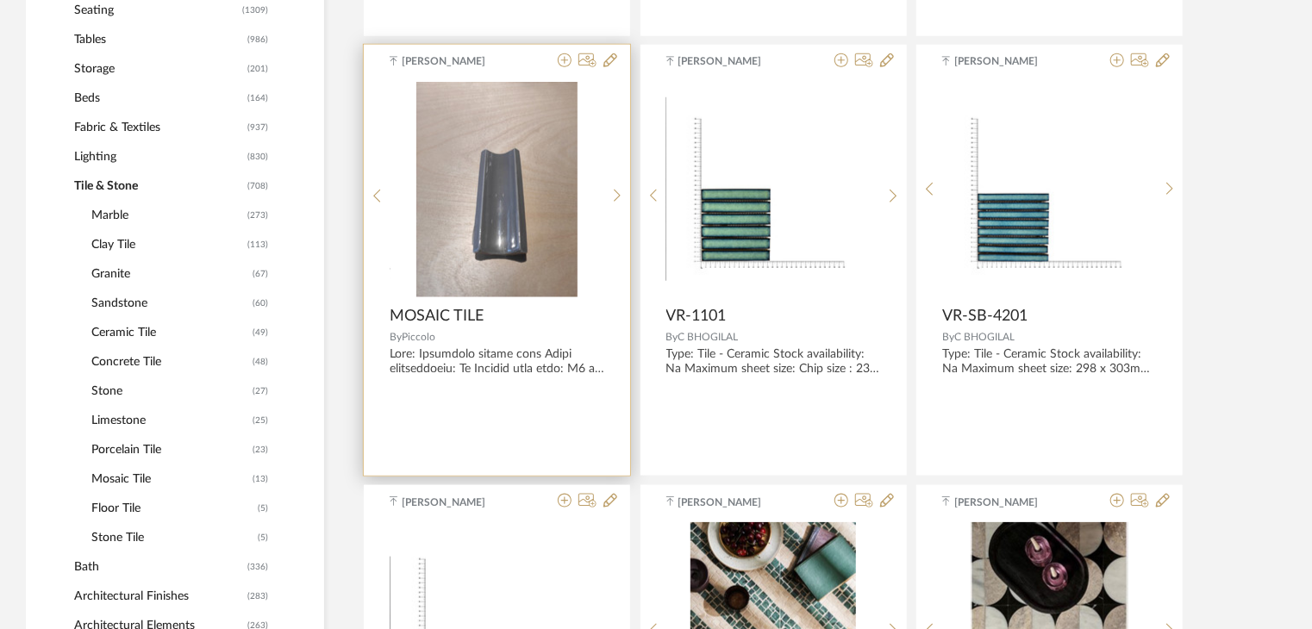
scroll to position [802, 0]
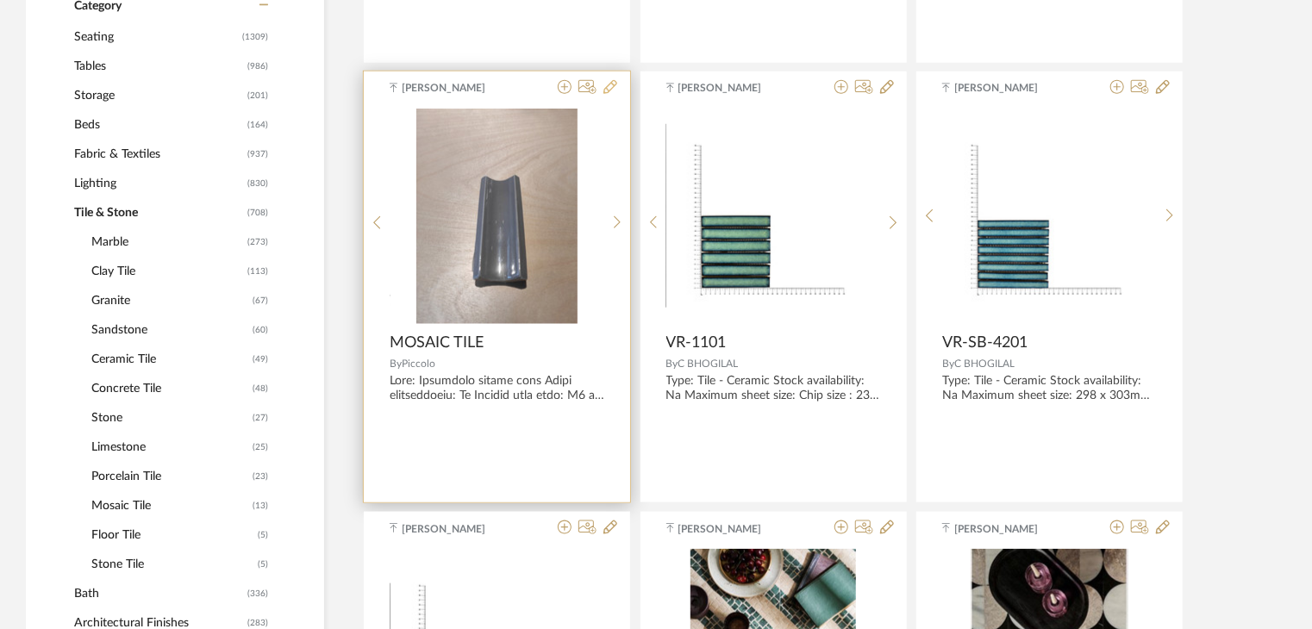
click at [610, 84] on icon at bounding box center [610, 87] width 14 height 14
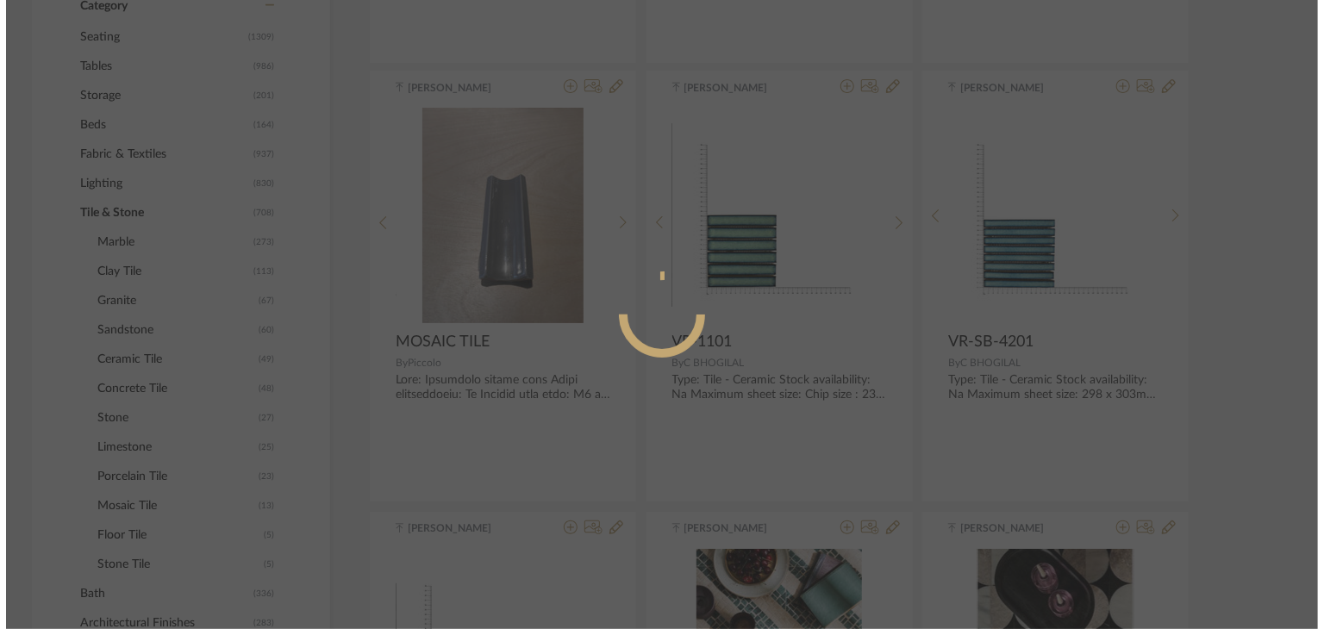
scroll to position [0, 0]
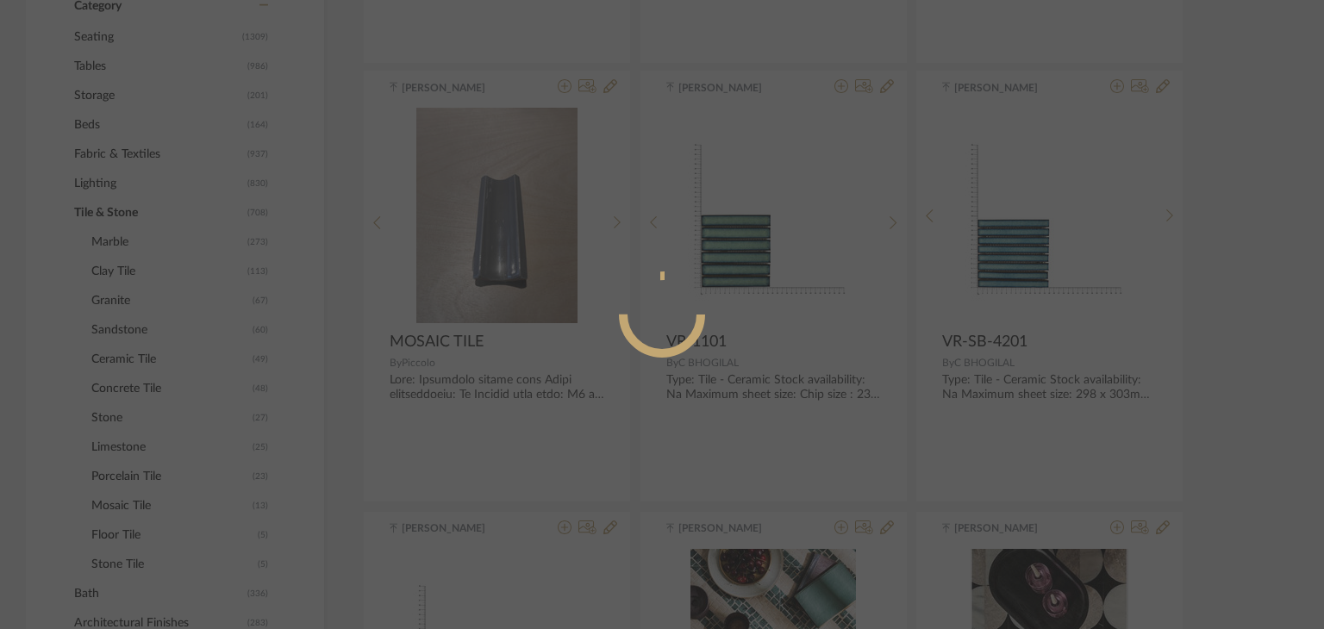
radio input "true"
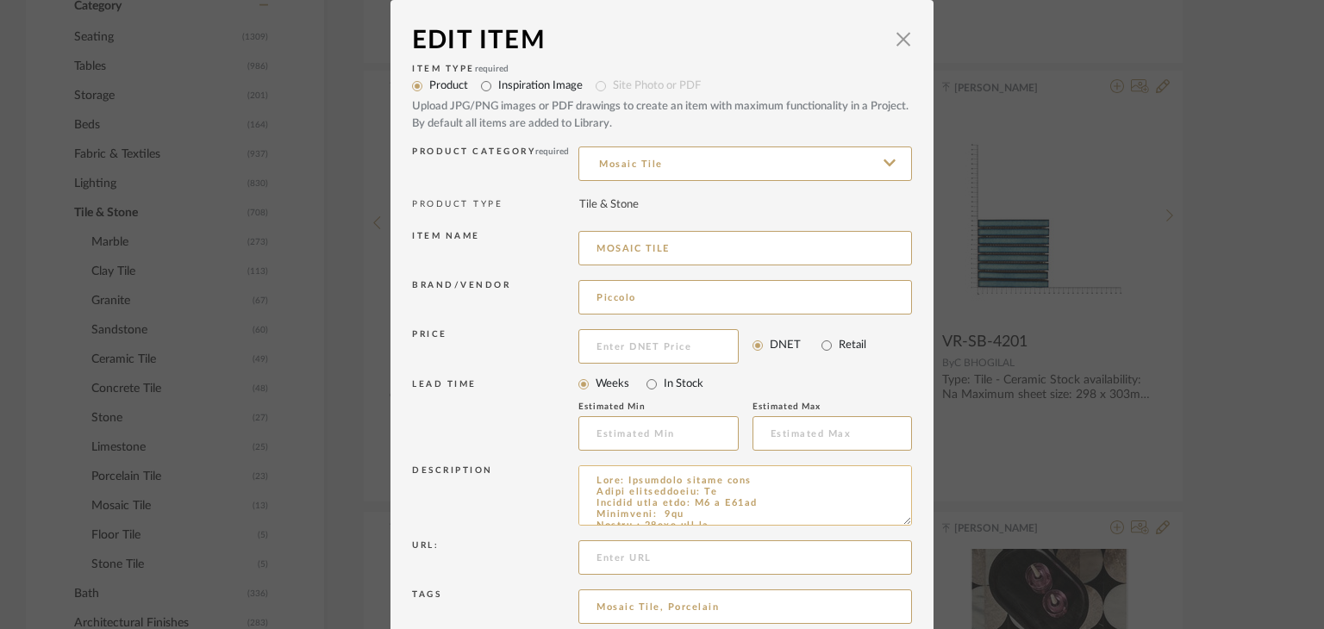
click at [752, 483] on textarea at bounding box center [745, 496] width 334 height 60
paste textarea "Sample Internal reference number:"
paste textarea "TS-MS-001"
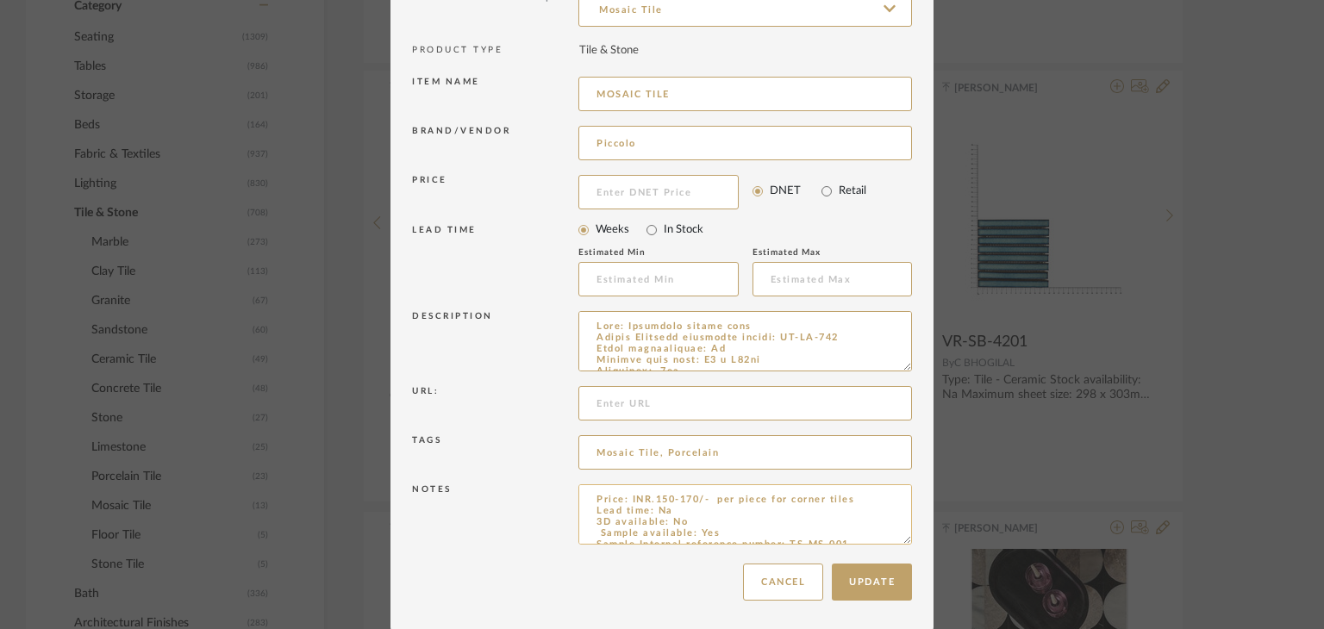
scroll to position [155, 0]
type textarea "Lore: Ipsumdolo sitame cons Adipis Elitsedd eiusmodte incidi: UT-LA-055 Etdol m…"
click at [872, 579] on button "Update" at bounding box center [872, 581] width 80 height 37
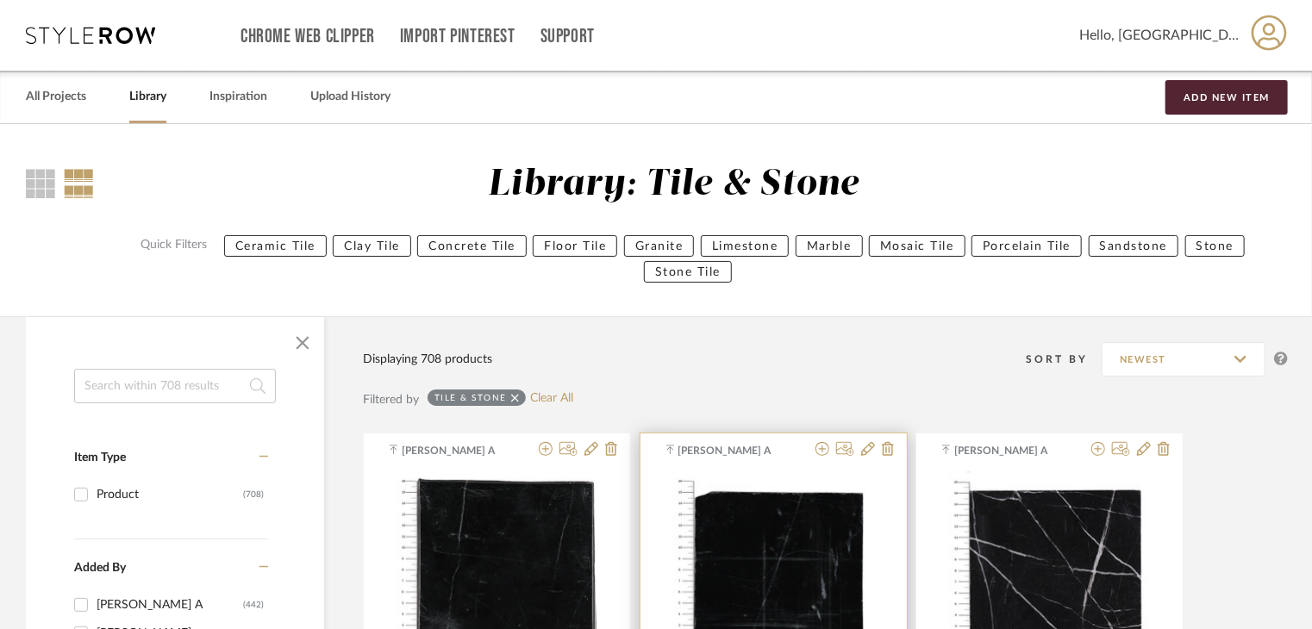
scroll to position [0, 0]
click at [160, 384] on input at bounding box center [175, 386] width 202 height 34
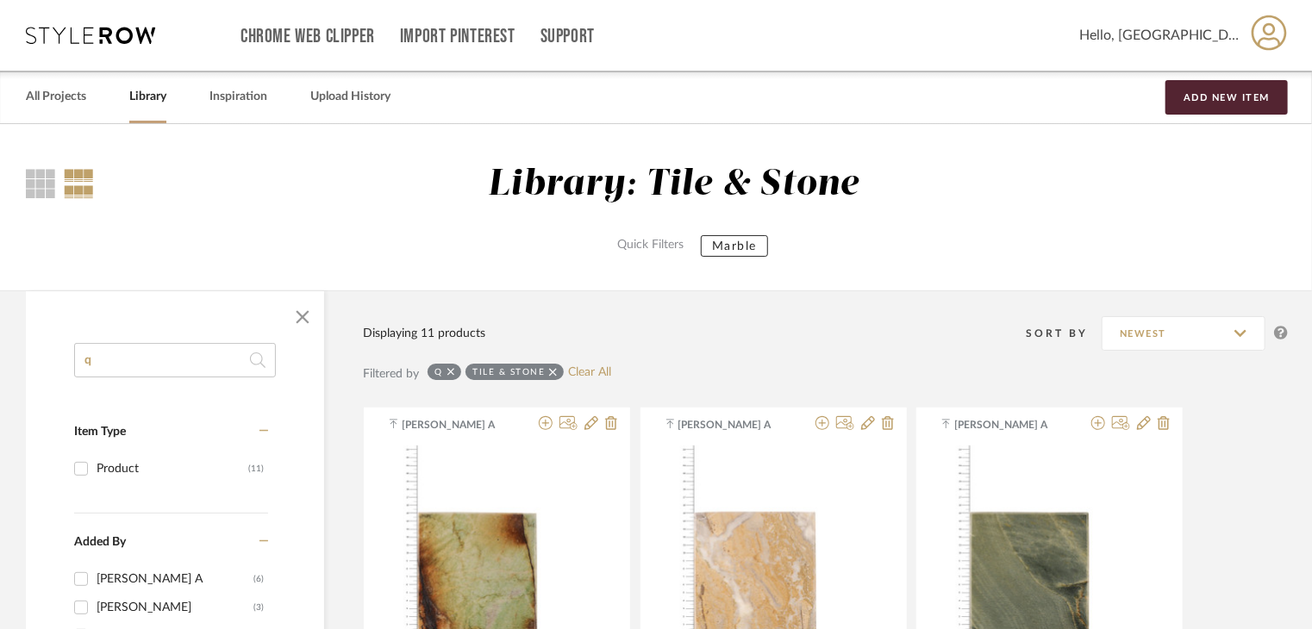
click at [145, 363] on input "q" at bounding box center [175, 360] width 202 height 34
drag, startPoint x: 128, startPoint y: 356, endPoint x: 53, endPoint y: 358, distance: 74.2
type input "r"
type input "q"
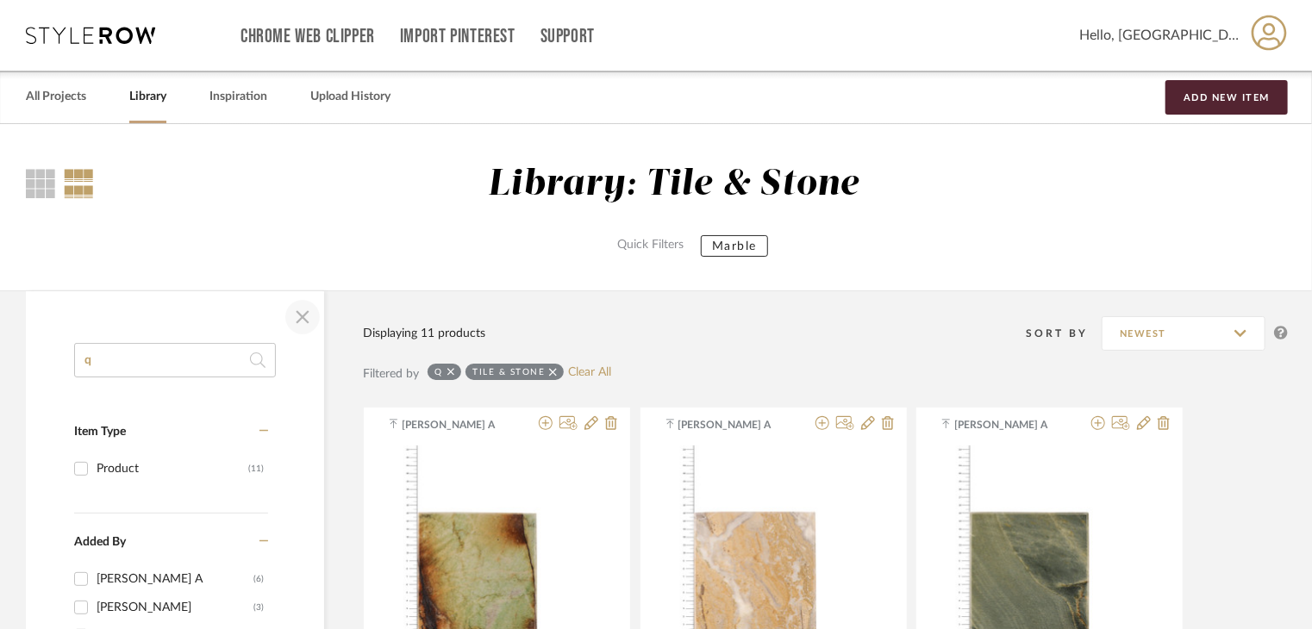
click at [305, 311] on span "button" at bounding box center [302, 317] width 41 height 41
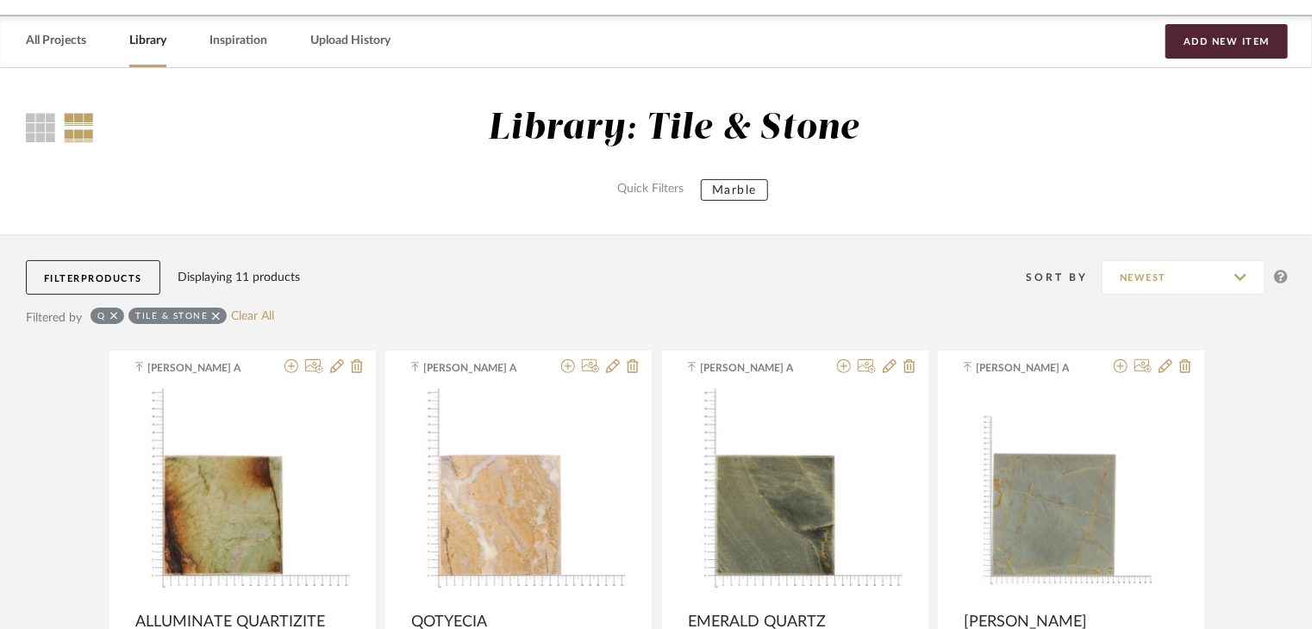
scroll to position [69, 0]
